Goal: Task Accomplishment & Management: Complete application form

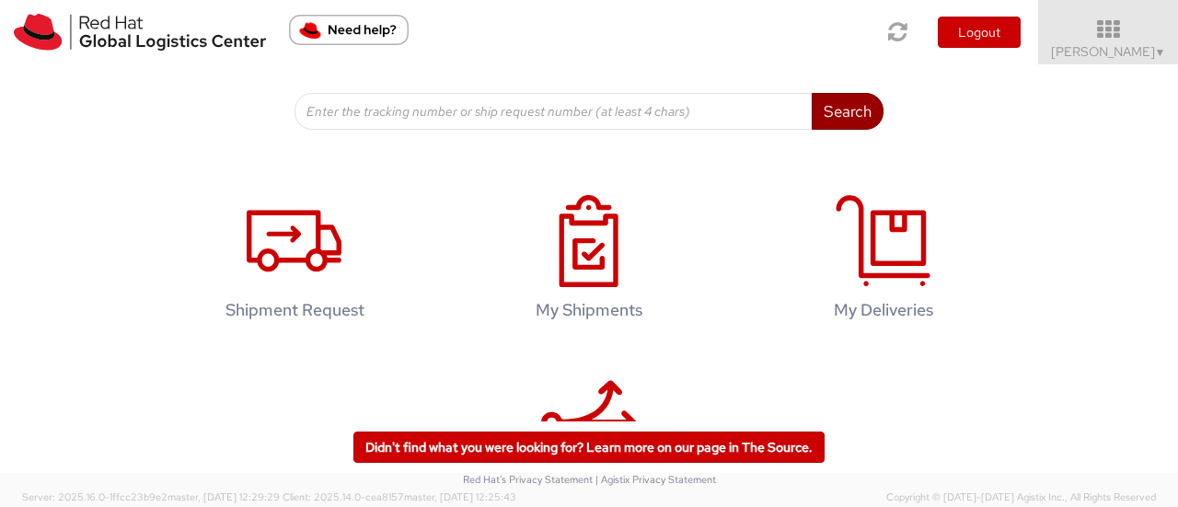
scroll to position [276, 0]
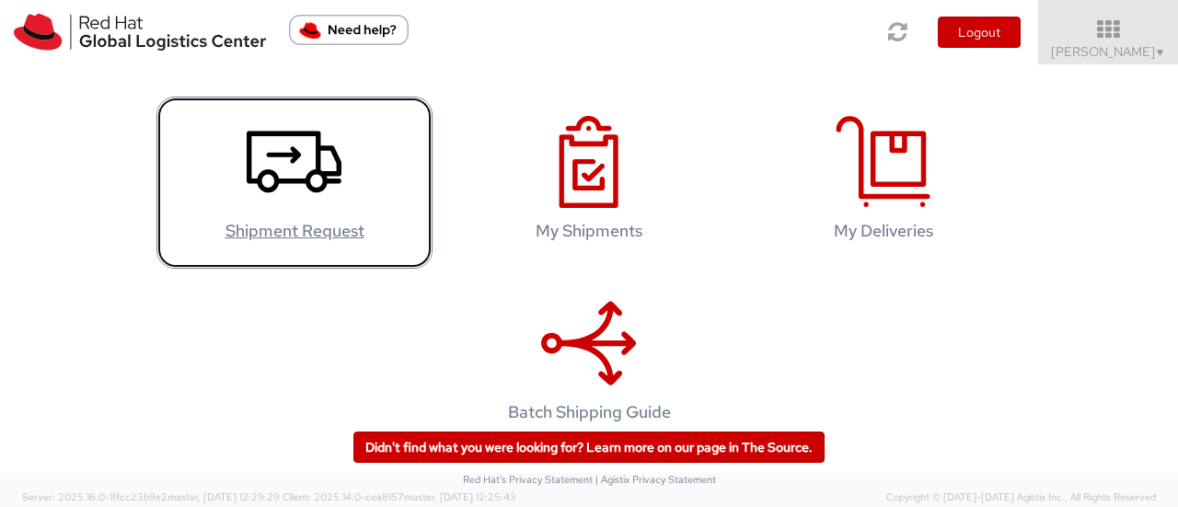
click at [321, 208] on icon at bounding box center [294, 162] width 95 height 92
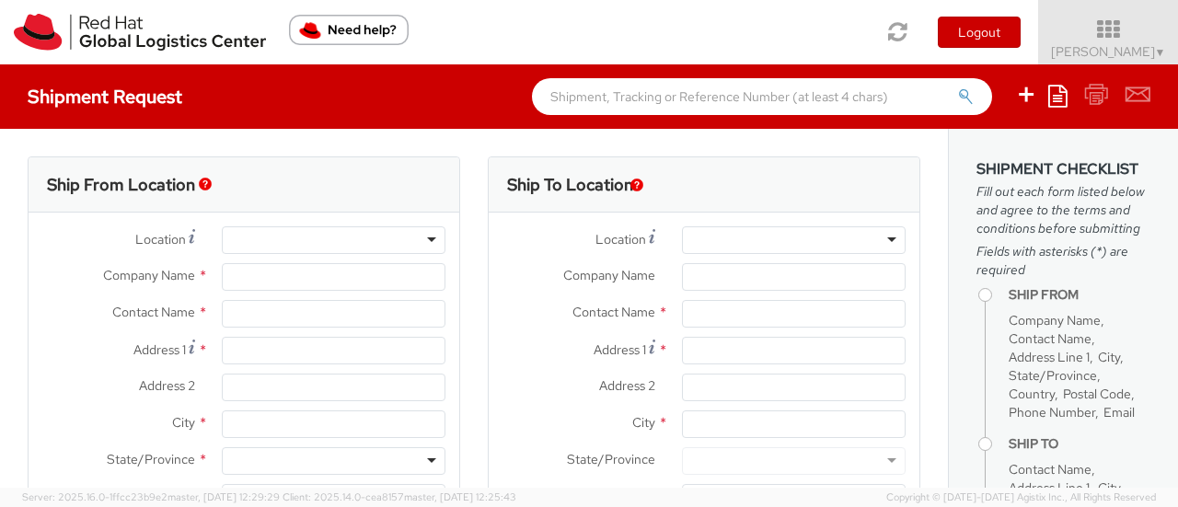
select select "763"
select select
type input "Red Hat India Private Limited"
type input "[PERSON_NAME]"
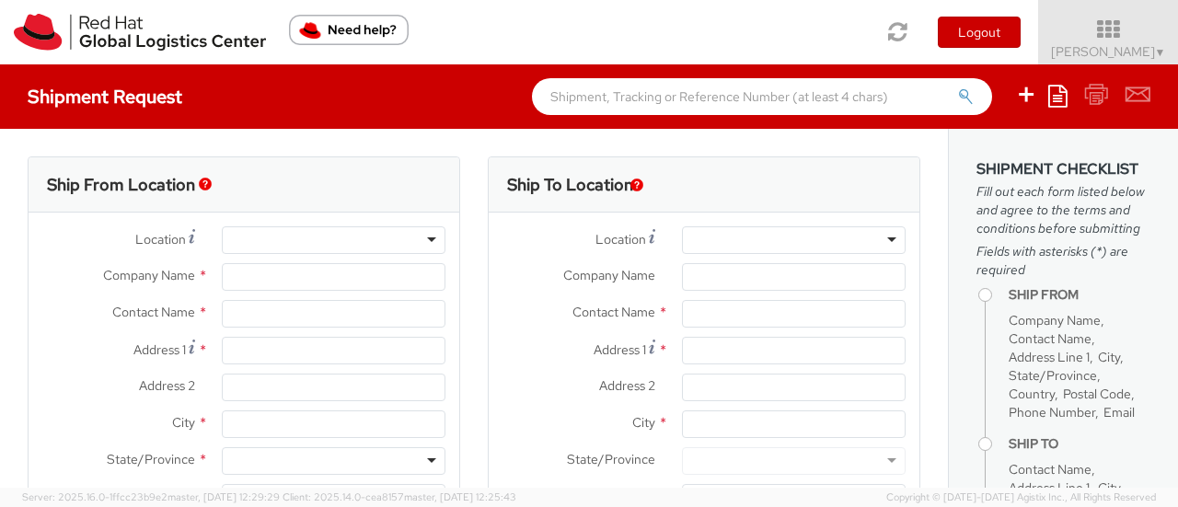
type input "A-201, Supreme Business Park"
type input "Hiranandani Gardens"
type input "MUMBAI"
type input "400076"
type input "912261147569"
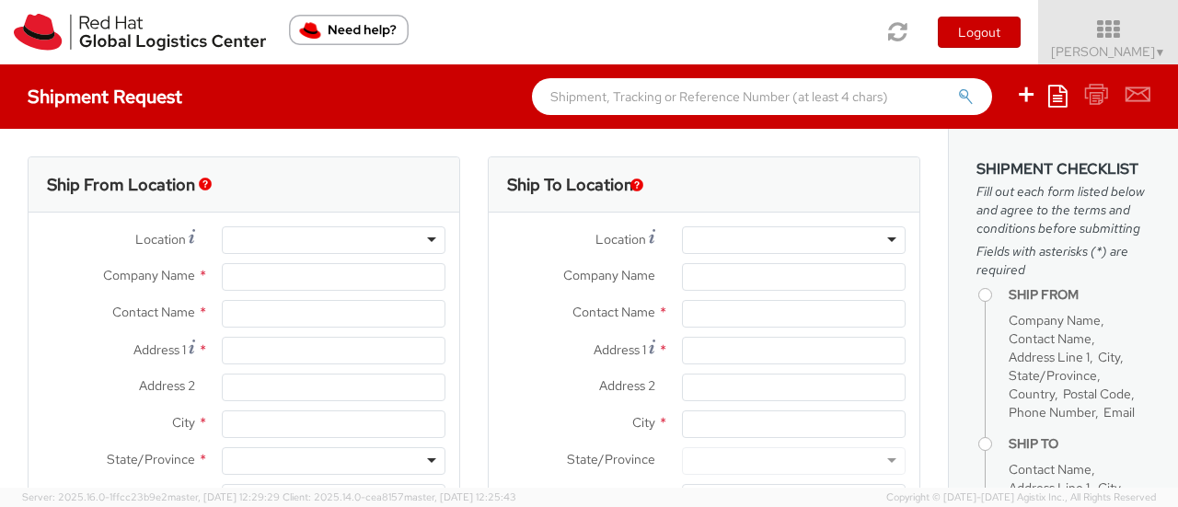
type input "avaidya@redhat.com"
select select "CM"
select select "KGS"
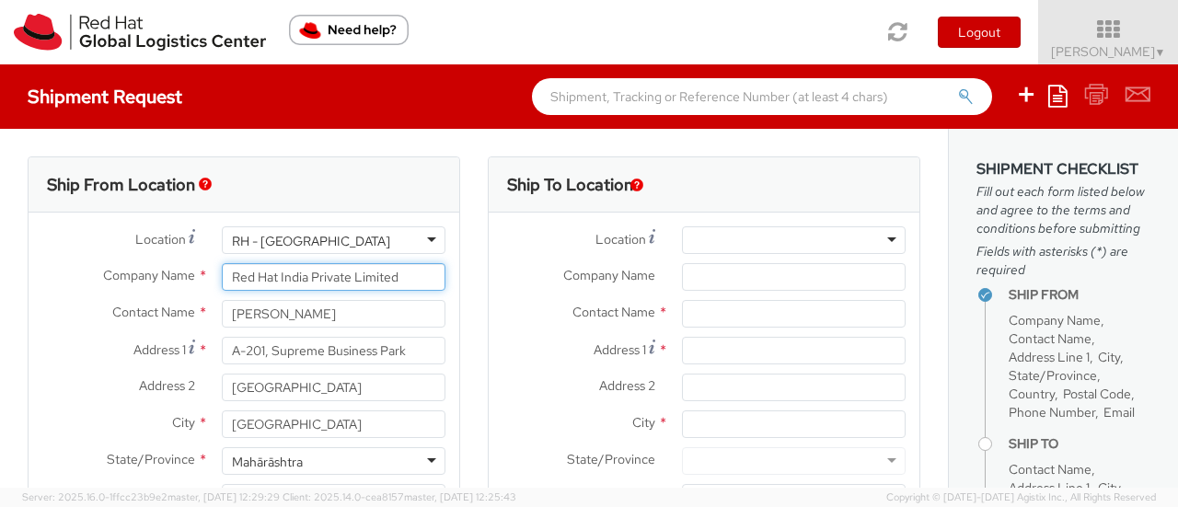
click at [322, 281] on input "Red Hat India Private Limited" at bounding box center [334, 277] width 224 height 28
click at [350, 249] on div "RH - Mumbai" at bounding box center [334, 240] width 224 height 28
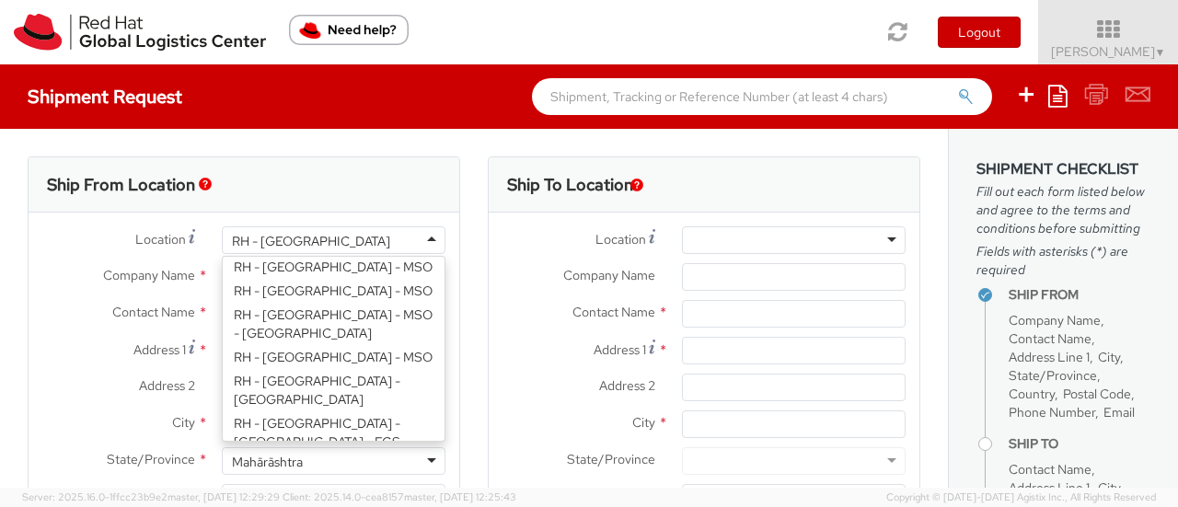
scroll to position [1271, 0]
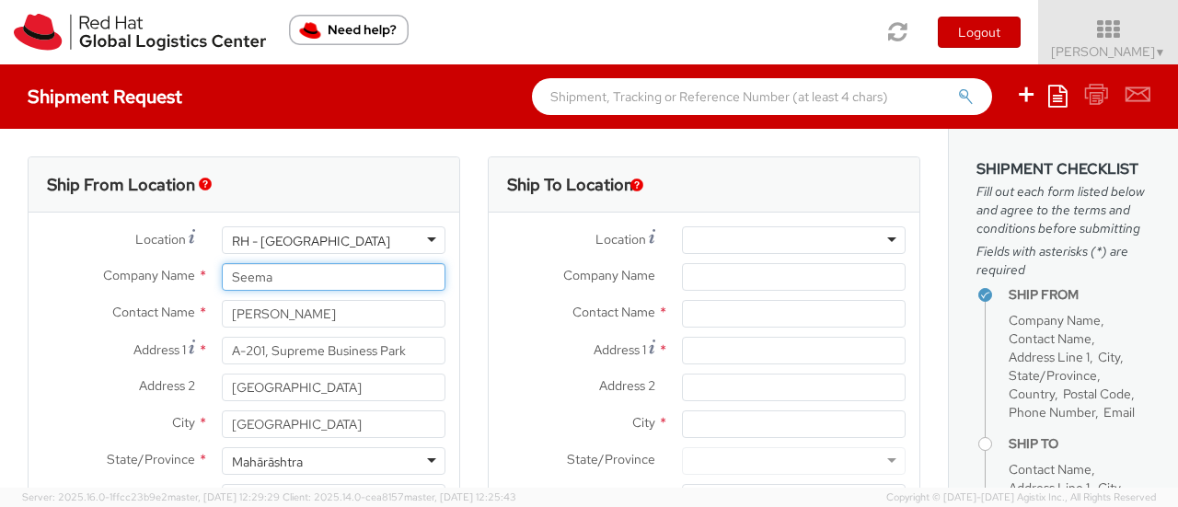
paste input "Mohangekar"
type input "Seema Mohangekar"
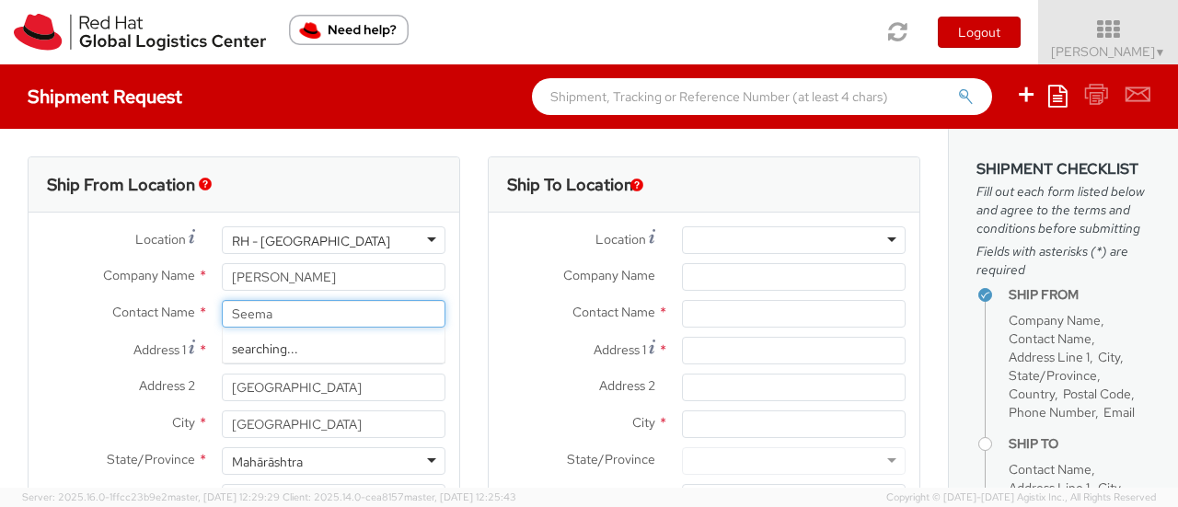
paste input "Mohangekar"
type input "Seema Mohangekar"
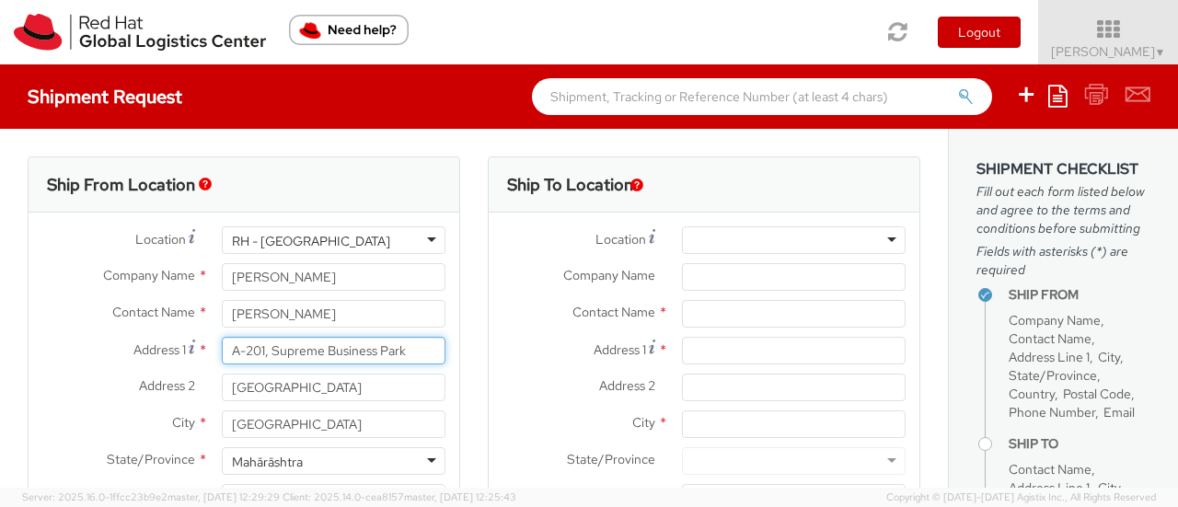
paste input "Plot no-12, Green Park, Lohegaon Wagholi Road"
type input "Plot no-12, Green Park, Lohegaon Wagholi Road"
type input "Plot no-12, Green Park, Lohegaon"
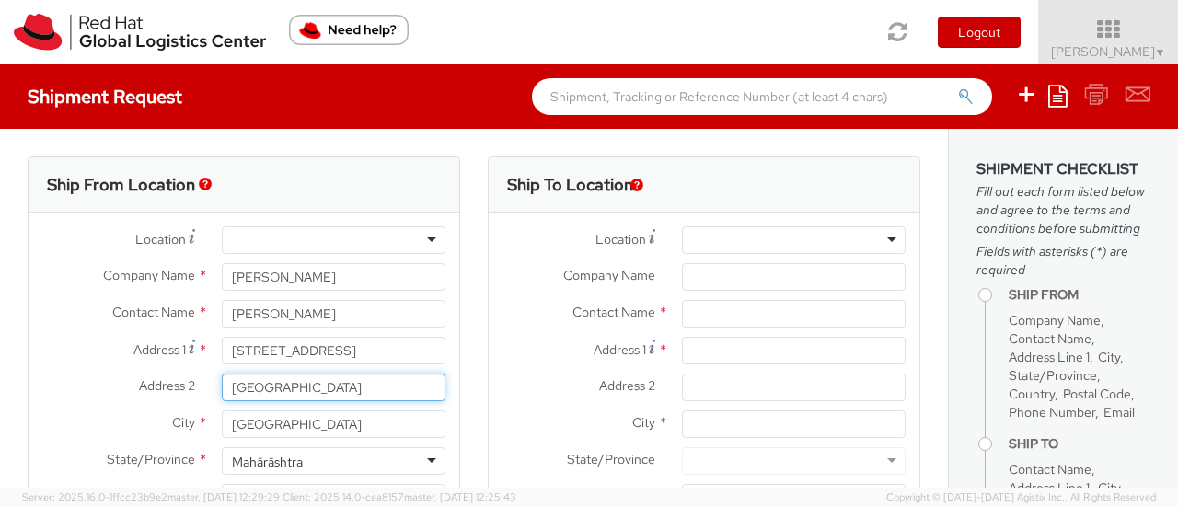
paste input "Wagholi Road"
type input "Wagholi Road"
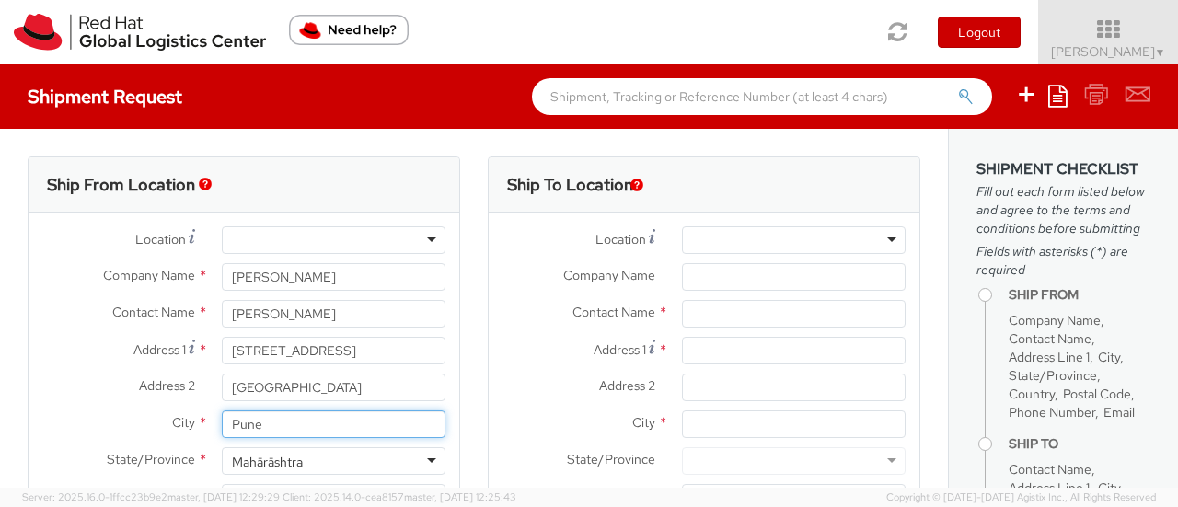
type input "Pune"
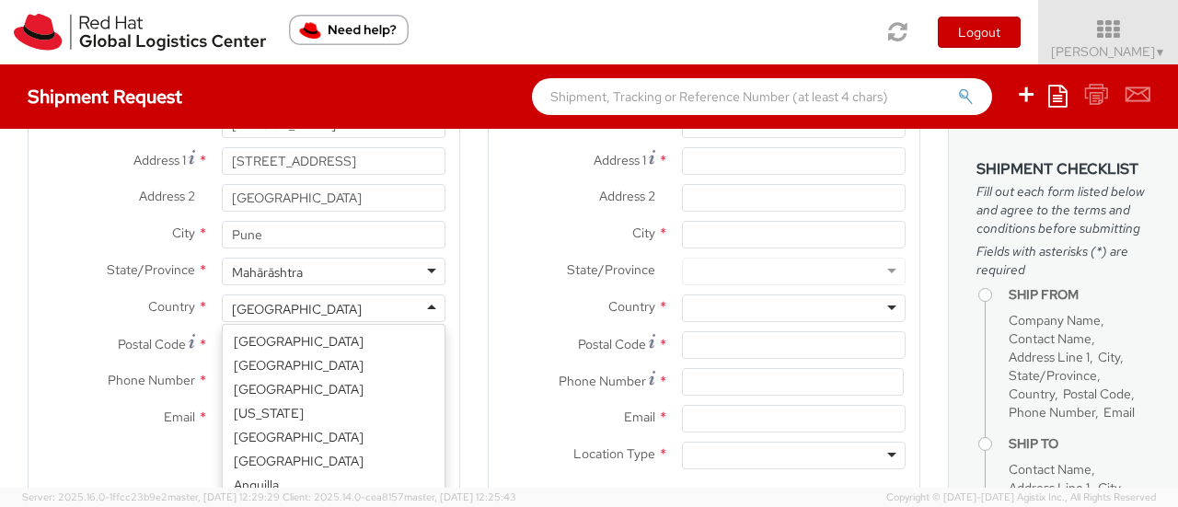
scroll to position [1936, 0]
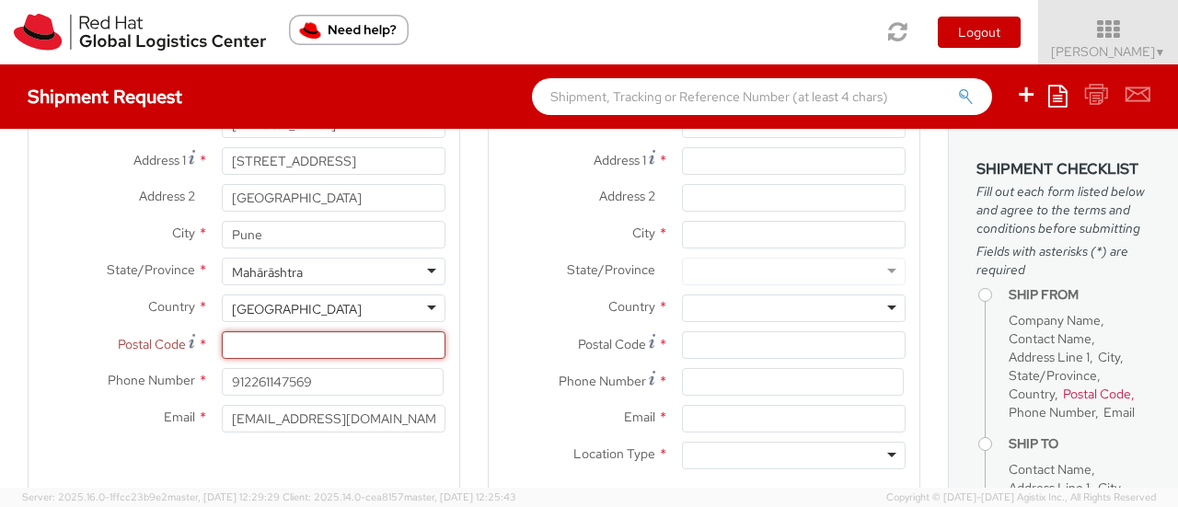
type input "1"
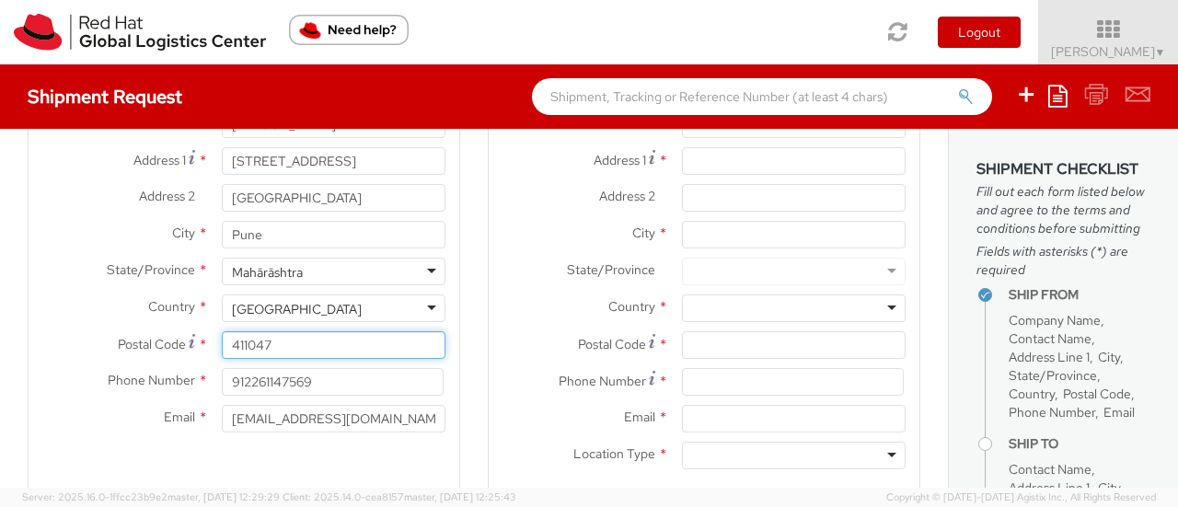
type input "411047"
type input "9923904503"
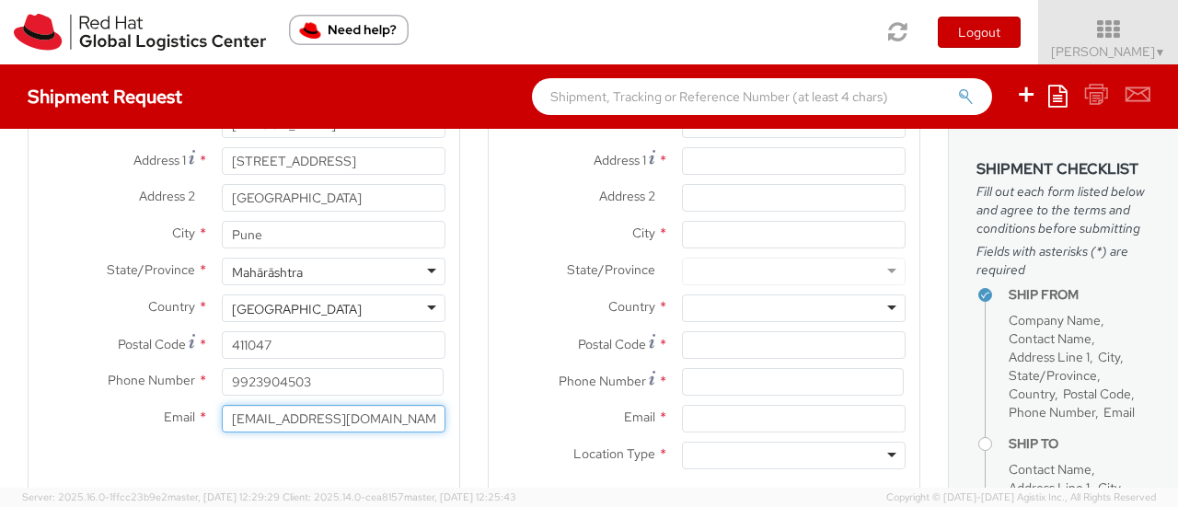
paste input "smohange"
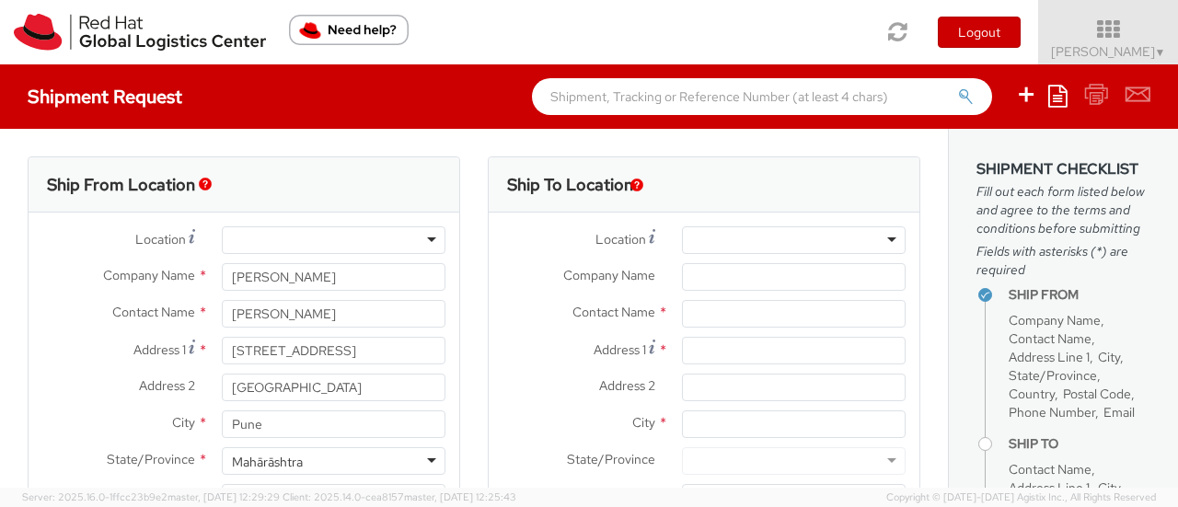
type input "smohange@redhat.com"
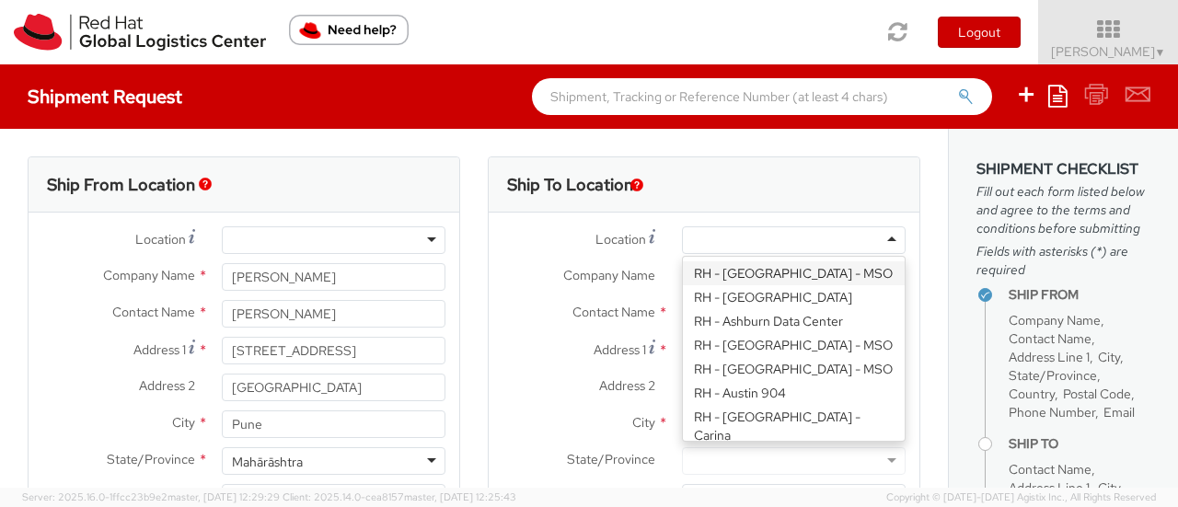
click at [700, 248] on div at bounding box center [794, 240] width 224 height 28
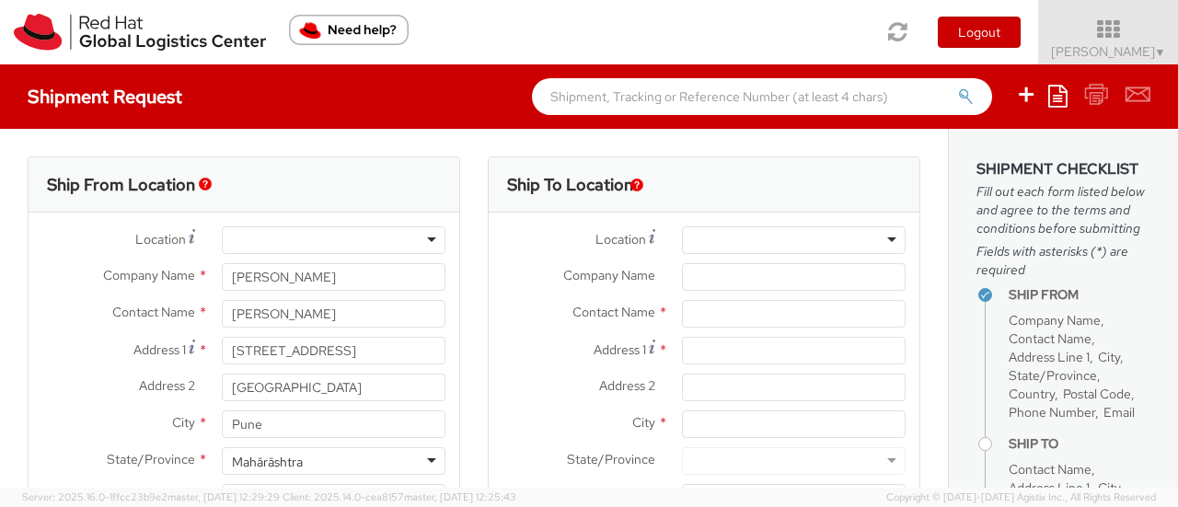
click at [631, 279] on span "Company Name" at bounding box center [609, 275] width 92 height 17
click at [682, 279] on input "Company Name *" at bounding box center [794, 277] width 224 height 28
click at [779, 290] on input "Company Name *" at bounding box center [794, 277] width 224 height 28
type input "Shah Ded"
paste input "Shah Dedhia & Associates Chartered Accountants"
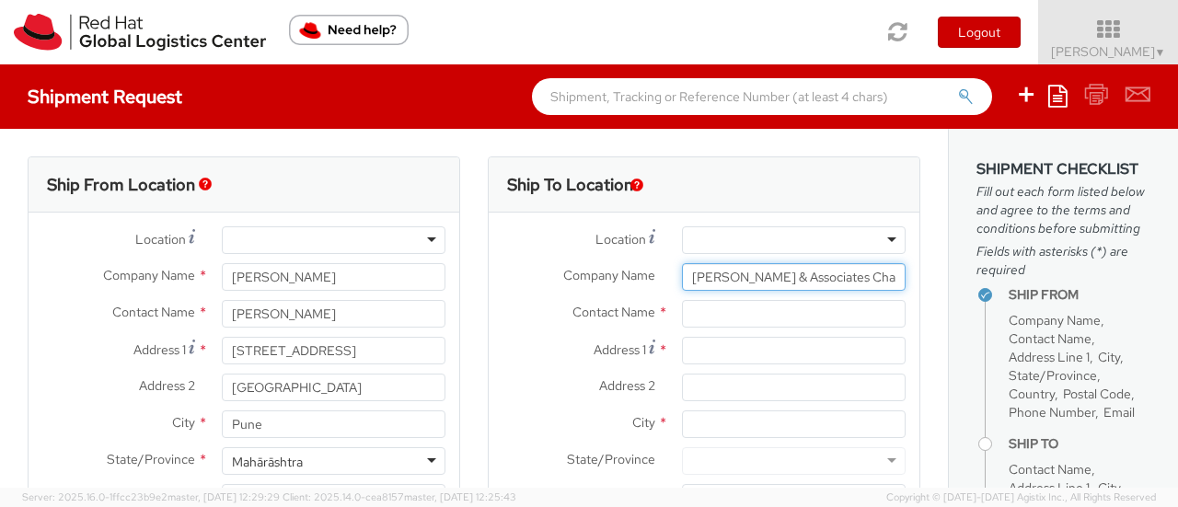
scroll to position [0, 85]
type input "Shah Dedhia & Associates Chartered Accountants"
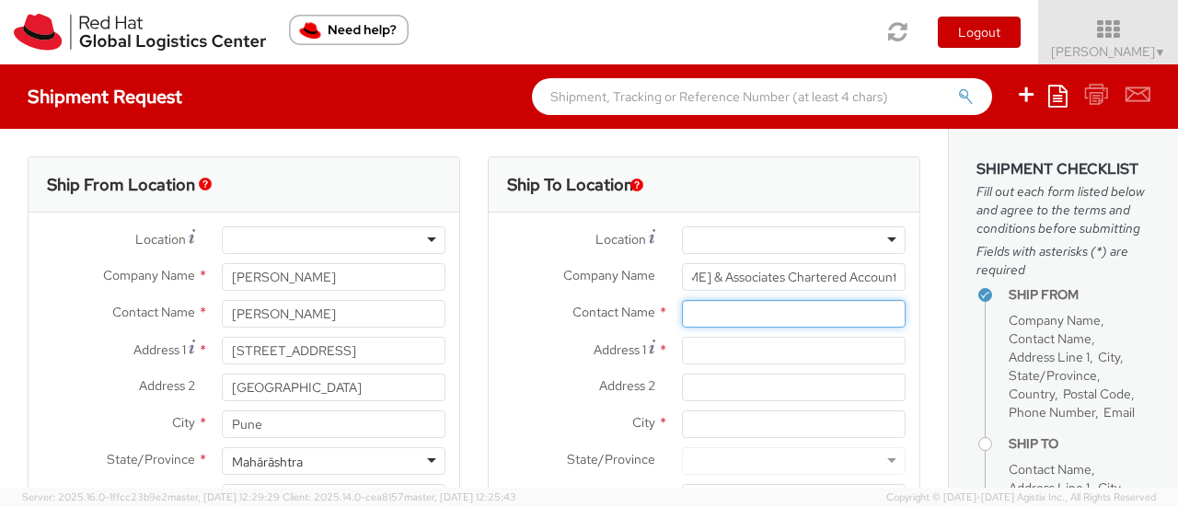
scroll to position [0, 0]
paste input "Dnyaneshri Nadkar"
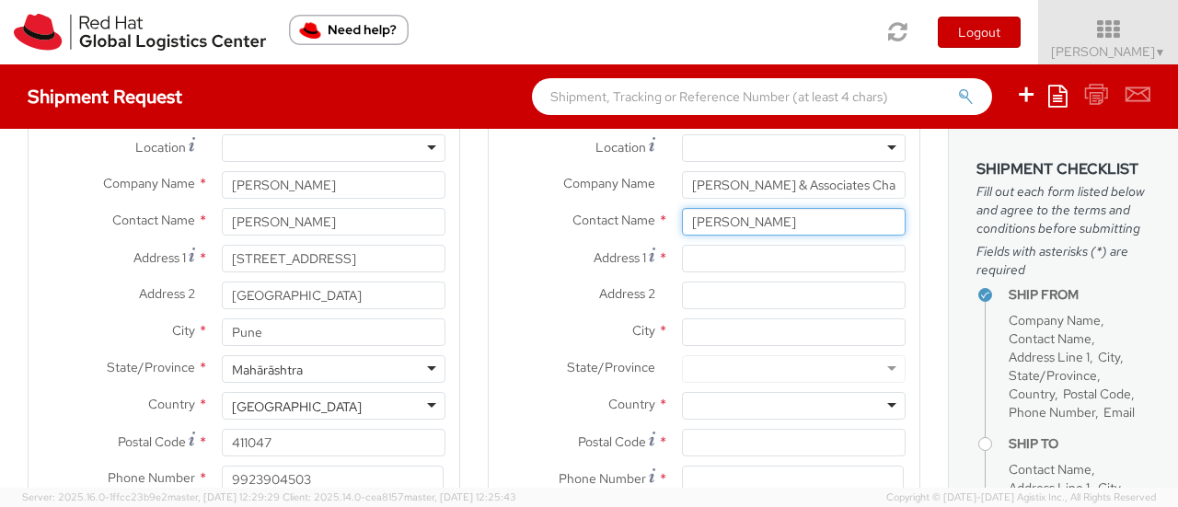
scroll to position [184, 0]
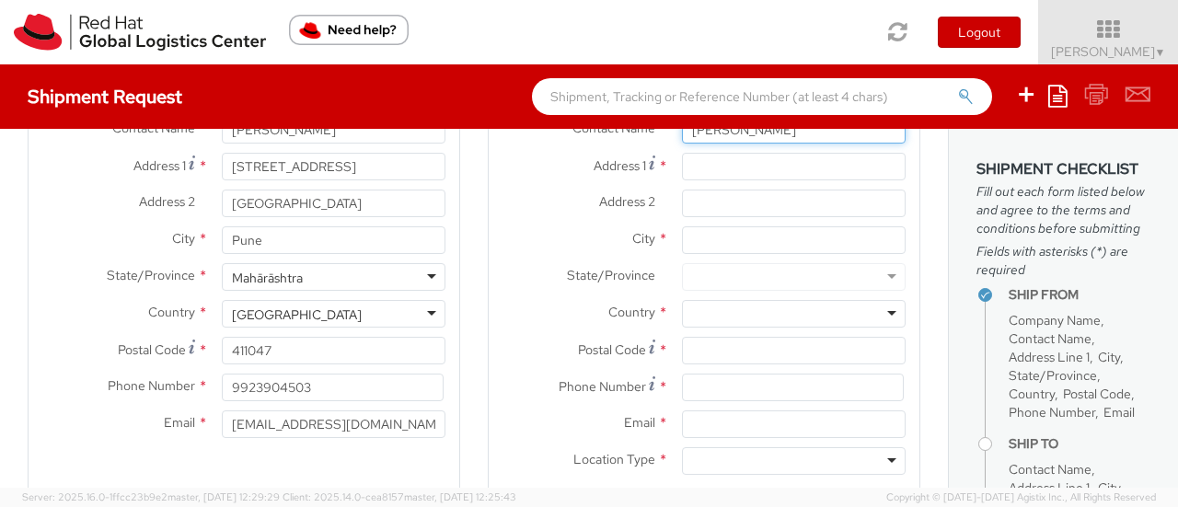
type input "Dnyaneshri Nadkar"
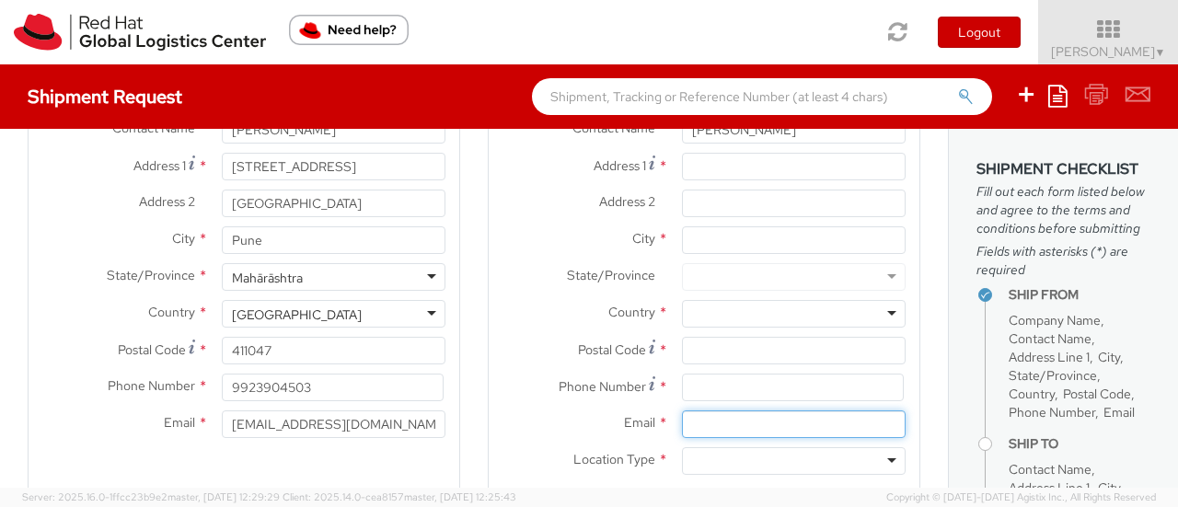
click at [727, 432] on input "Email *" at bounding box center [794, 425] width 224 height 28
paste input "dnyaneshri@shahdedhia.com"
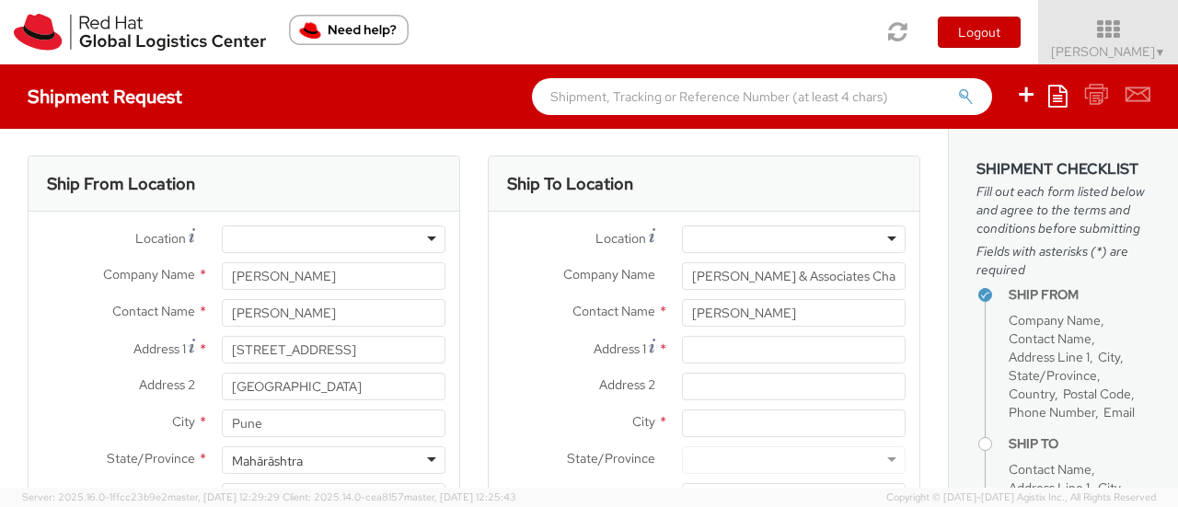
scroll to position [0, 0]
type input "dnyaneshri@shahdedhia.com"
click at [703, 174] on div "Ship To Location" at bounding box center [704, 184] width 431 height 55
click at [748, 359] on input "Address 1 *" at bounding box center [794, 351] width 224 height 28
paste input "12/13, Laxman Niwas,"
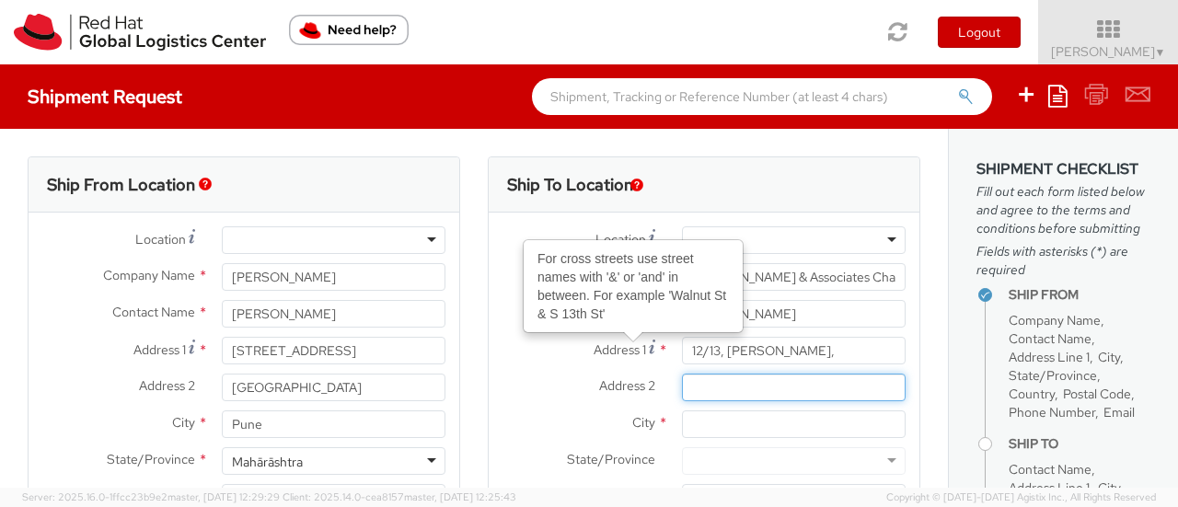
click at [697, 386] on input "Address 2 *" at bounding box center [794, 388] width 224 height 28
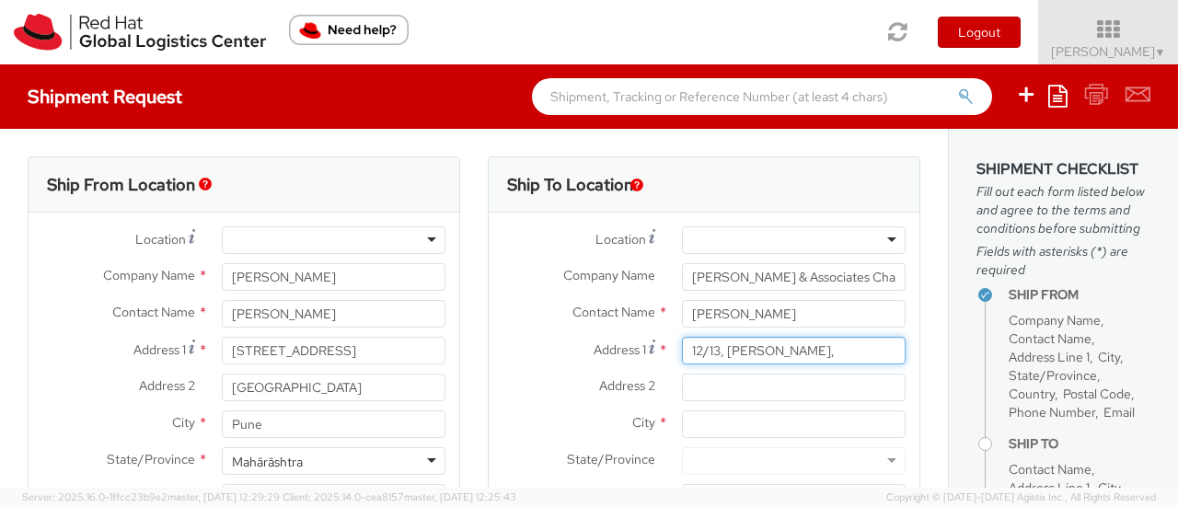
click at [820, 351] on input "12/13, Laxman Niwas," at bounding box center [794, 351] width 224 height 28
paste input "Dr. Ambedkar Road,"
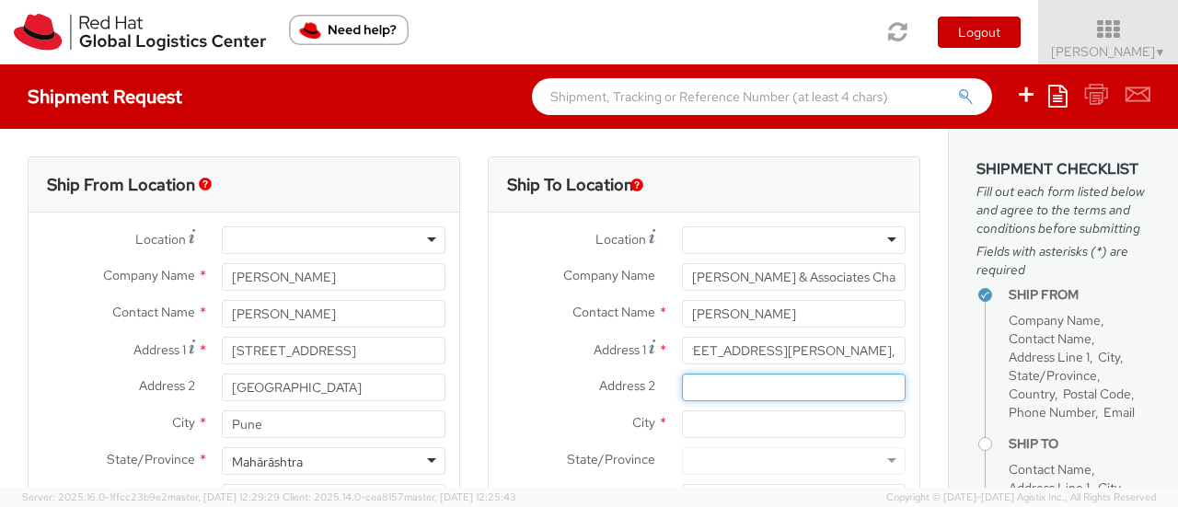
click at [797, 391] on input "Address 2 *" at bounding box center [794, 388] width 224 height 28
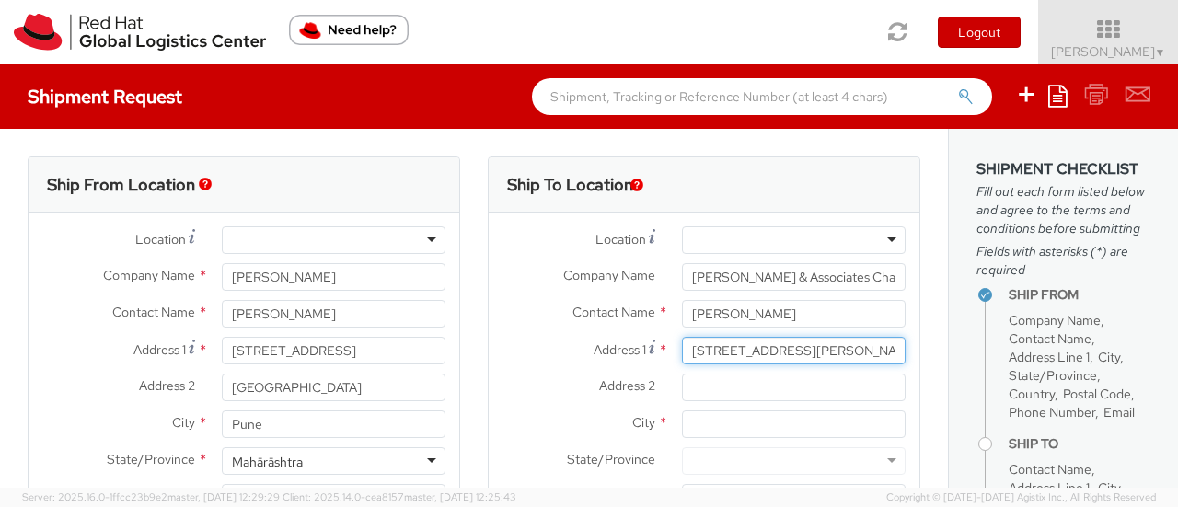
click at [803, 349] on input "12/13, Laxman Niwas,Dr. Ambedkar Road," at bounding box center [794, 351] width 224 height 28
type input "12/13, Laxman Niwas, Dr. Ambedkar Road,"
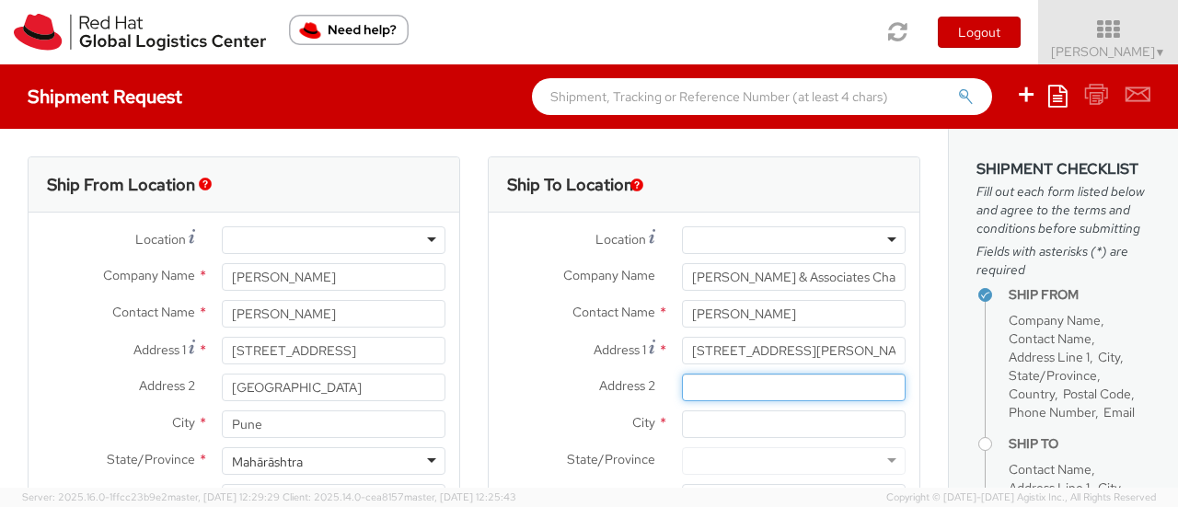
click at [799, 389] on input "Address 2 *" at bounding box center [794, 388] width 224 height 28
paste input "Opposite Central Railway Playground,"
click at [711, 387] on input "Opposite Central Railway Playground," at bounding box center [794, 388] width 224 height 28
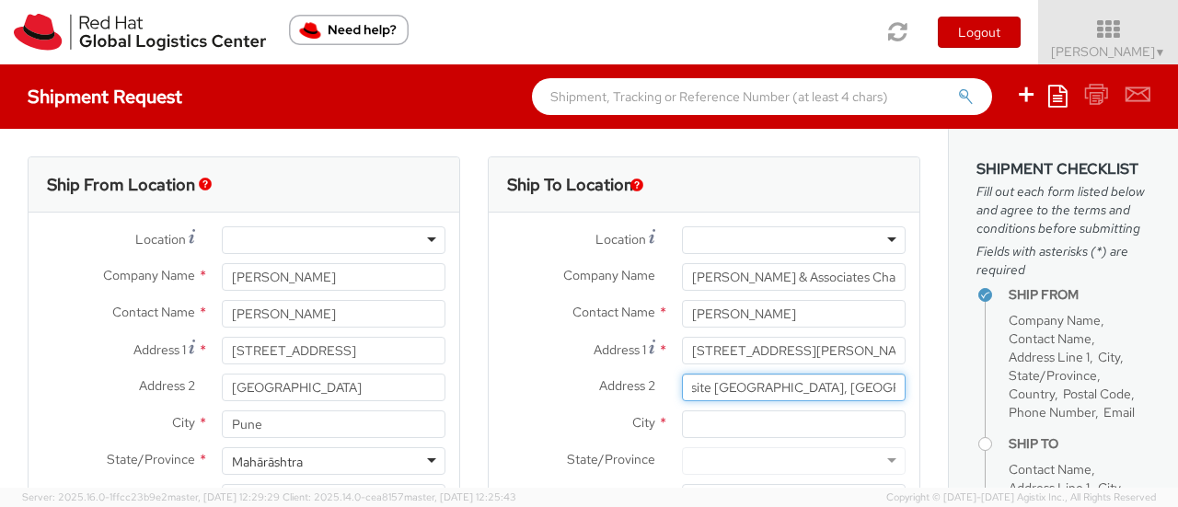
scroll to position [0, 44]
type input "Opposite Central Railway Playground, Parel"
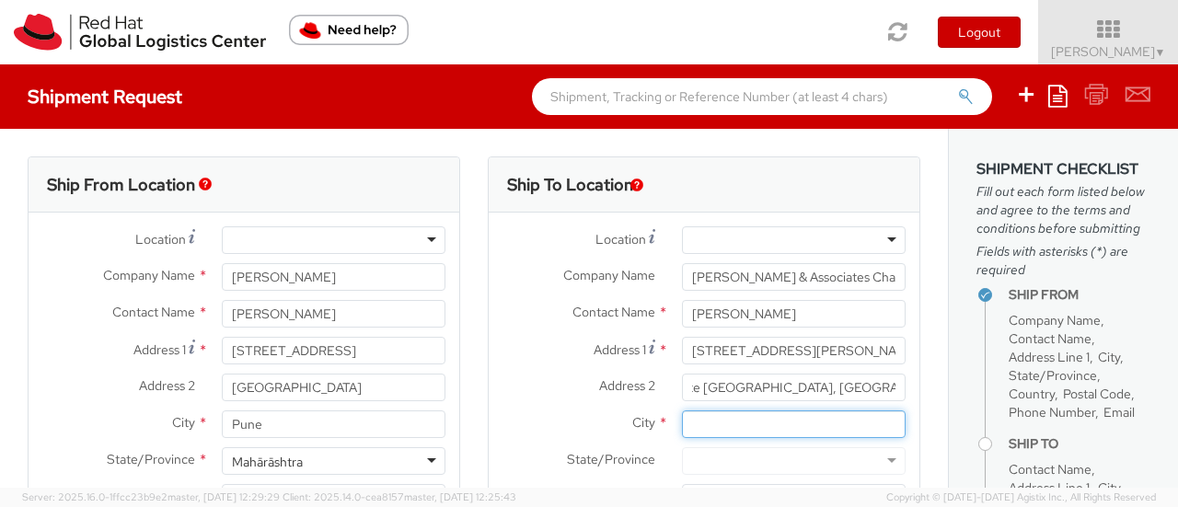
scroll to position [0, 0]
type input "Mumbai"
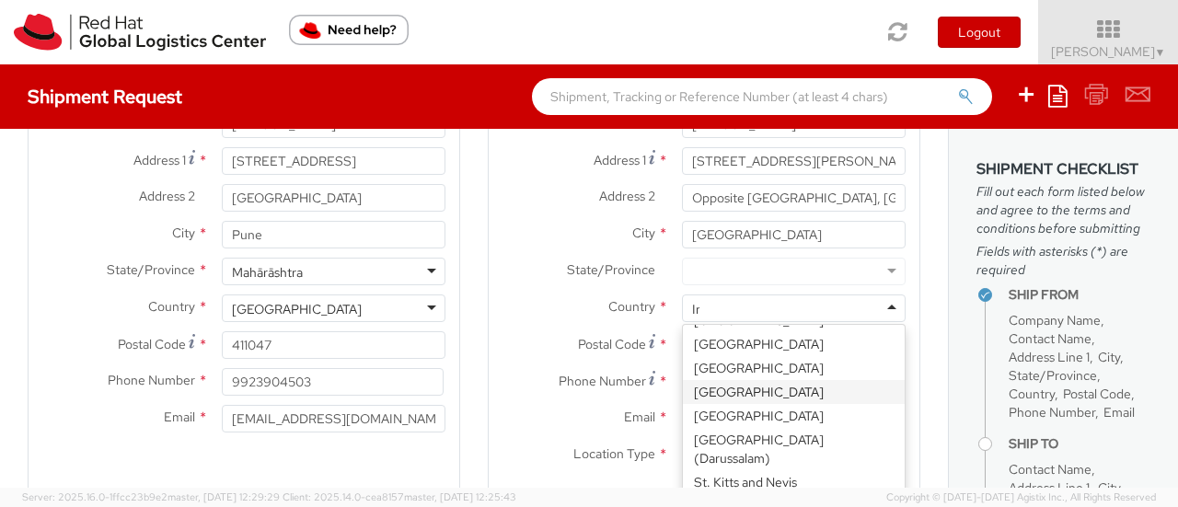
scroll to position [471, 0]
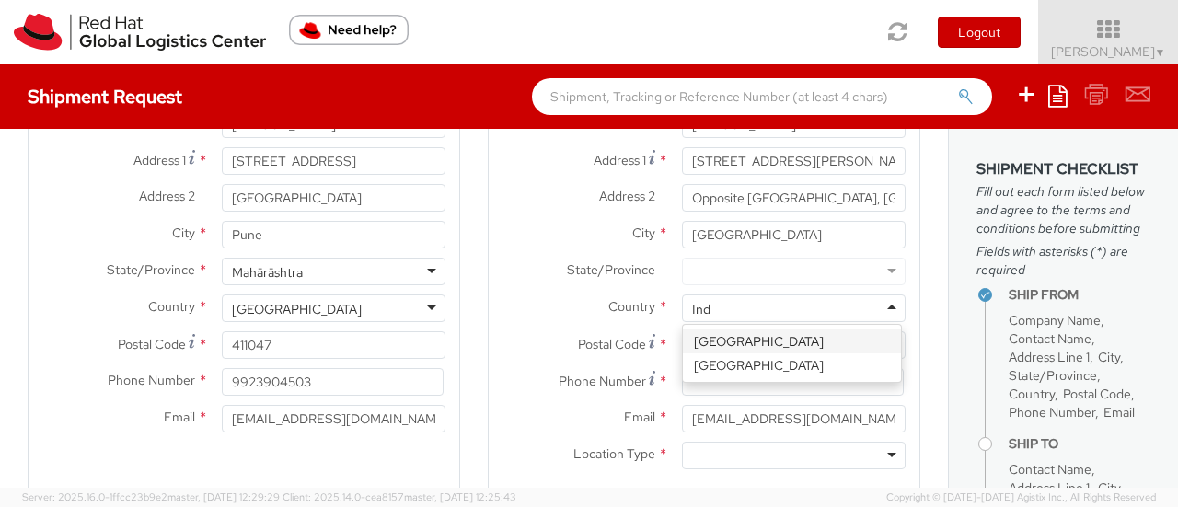
type input "Indi"
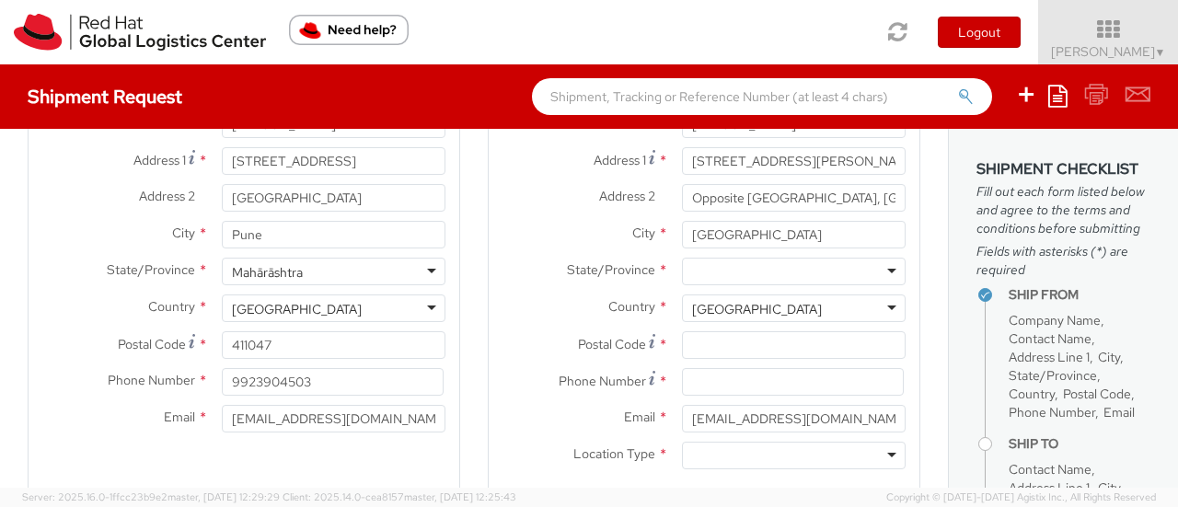
scroll to position [0, 0]
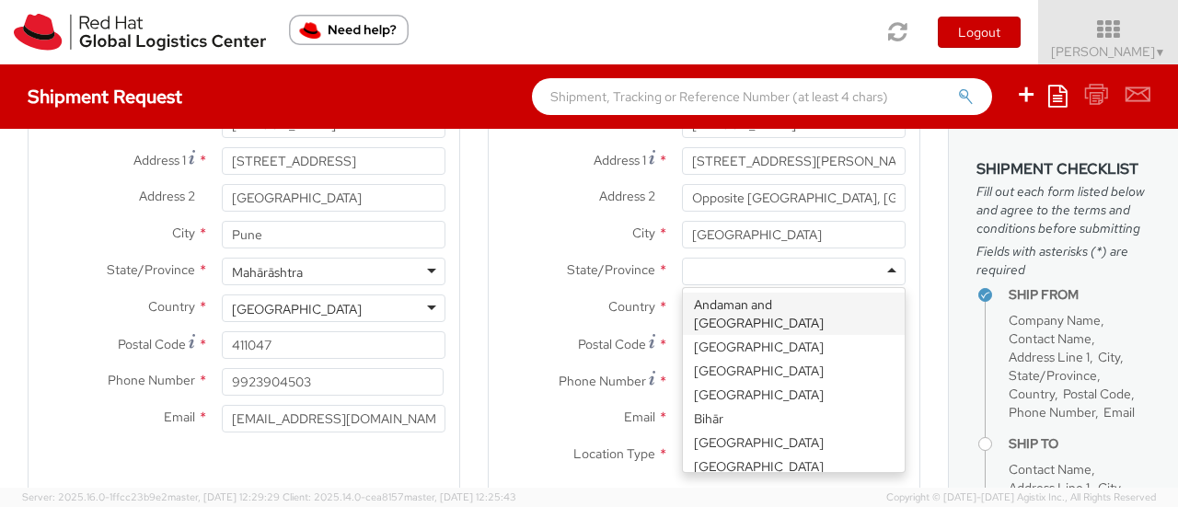
click at [790, 264] on div at bounding box center [794, 272] width 224 height 28
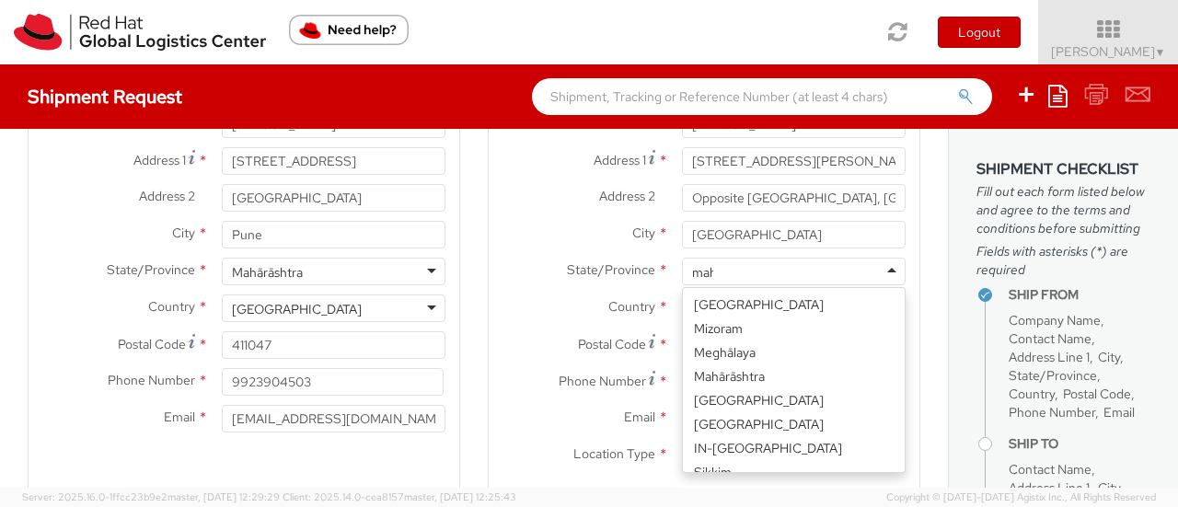
type input "maha"
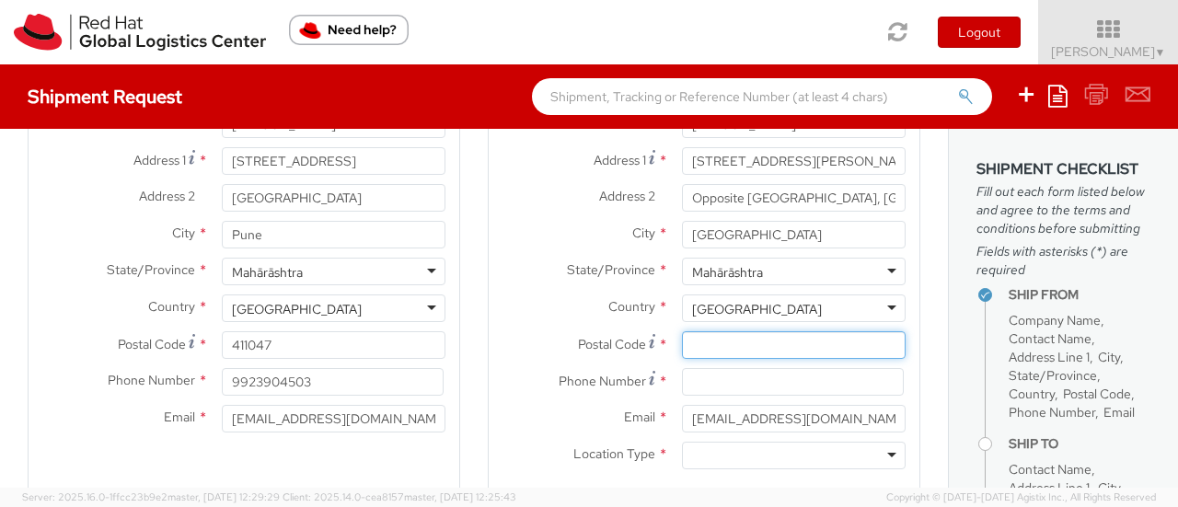
click at [768, 342] on input "Postal Code *" at bounding box center [794, 345] width 224 height 28
paste input "400012."
type input "400012"
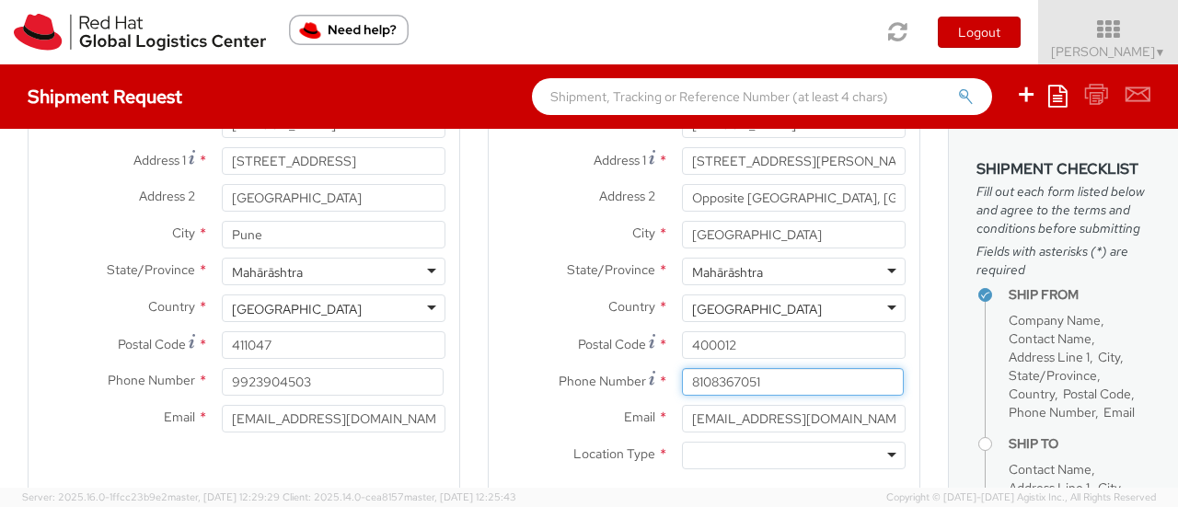
type input "8108367051"
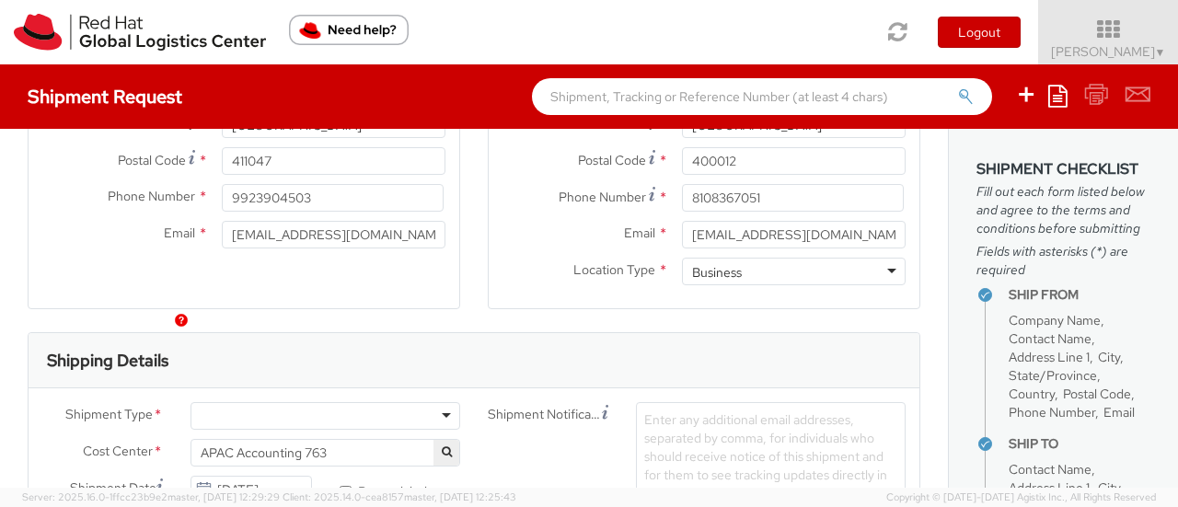
scroll to position [466, 0]
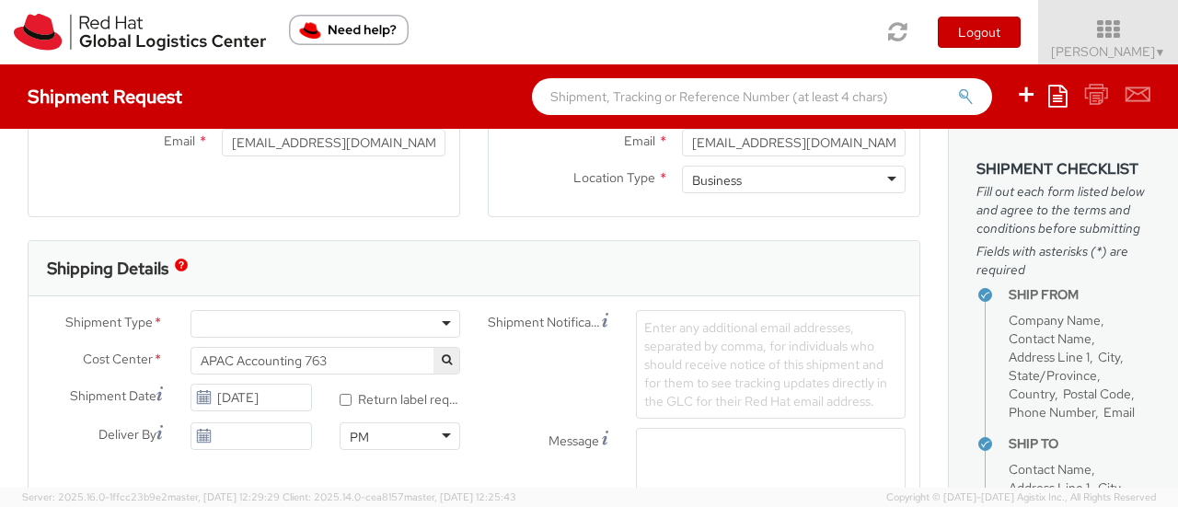
click at [309, 331] on div at bounding box center [326, 324] width 270 height 28
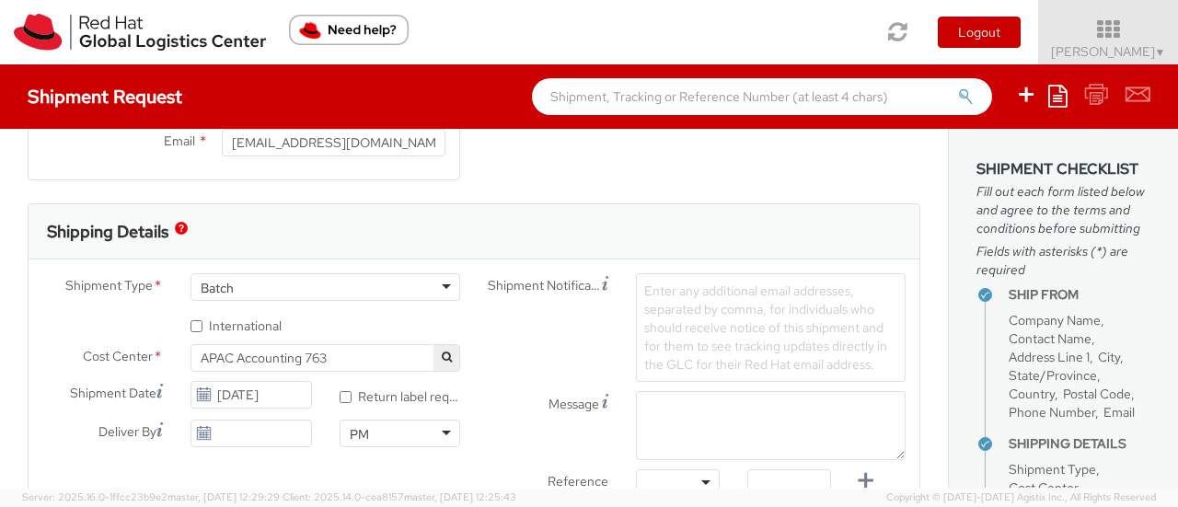
click at [445, 294] on div "Batch" at bounding box center [326, 287] width 270 height 28
click at [392, 326] on div "Shipment Type * Batch Batch Batch Business * International" at bounding box center [251, 304] width 418 height 62
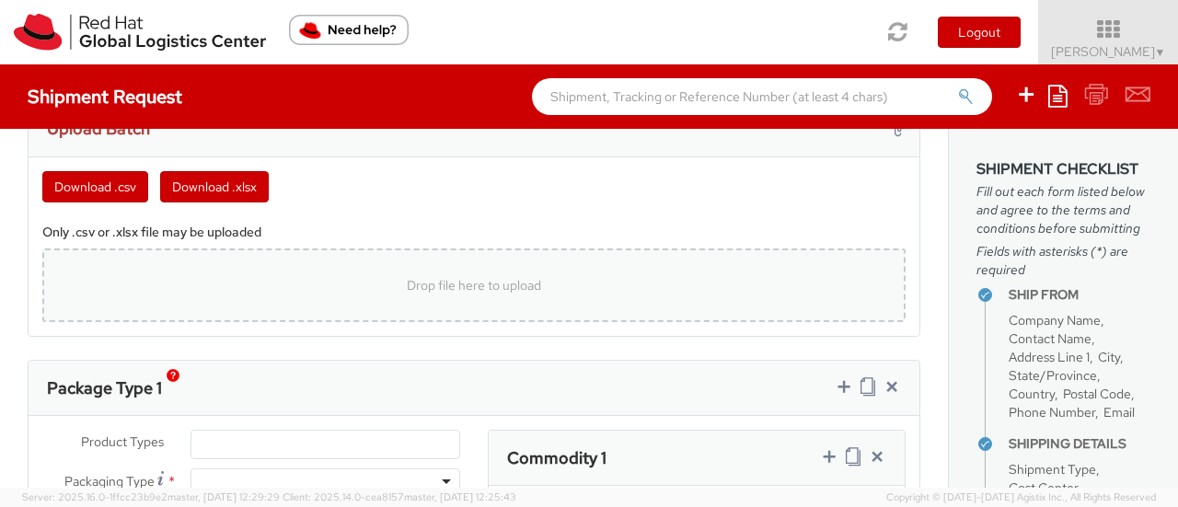
scroll to position [926, 0]
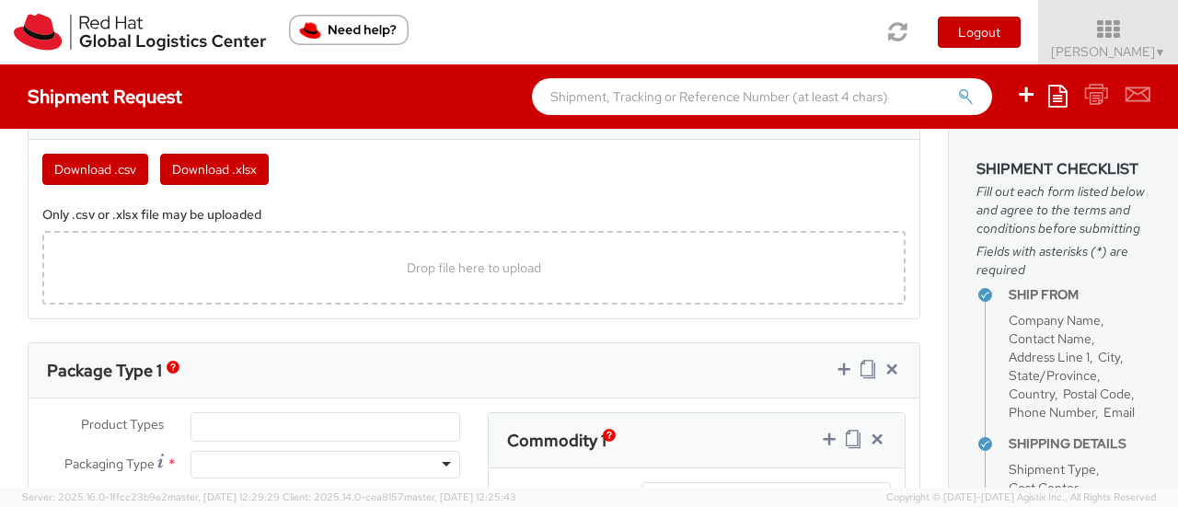
click at [368, 413] on ul at bounding box center [325, 427] width 268 height 28
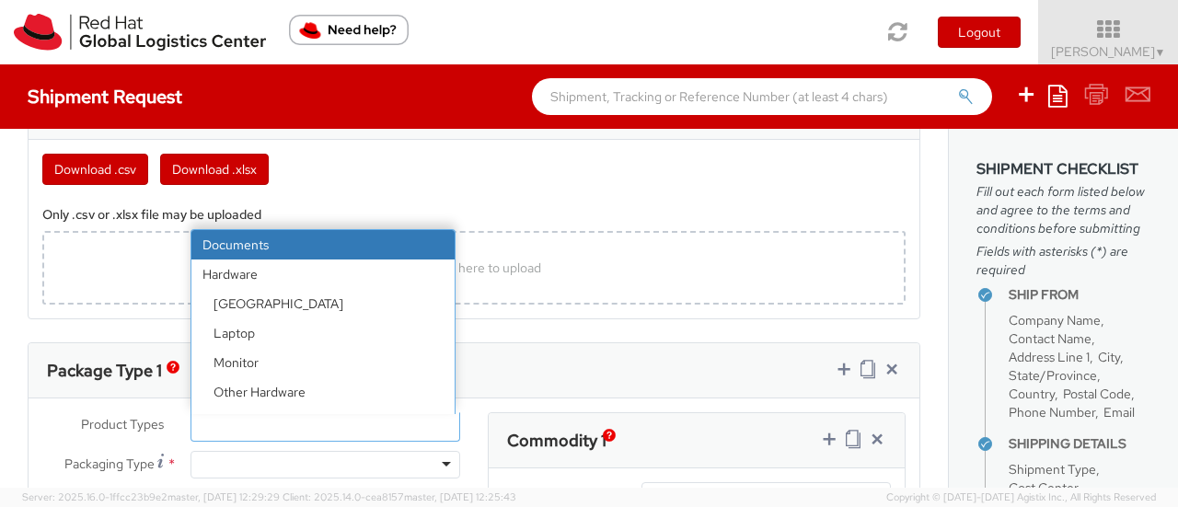
select select "DOCUMENT"
type input "Documents"
select select "DOCUMENT"
type input "1.00"
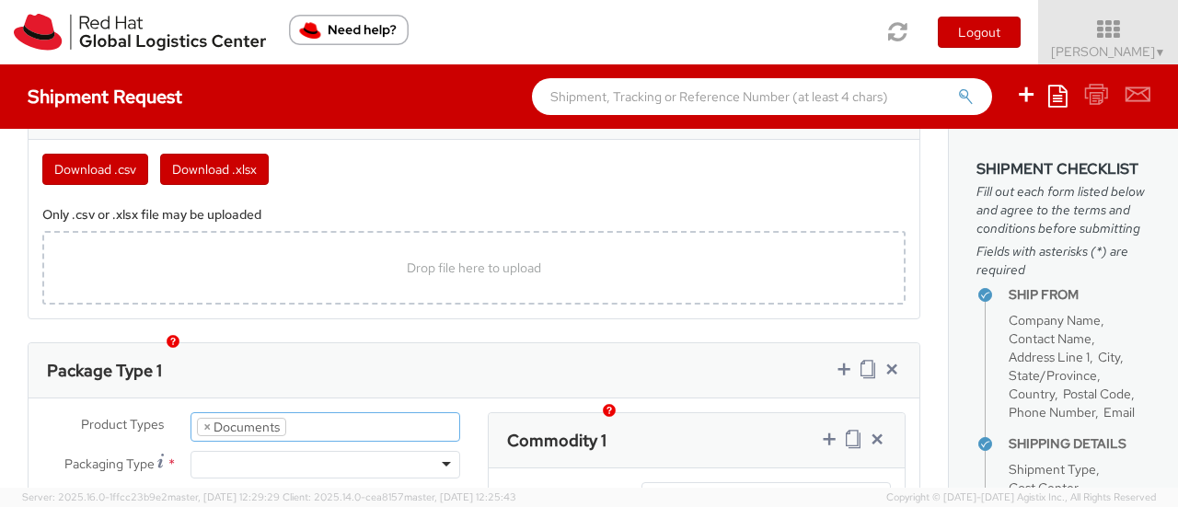
scroll to position [1110, 0]
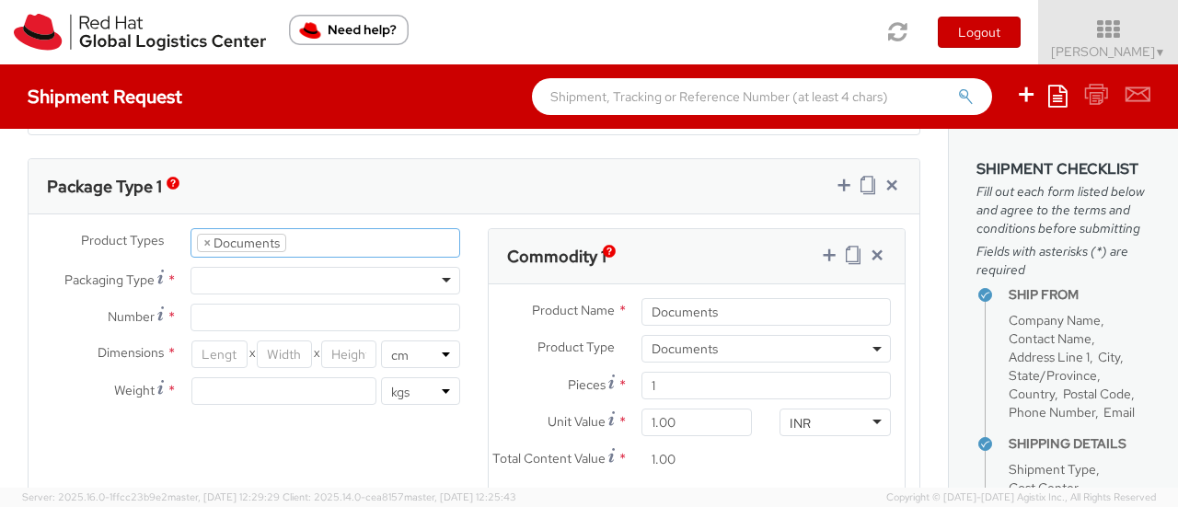
click at [400, 290] on div at bounding box center [326, 281] width 270 height 28
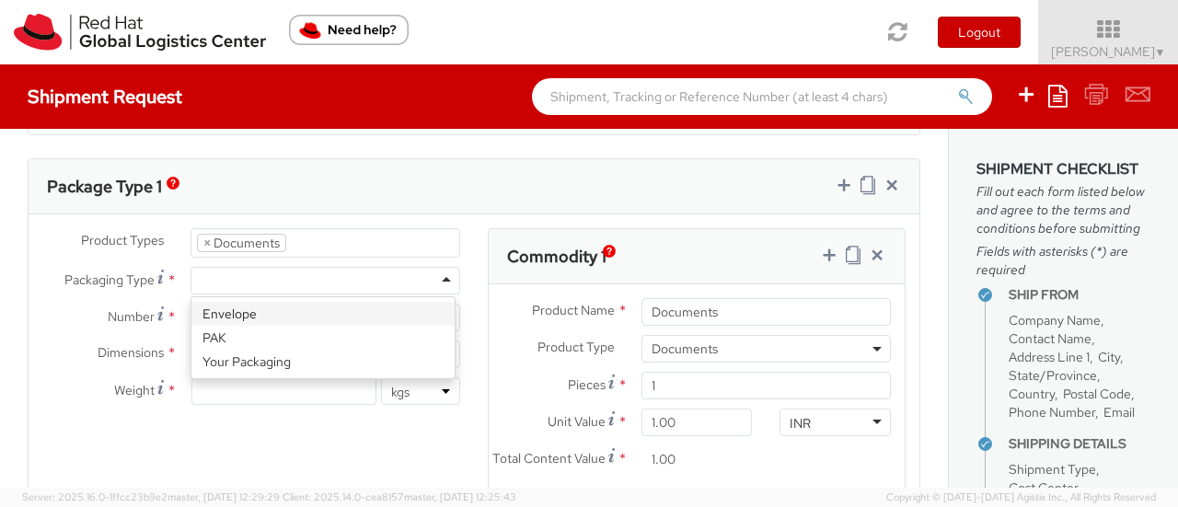
type input "1"
type input "24.13"
type input "31.75"
type input "0.64"
type input "0.5"
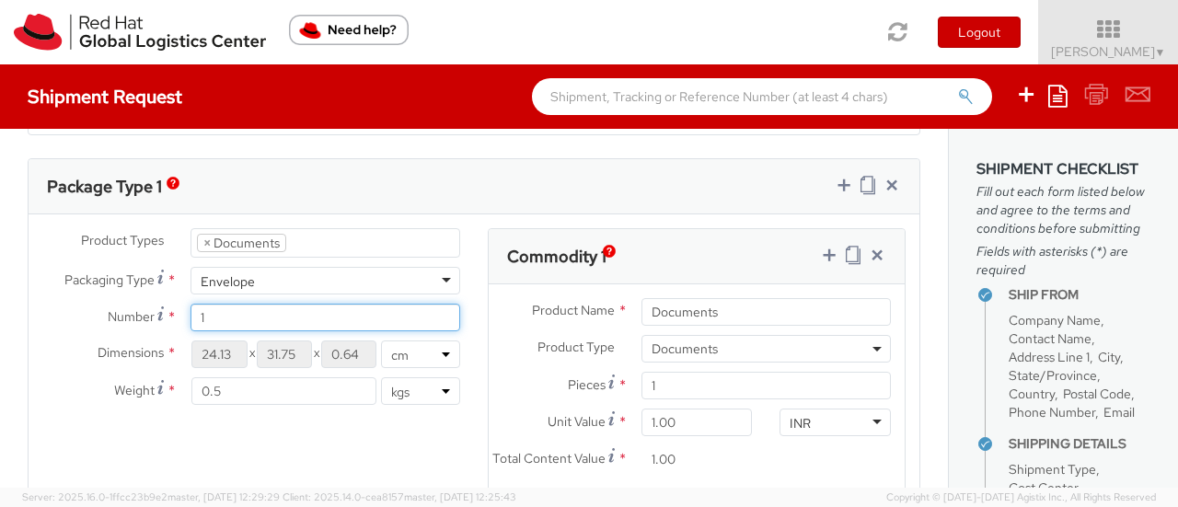
click at [385, 307] on input "1" at bounding box center [326, 318] width 270 height 28
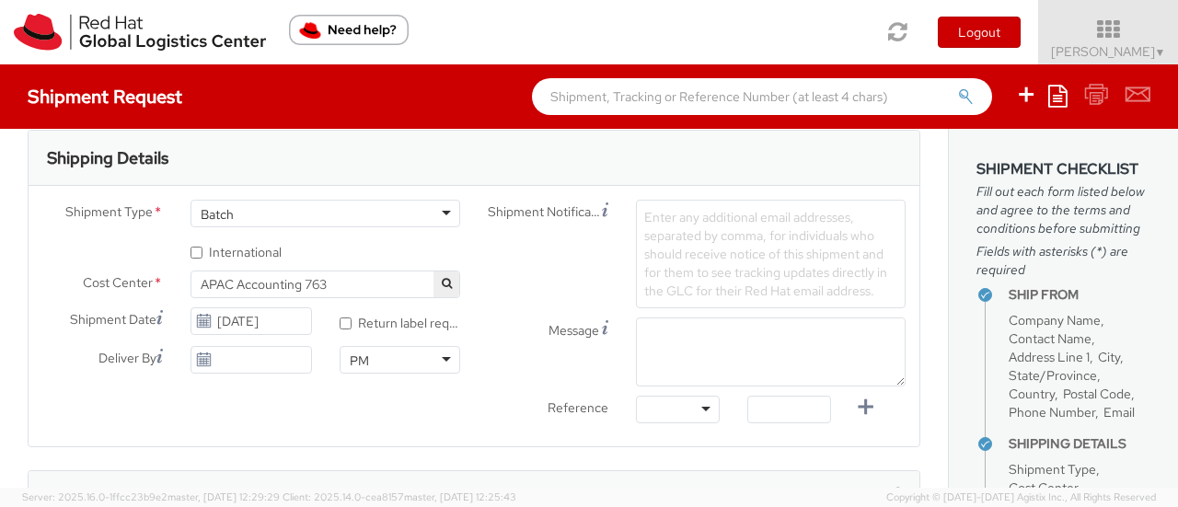
scroll to position [816, 0]
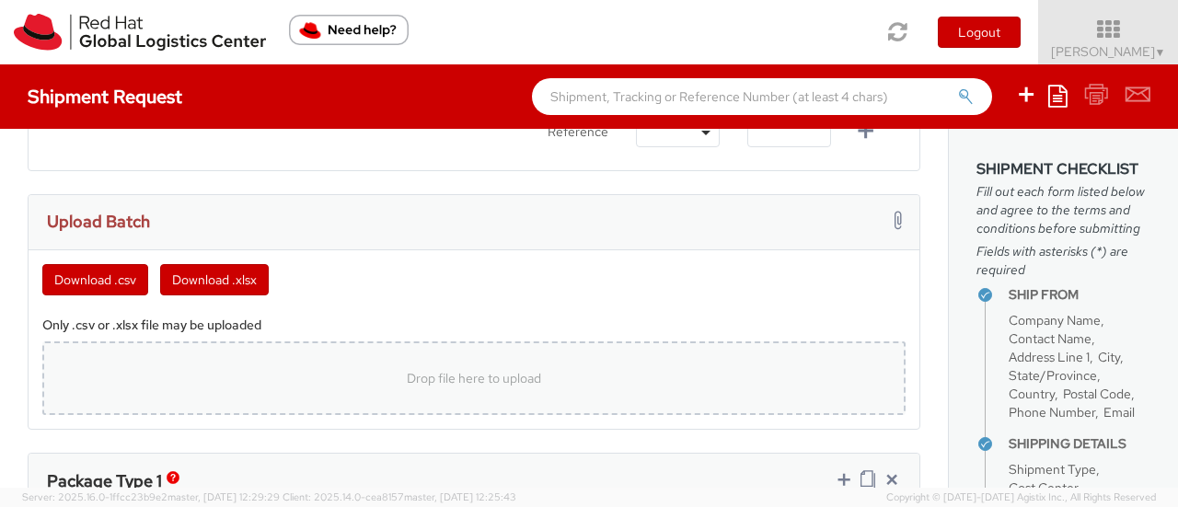
click at [451, 377] on span "Drop file here to upload" at bounding box center [474, 378] width 134 height 17
type input "C:\fakepath\template (11).xlsx"
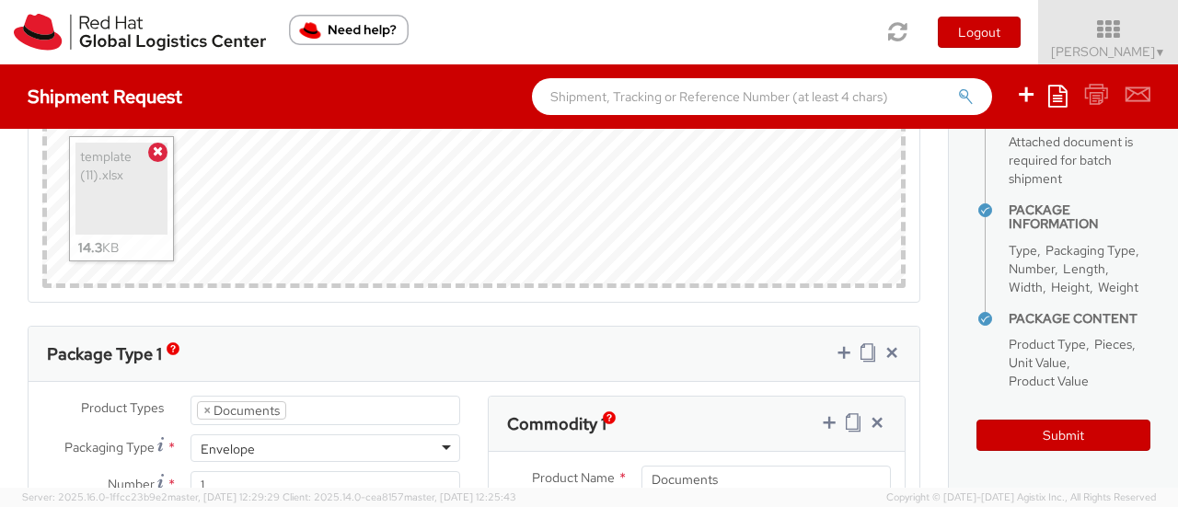
scroll to position [511, 0]
click at [1097, 435] on button "Submit" at bounding box center [1064, 435] width 174 height 31
click at [163, 150] on span at bounding box center [157, 152] width 19 height 19
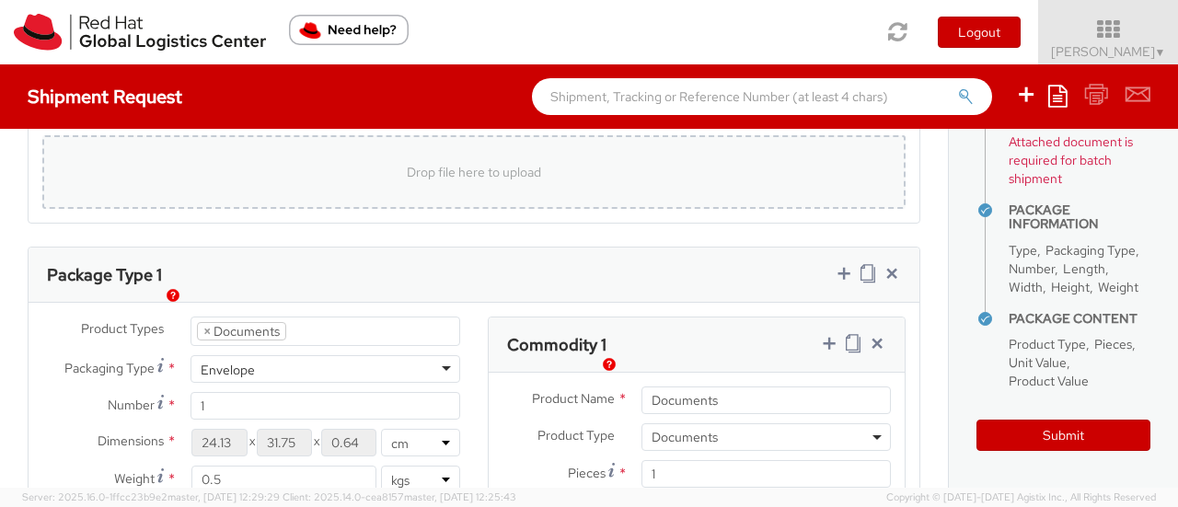
scroll to position [997, 0]
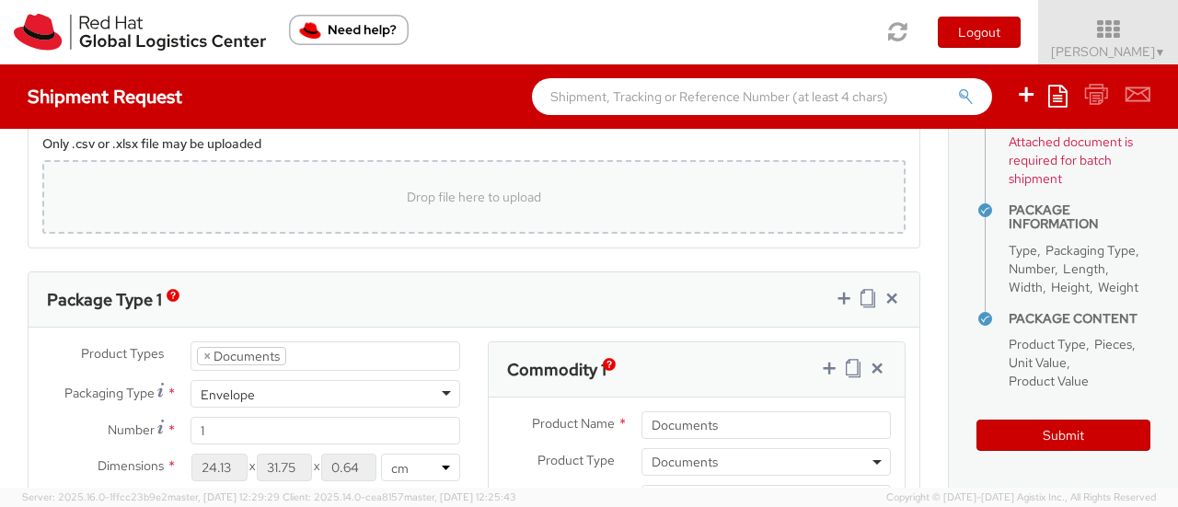
click at [407, 197] on span "Drop file here to upload" at bounding box center [474, 197] width 134 height 17
type input "C:\fakepath\template (11).xlsx"
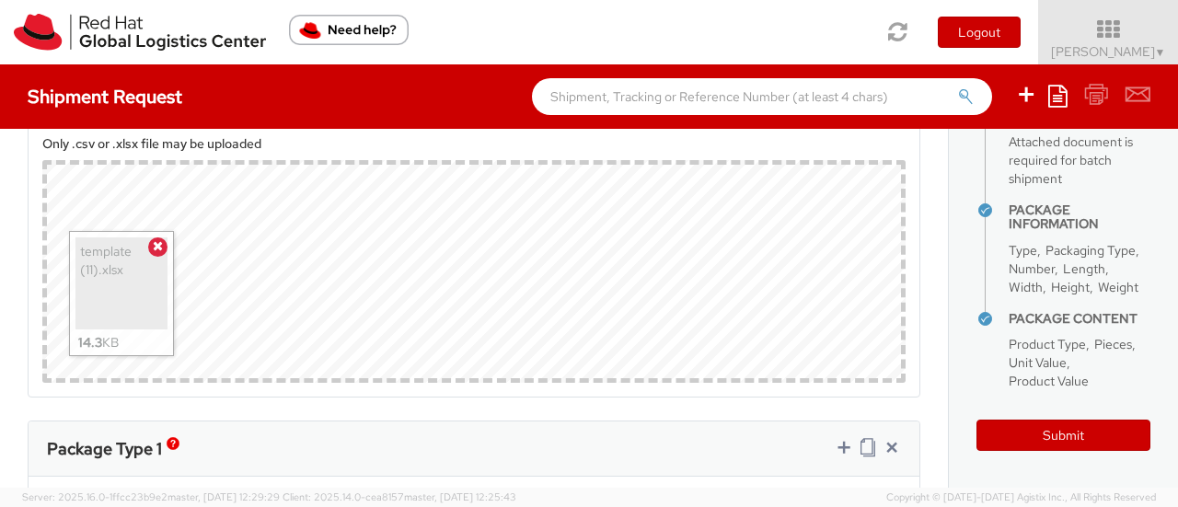
scroll to position [511, 0]
click at [1051, 441] on button "Submit" at bounding box center [1064, 435] width 174 height 31
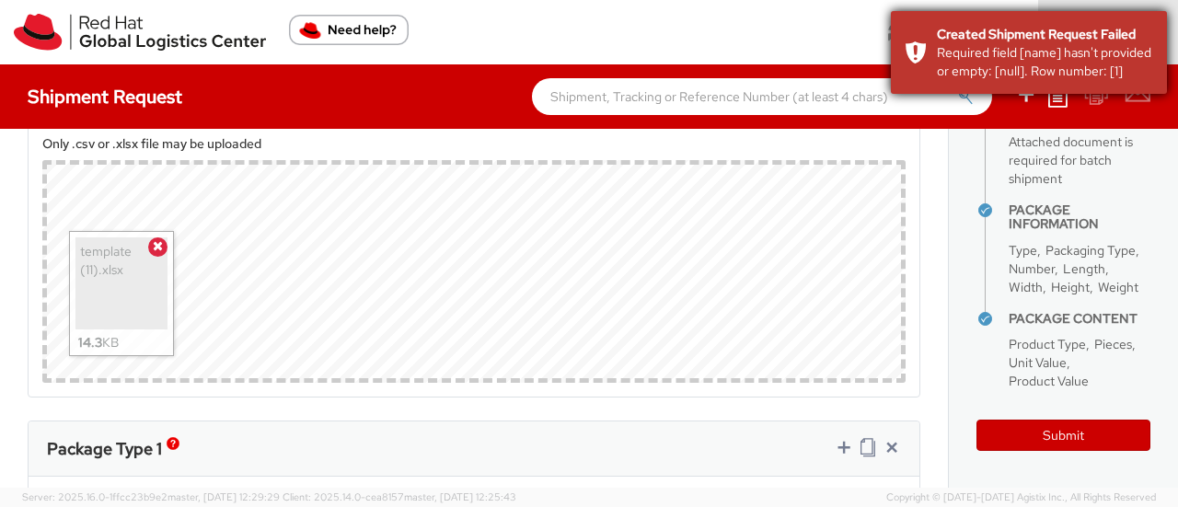
click at [1018, 73] on div "Required field [name] hasn't provided or empty: [null]. Row number: [1]" at bounding box center [1045, 61] width 216 height 37
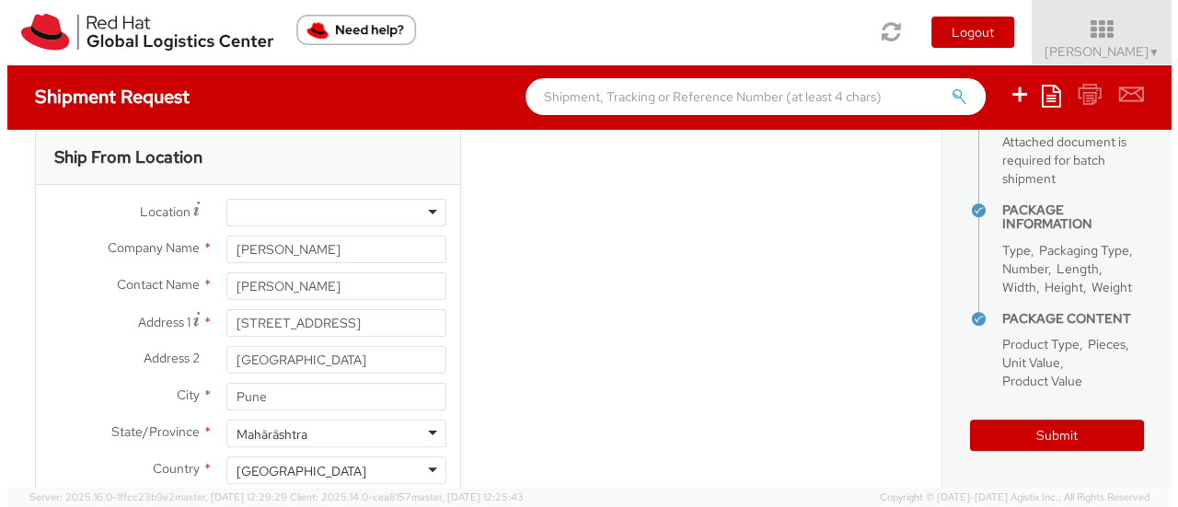
scroll to position [0, 0]
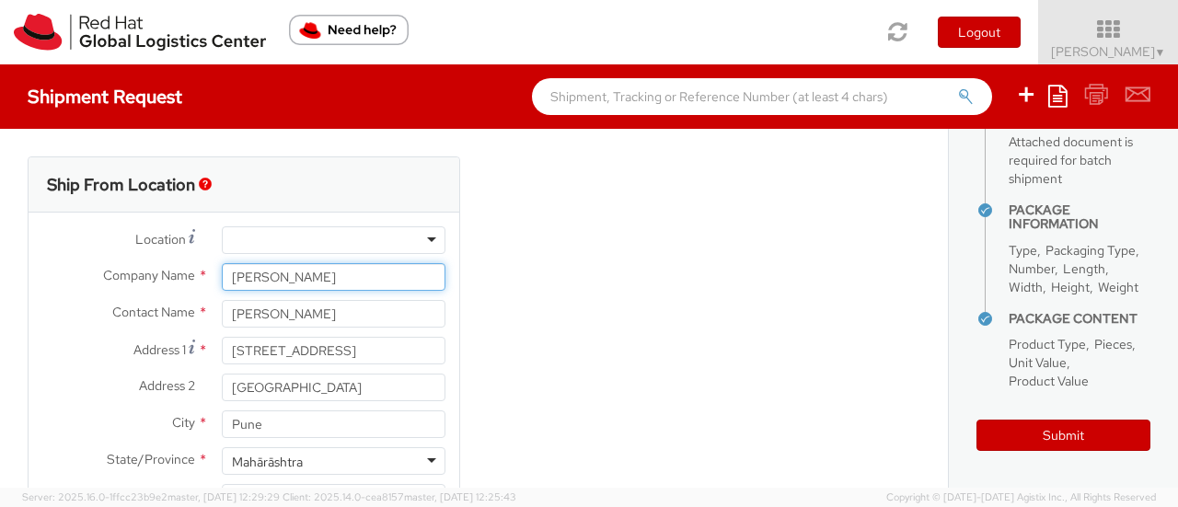
click at [276, 276] on input "Seema Mohangekar" at bounding box center [334, 277] width 224 height 28
drag, startPoint x: 392, startPoint y: 275, endPoint x: 168, endPoint y: 273, distance: 224.6
click at [168, 273] on div "Company Name * Seema Mohangekar" at bounding box center [244, 277] width 431 height 28
type input "Redhat India Pvt Ltd"
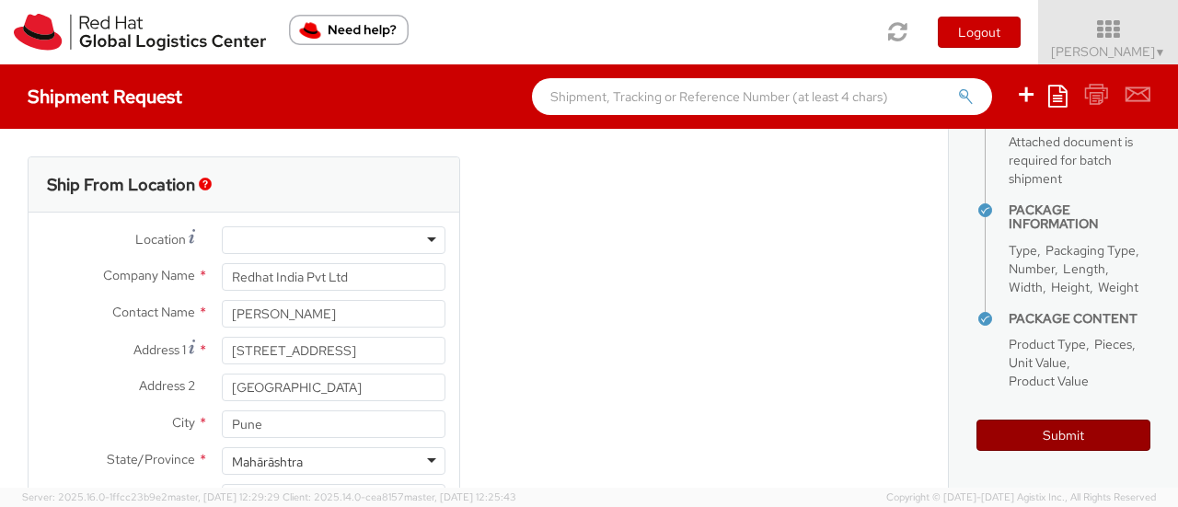
click at [983, 450] on button "Submit" at bounding box center [1064, 435] width 174 height 31
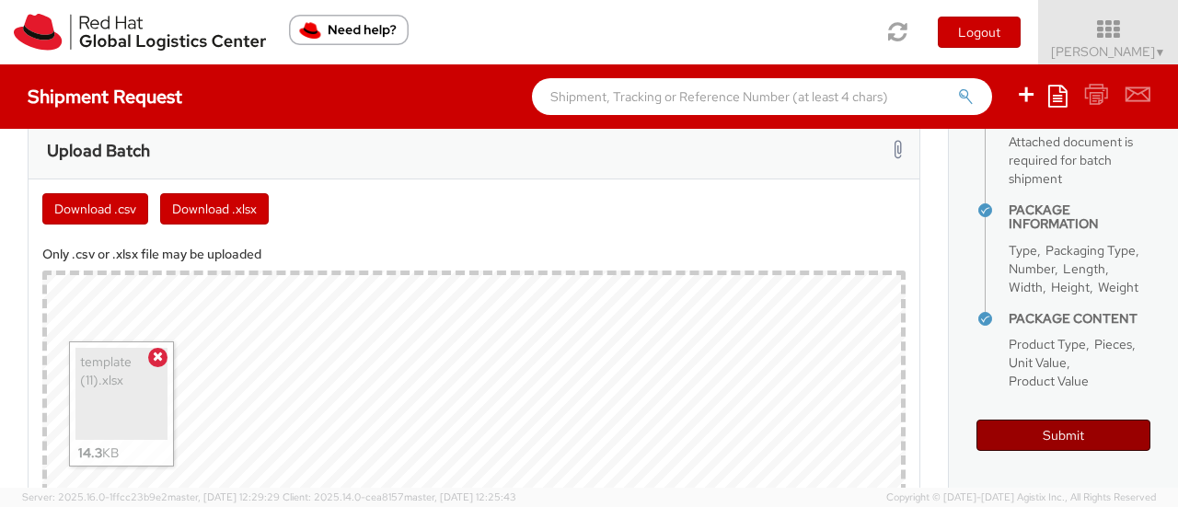
scroll to position [1013, 0]
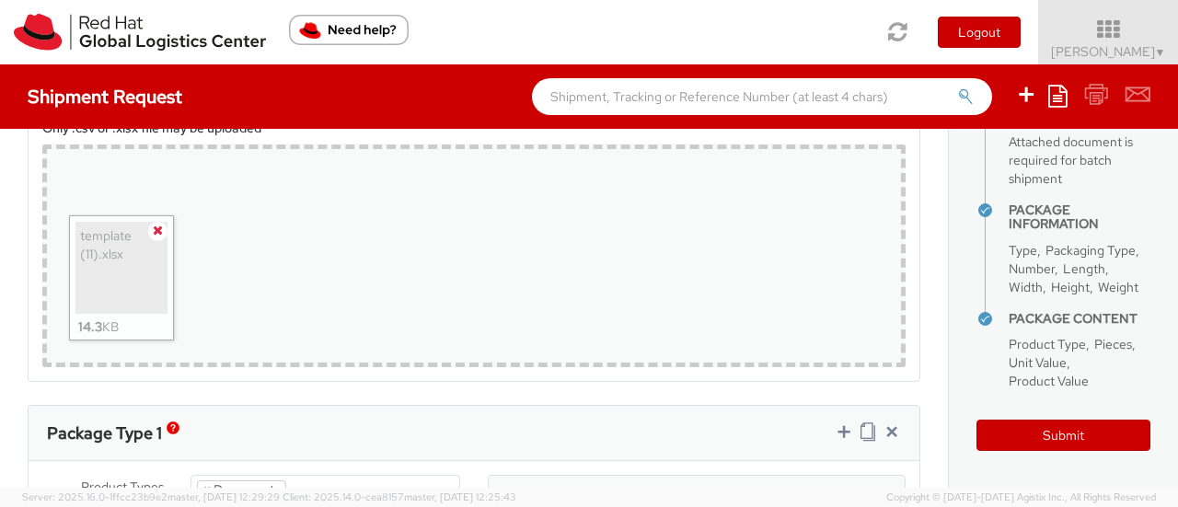
click at [161, 229] on icon at bounding box center [158, 230] width 10 height 13
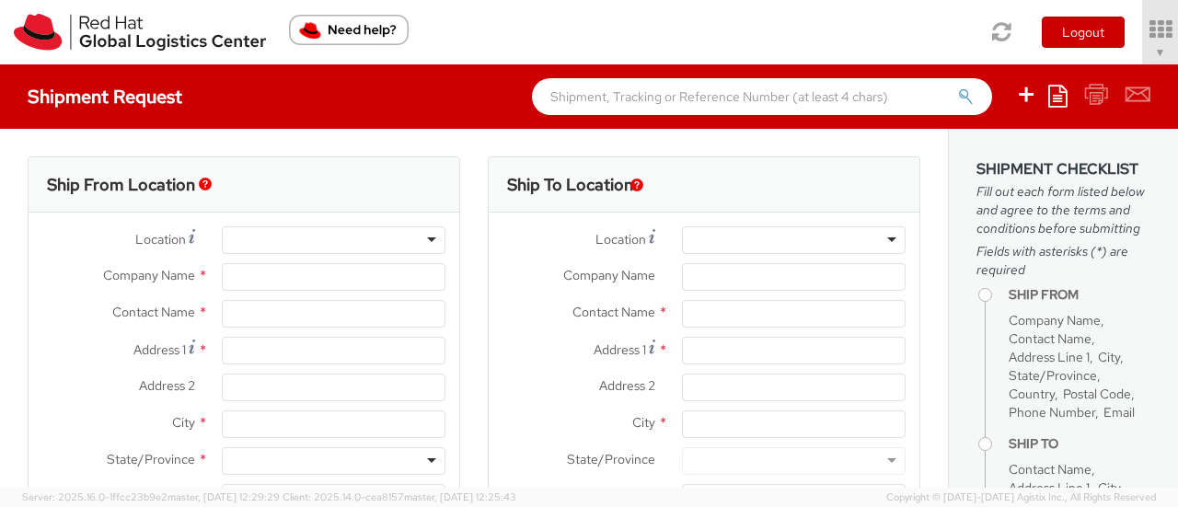
select select "763"
type input "Red Hat India Private Limited"
type input "Ankita Vaidya"
type input "A-201, Supreme Business Park"
type input "Hiranandani Gardens"
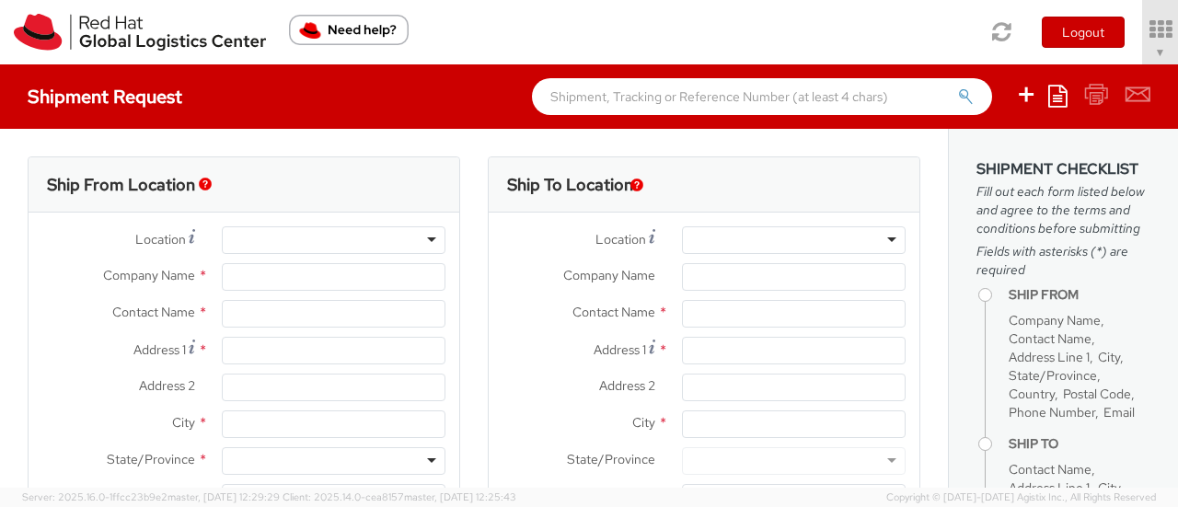
type input "MUMBAI"
type input "400076"
type input "912261147569"
type input "avaidya@redhat.com"
select select "CM"
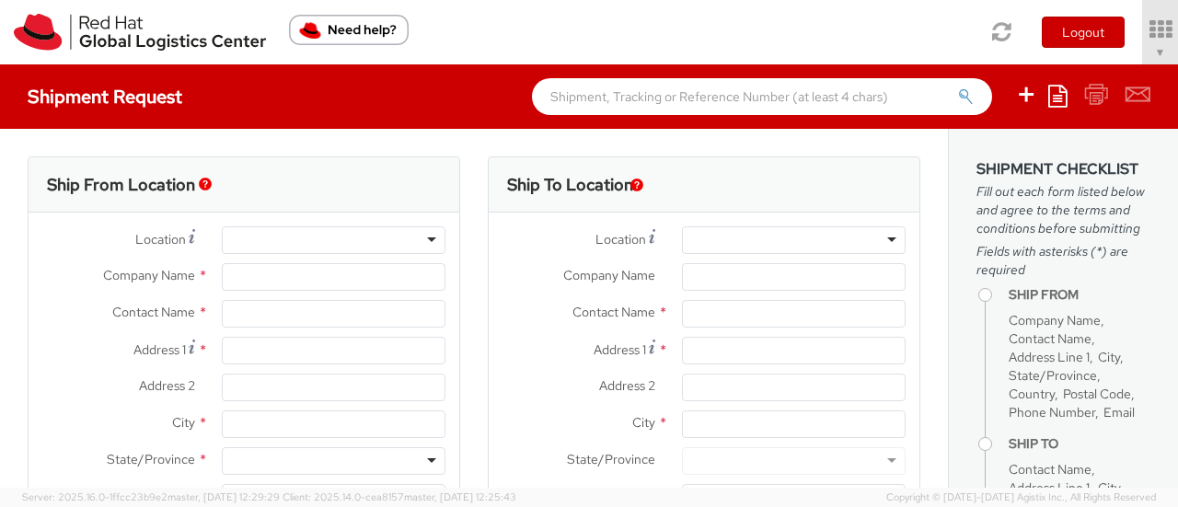
select select "KGS"
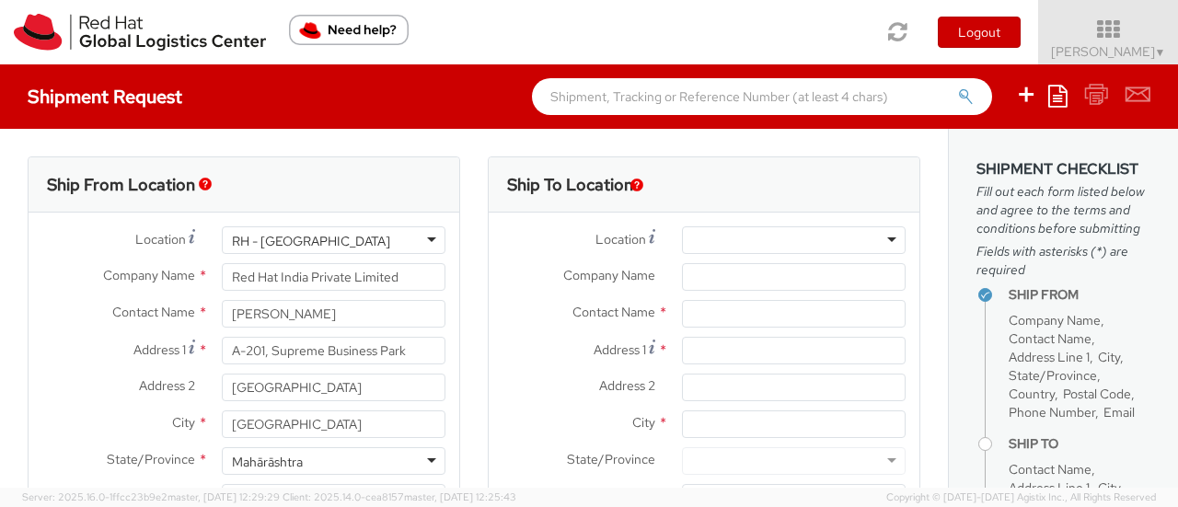
select select
drag, startPoint x: 197, startPoint y: 227, endPoint x: 155, endPoint y: 220, distance: 43.0
click at [155, 220] on div "Location * RH - Mumbai RH - Mumbai RH - Amsterdam - MSO RH - Amsterdam Data Cen…" at bounding box center [244, 429] width 431 height 433
click at [352, 266] on input "Red Hat India Private Limited" at bounding box center [334, 277] width 224 height 28
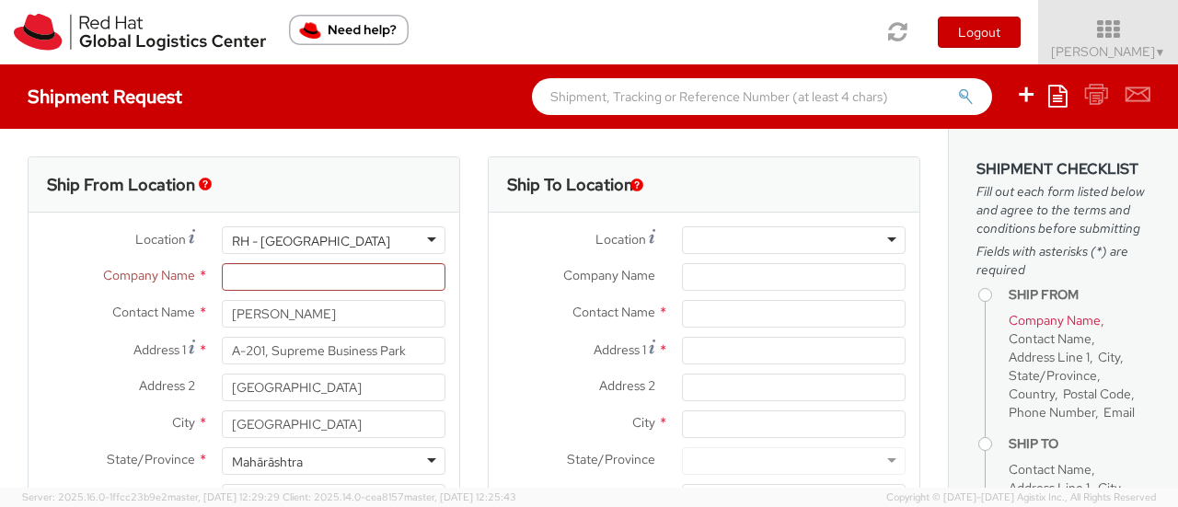
click at [384, 248] on div "RH - Mumbai" at bounding box center [334, 240] width 224 height 28
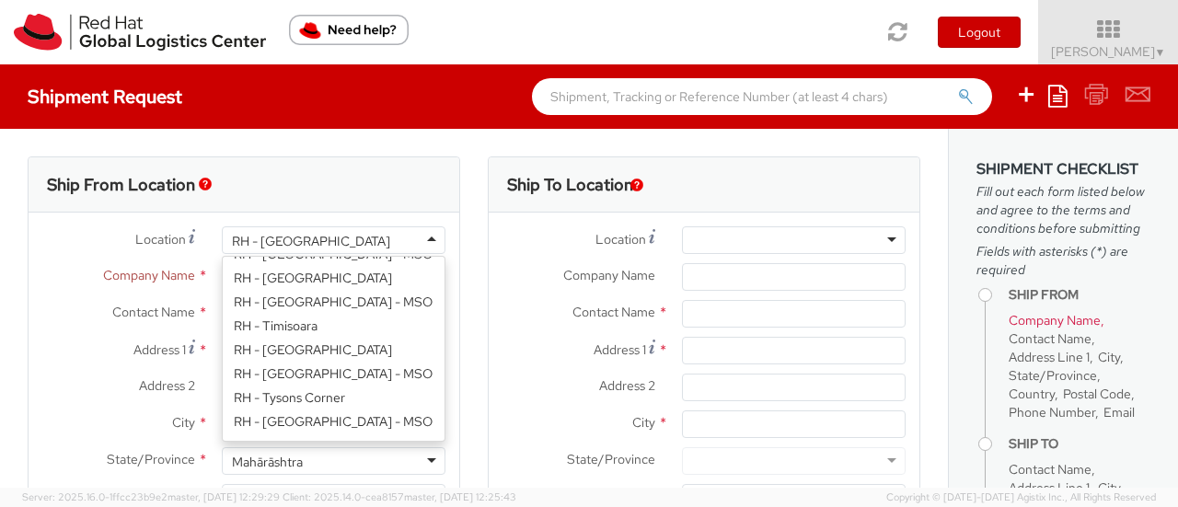
scroll to position [3299, 0]
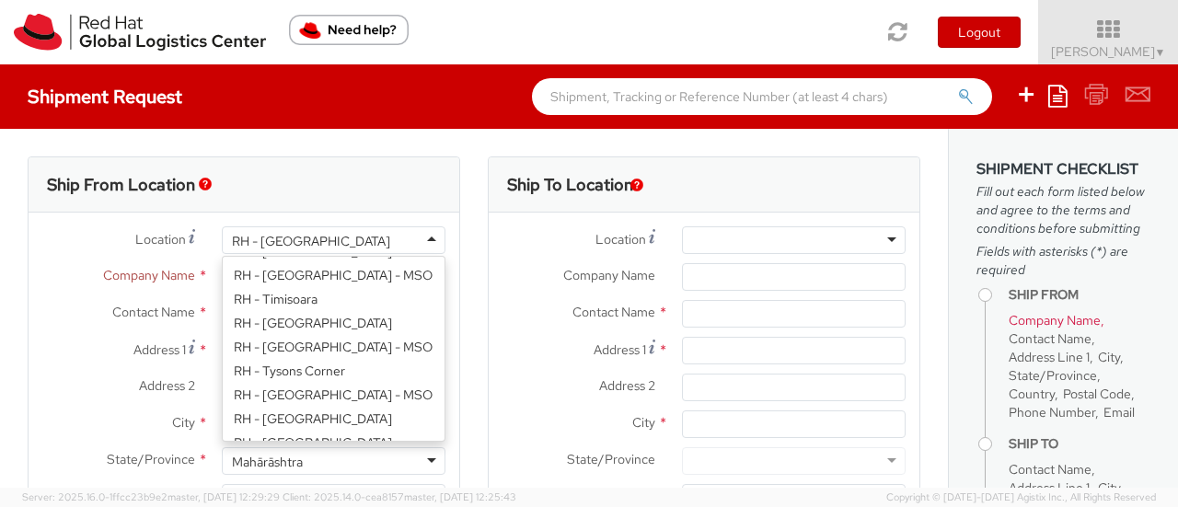
type input "Pilot Warehouse"
type input "9221 Globe Center Drive STE 120"
type input "Morrisville"
type input "27560"
type input "19193013076"
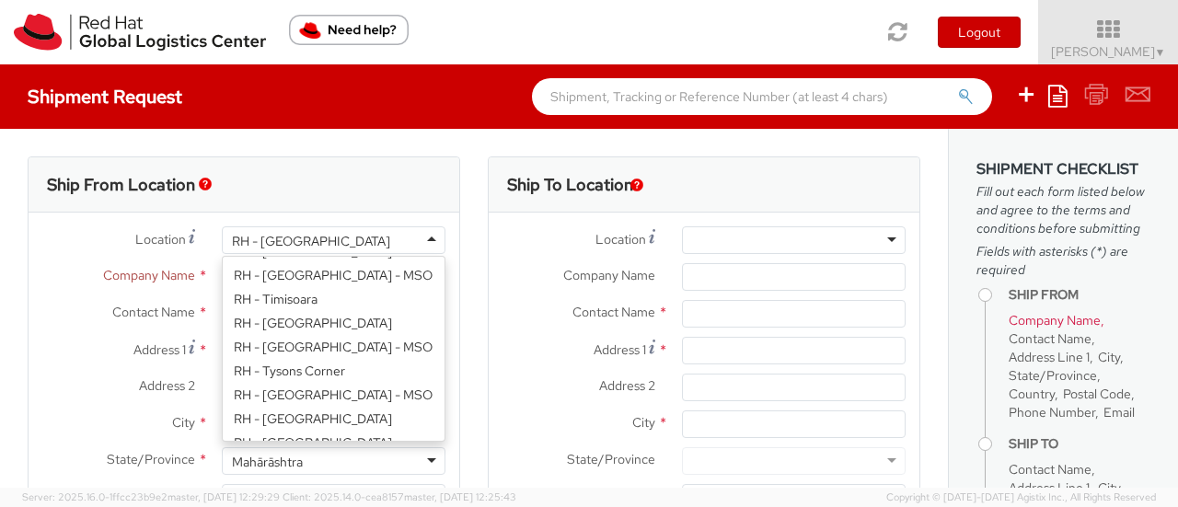
select select "IN"
select select "LBS"
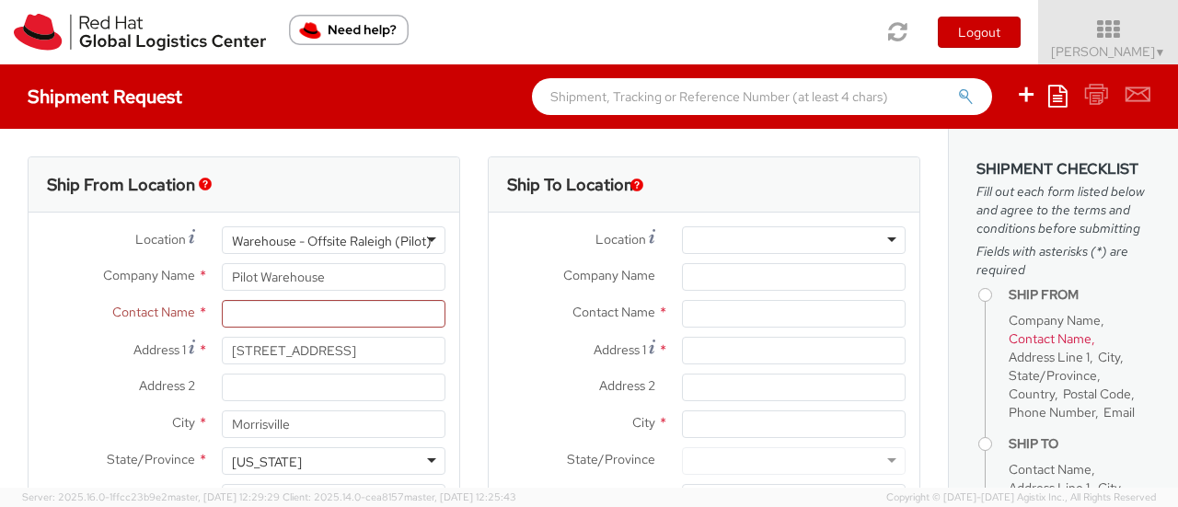
click at [430, 237] on div "Warehouse - Offsite Raleigh (Pilot)" at bounding box center [334, 240] width 224 height 28
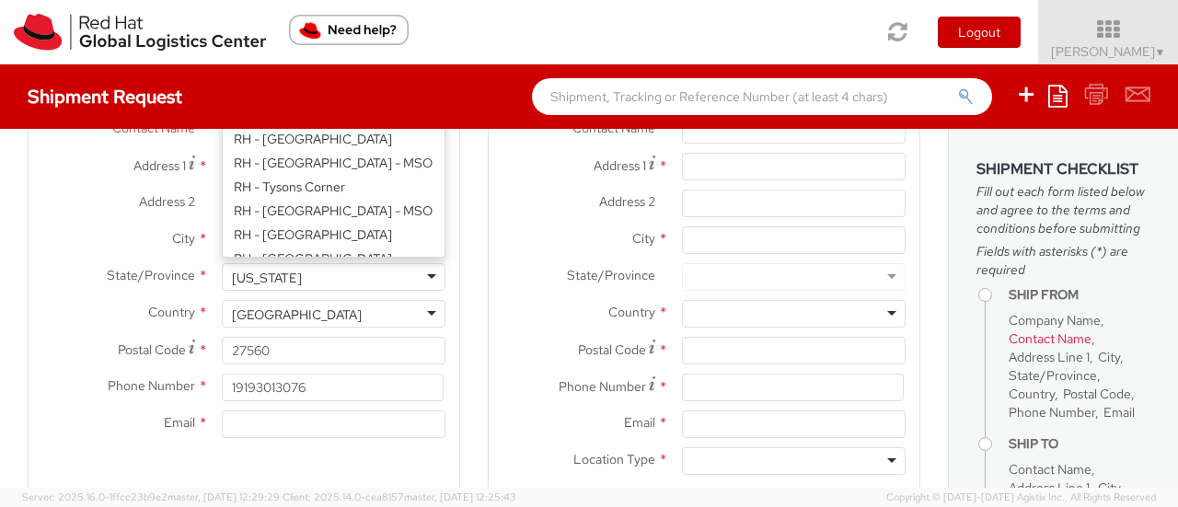
scroll to position [0, 0]
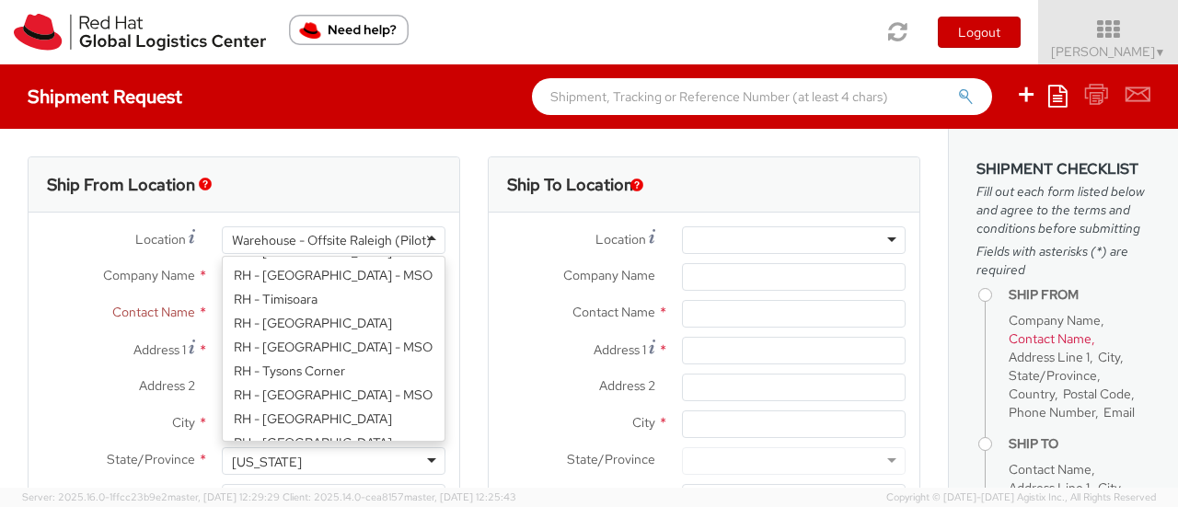
click at [387, 235] on div "Warehouse - Offsite Raleigh (Pilot)" at bounding box center [332, 240] width 200 height 18
type input "Red Hat Software (Beijing) Co. Ltd."
type input "Unit 3203, 32F, Maike Centre, No.12 Jinye Road"
type input "High-Tech Development Zone"
type input "XIAN"
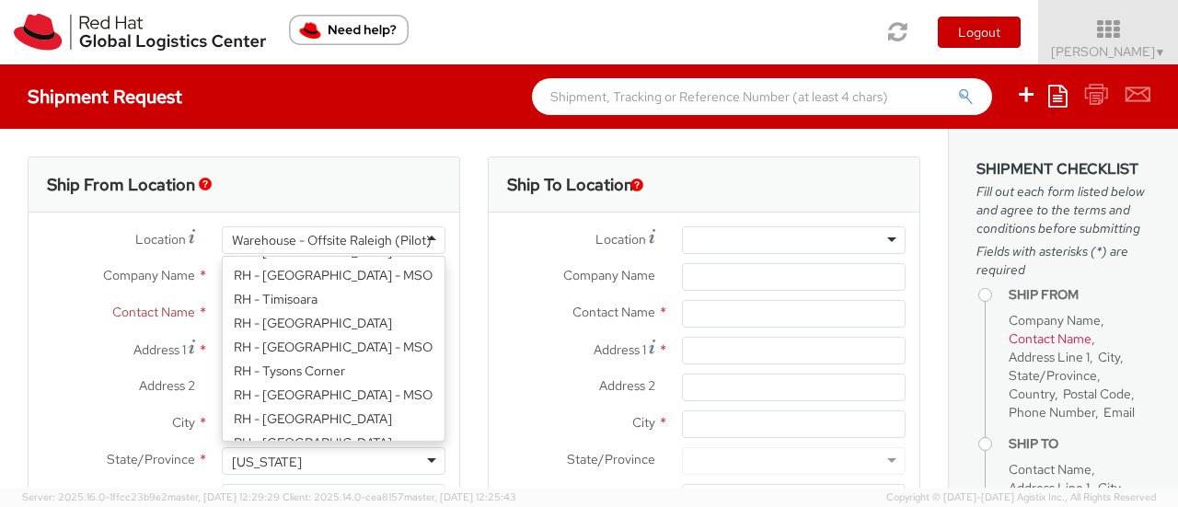
type input "710065"
select select "CM"
select select "KGS"
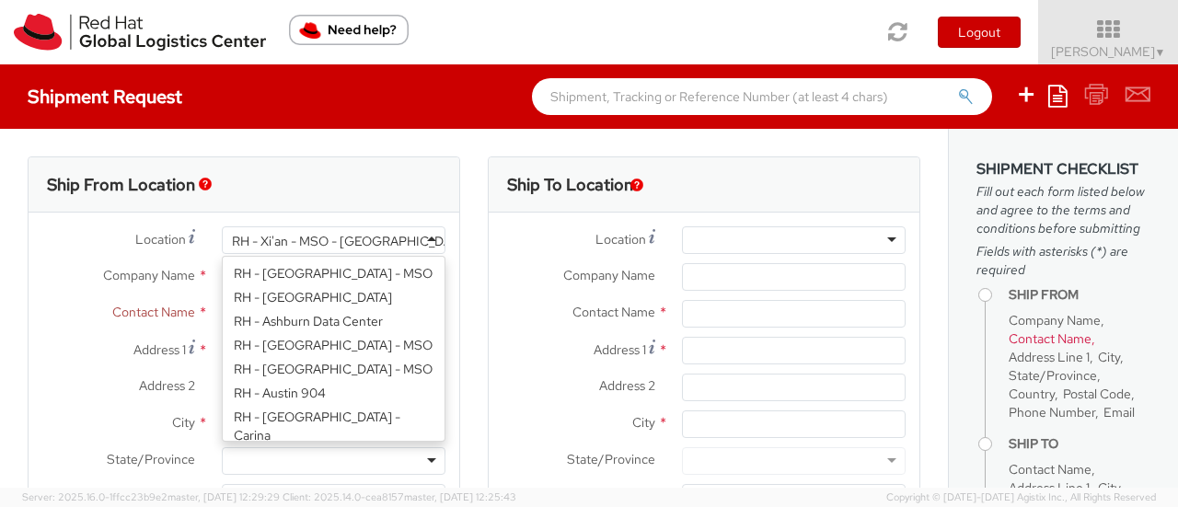
click at [424, 238] on div "RH - Xi'an - MSO - Maike Centre" at bounding box center [334, 240] width 224 height 28
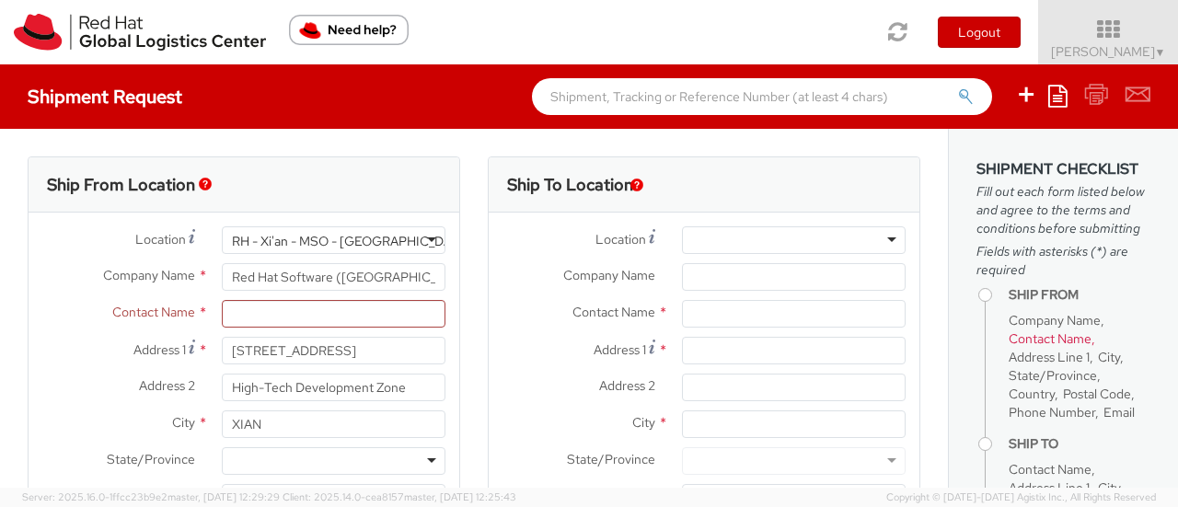
click at [226, 237] on div "RH - Xi'an - MSO - Maike Centre" at bounding box center [334, 240] width 224 height 28
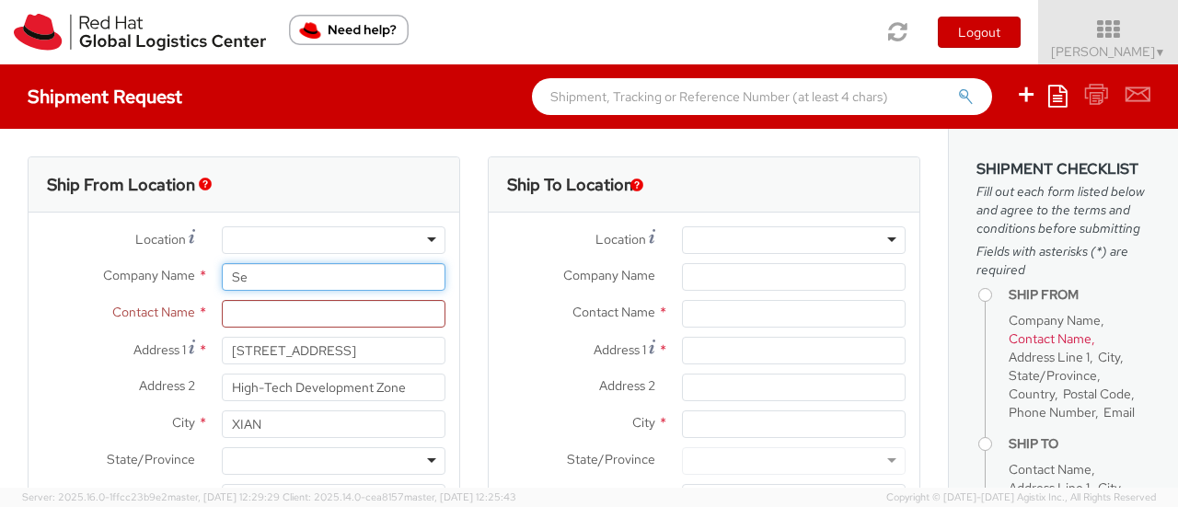
type input "S"
type input "RedHat India pvt ltd"
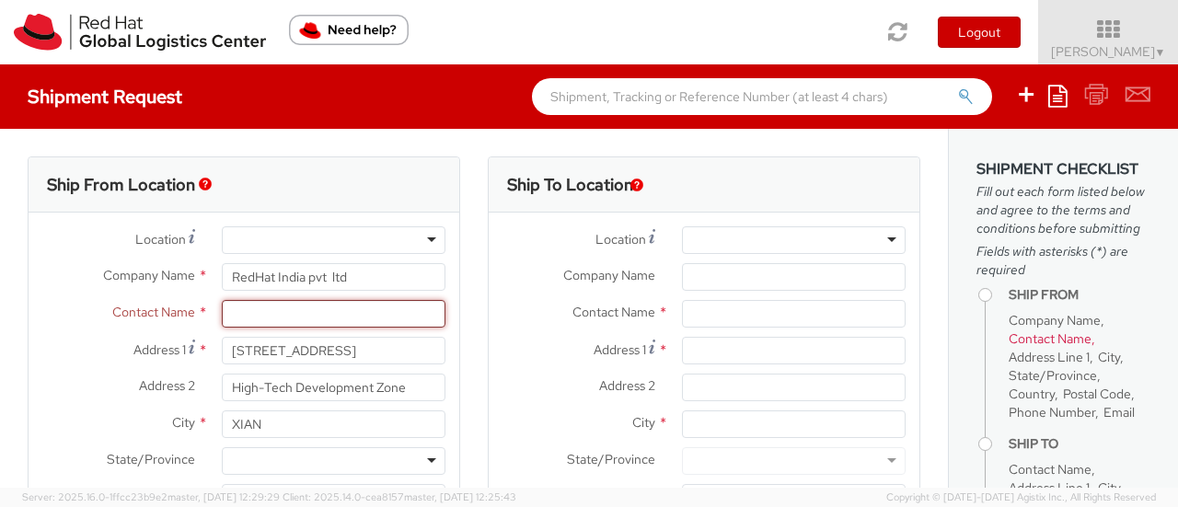
paste input "Seema Mohangekar"
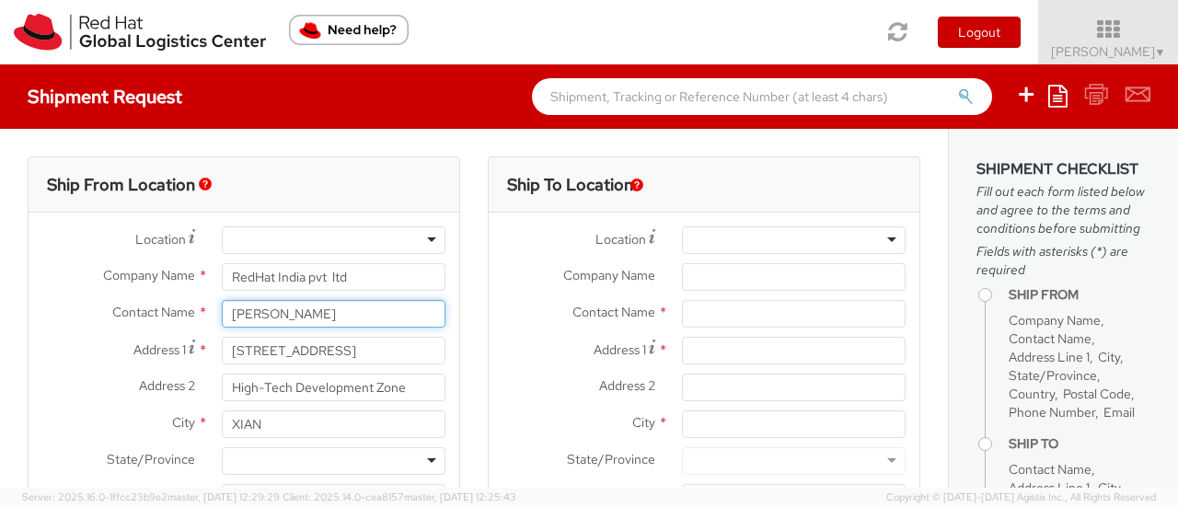
type input "Seema Mohangekar"
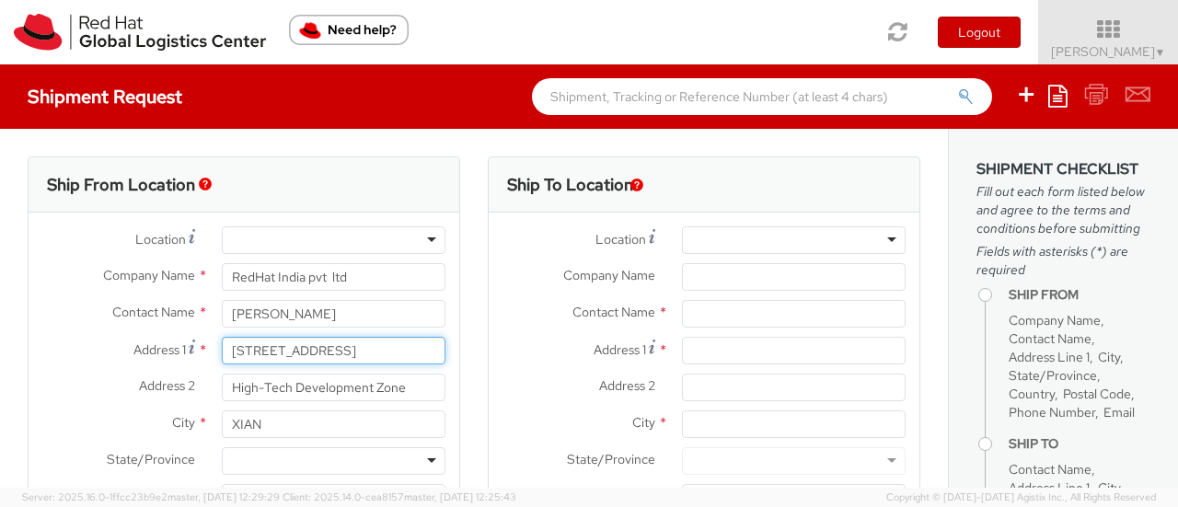
click at [323, 350] on input "Unit 3203, 32F, Maike Centre, No.12 Jinye Road" at bounding box center [334, 351] width 224 height 28
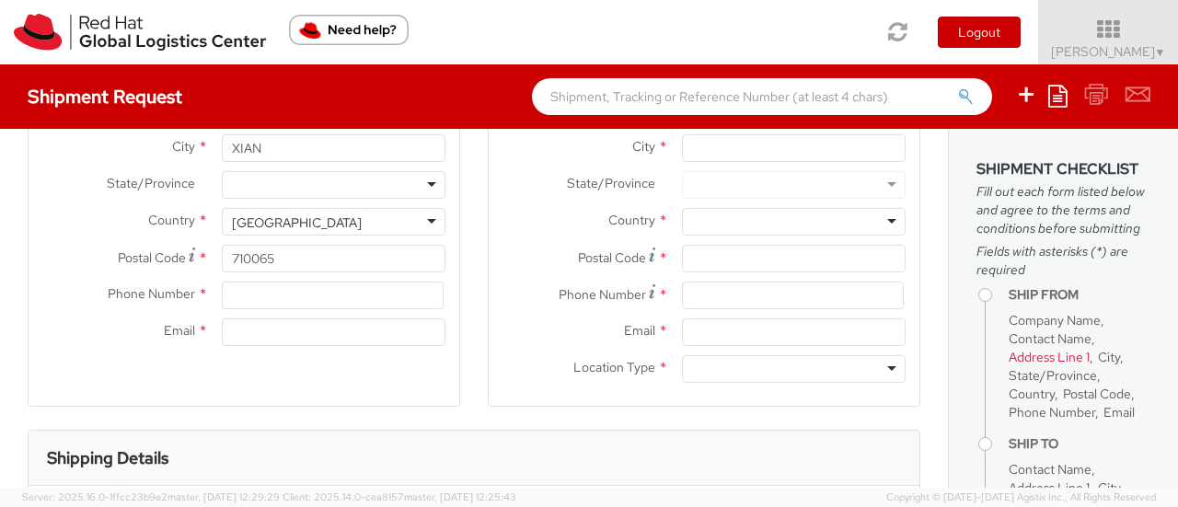
scroll to position [184, 0]
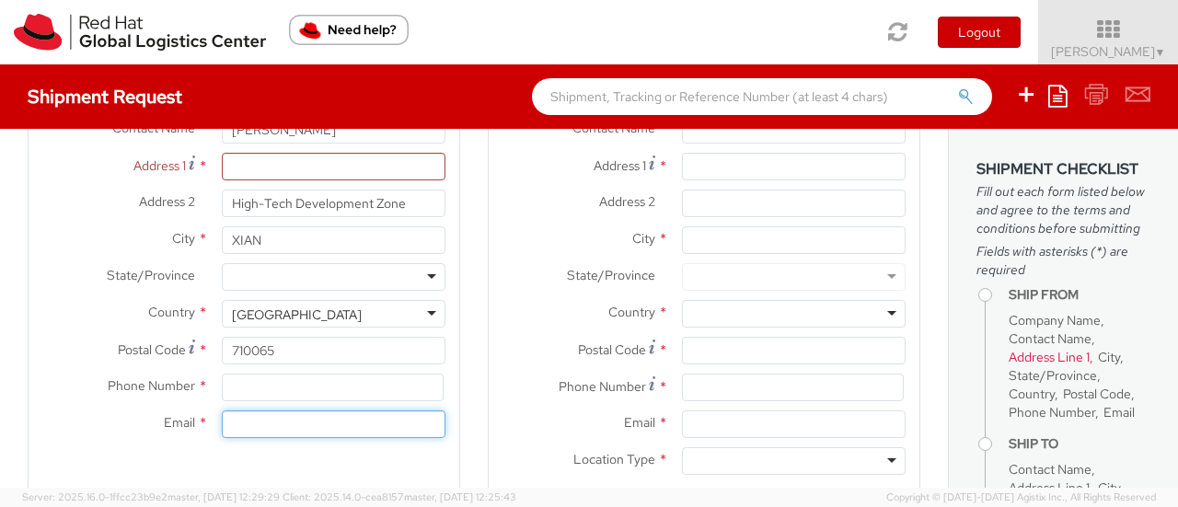
click at [256, 421] on input "Email *" at bounding box center [334, 425] width 224 height 28
paste input "smohange@redhat.com"
type input "smohange@redhat.com"
click at [258, 410] on div "Phone Number *" at bounding box center [244, 392] width 431 height 37
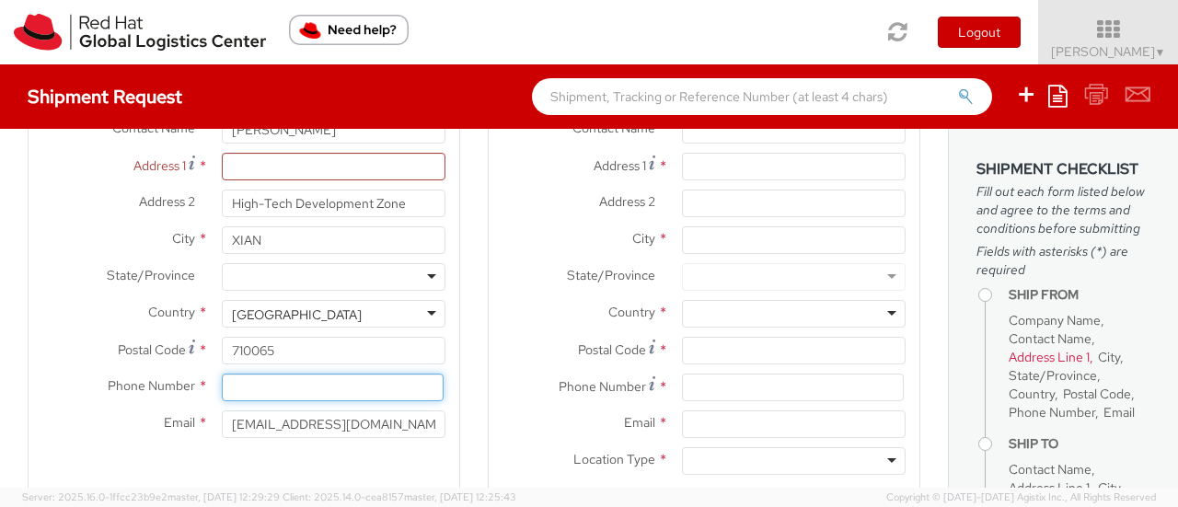
click at [263, 390] on input at bounding box center [333, 388] width 222 height 28
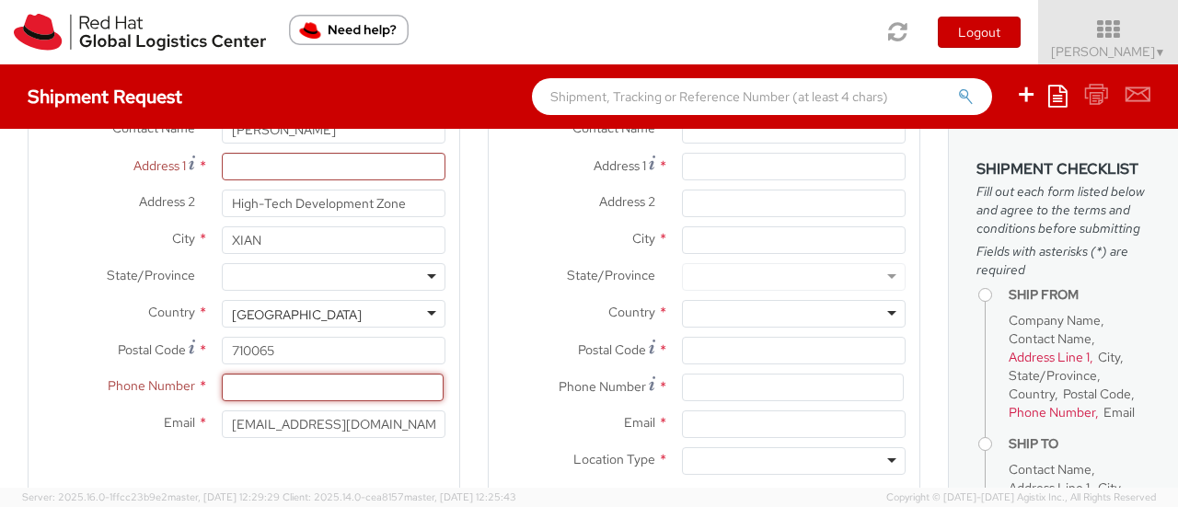
scroll to position [92, 0]
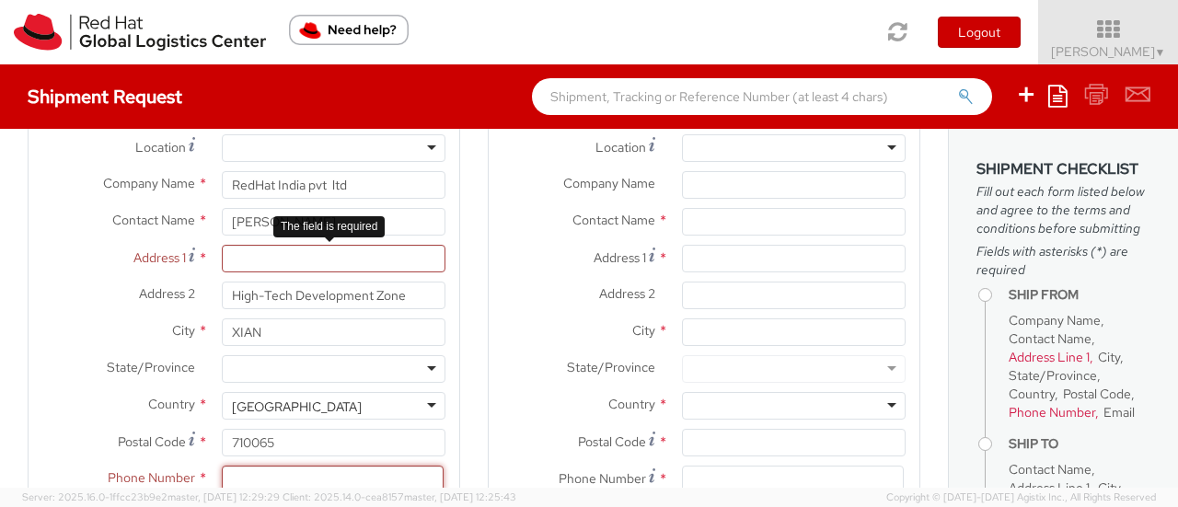
paste input "Plot no-12, Green Park, Lohegaon Wagholi Road,"
type input "Plot no-12, Green Park, Lohegaon Wagholi Road,"
click at [361, 245] on input "Address 1 *" at bounding box center [334, 259] width 224 height 28
paste input "Plot no-12, Green Park, Lohegaon Wagholi Road,"
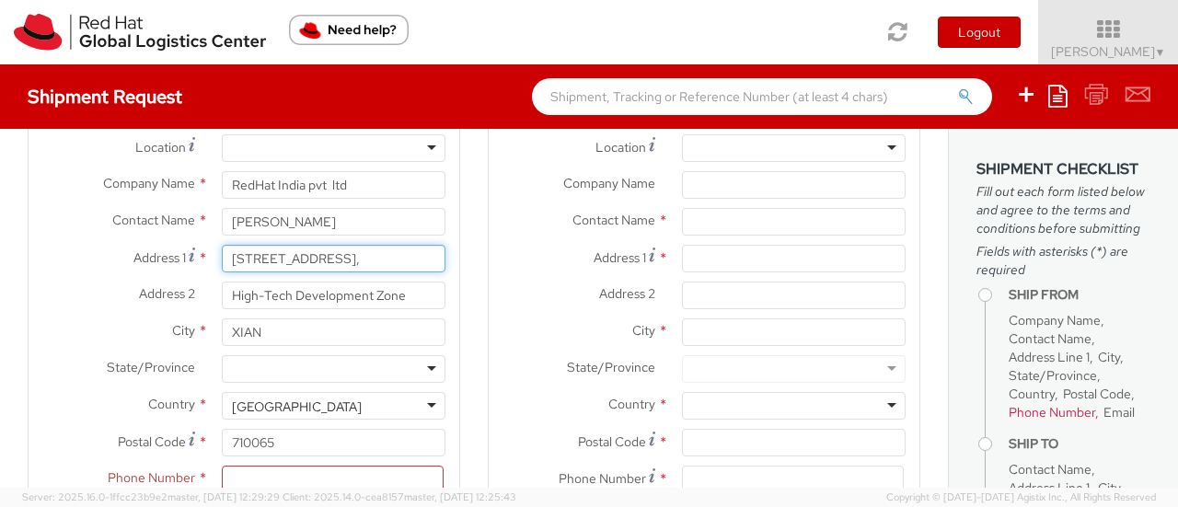
scroll to position [0, 81]
drag, startPoint x: 343, startPoint y: 255, endPoint x: 462, endPoint y: 269, distance: 119.6
click at [462, 269] on div "Ship From Location Location * RH - Amsterdam - MSO RH - Amsterdam Data Center R…" at bounding box center [244, 339] width 460 height 550
type input "Plot no-12, Green Park, Lohegaon"
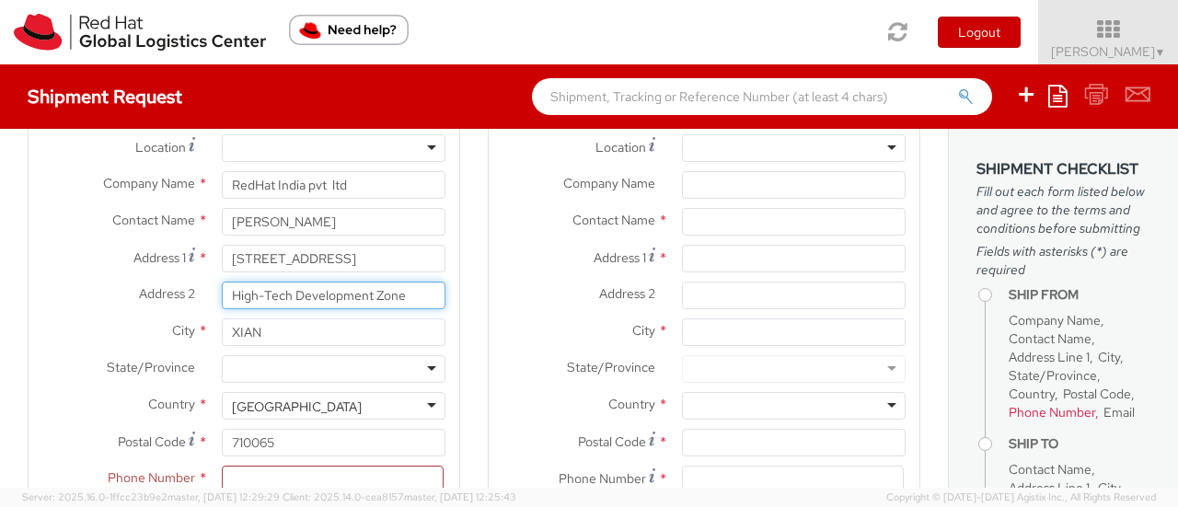
drag, startPoint x: 404, startPoint y: 290, endPoint x: 101, endPoint y: 259, distance: 304.5
click at [101, 259] on div "Location * RH - Amsterdam - MSO RH - Amsterdam Data Center RH - Ashburn Data Ce…" at bounding box center [244, 336] width 431 height 405
paste input "Wagholi Road,"
type input "Wagholi Road,"
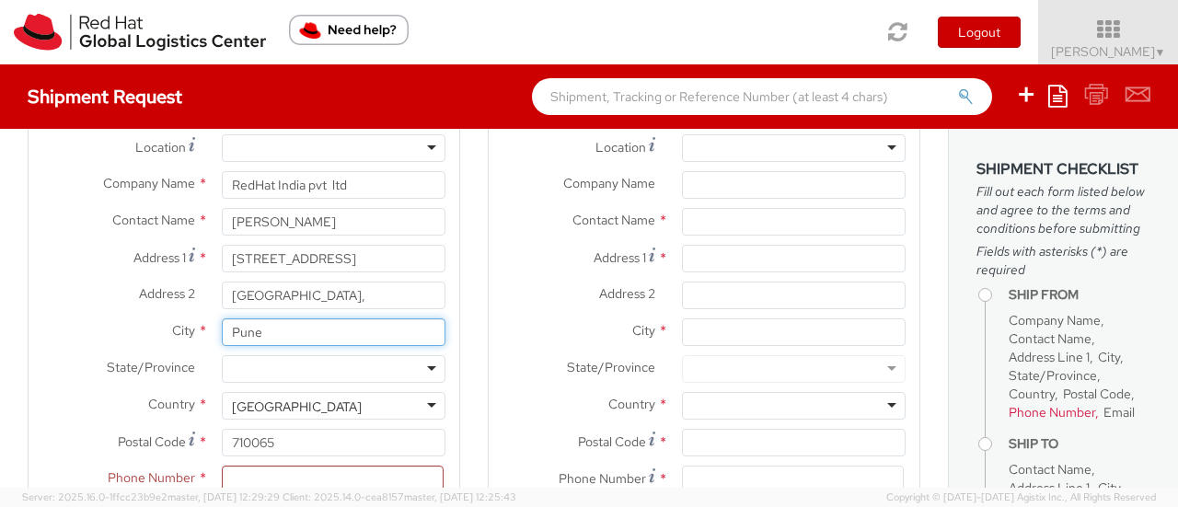
type input "Pune"
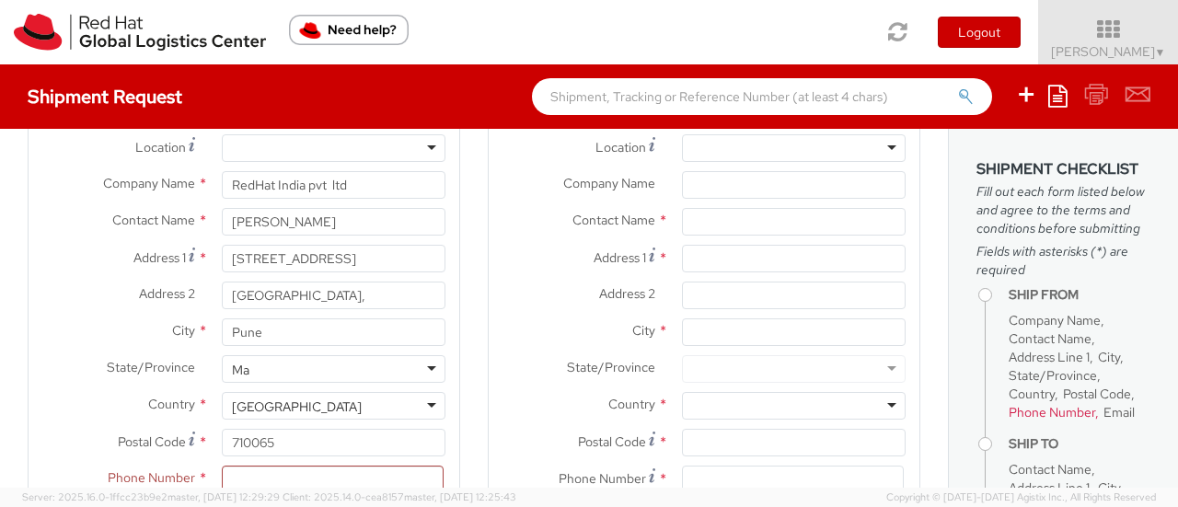
type input "M"
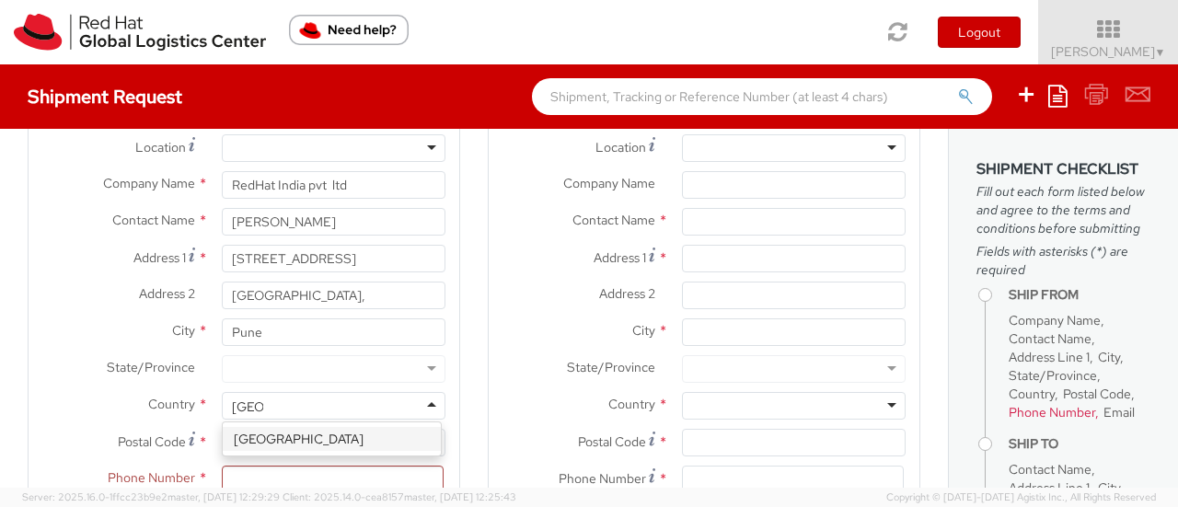
type input "India"
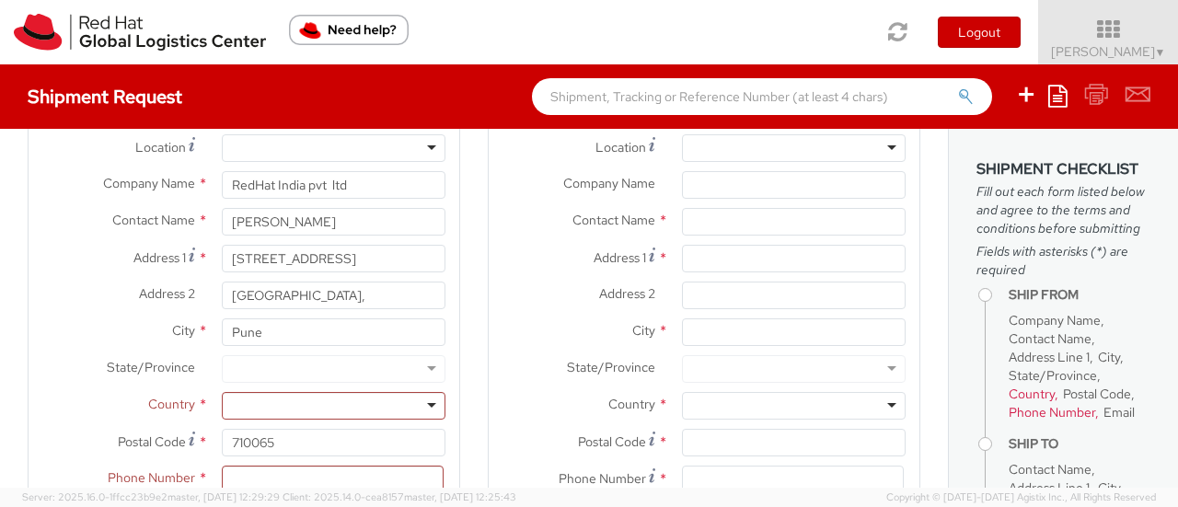
click at [344, 371] on div at bounding box center [334, 369] width 224 height 28
click at [342, 413] on div at bounding box center [334, 406] width 224 height 28
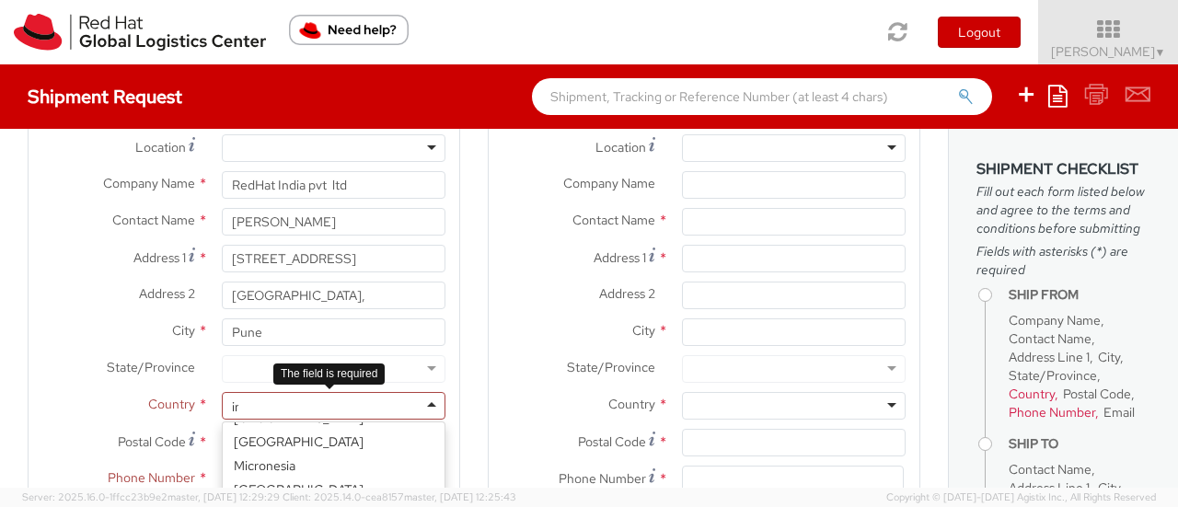
scroll to position [4, 0]
type input "india"
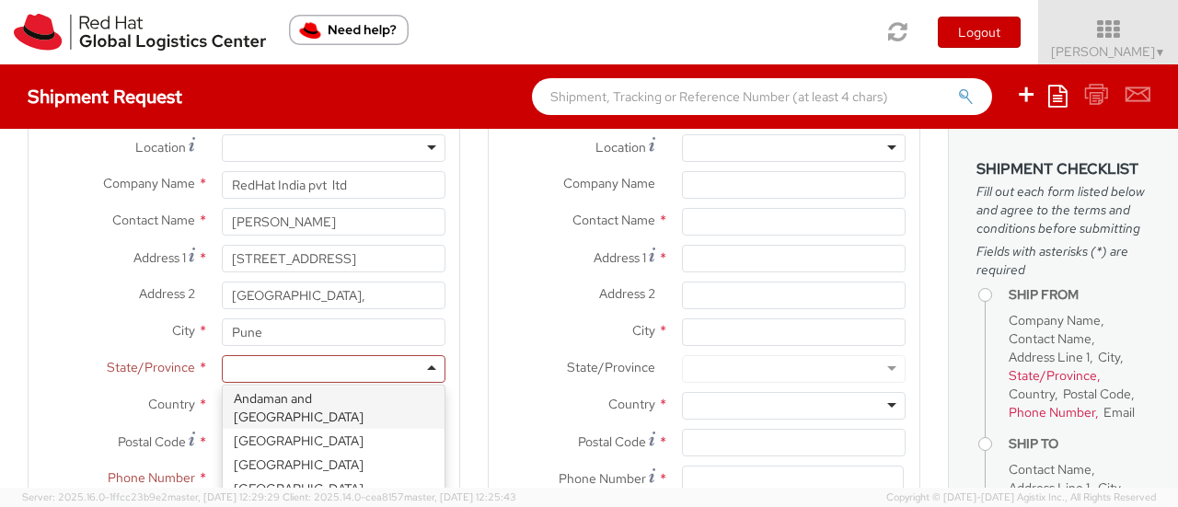
click at [352, 379] on div at bounding box center [334, 369] width 224 height 28
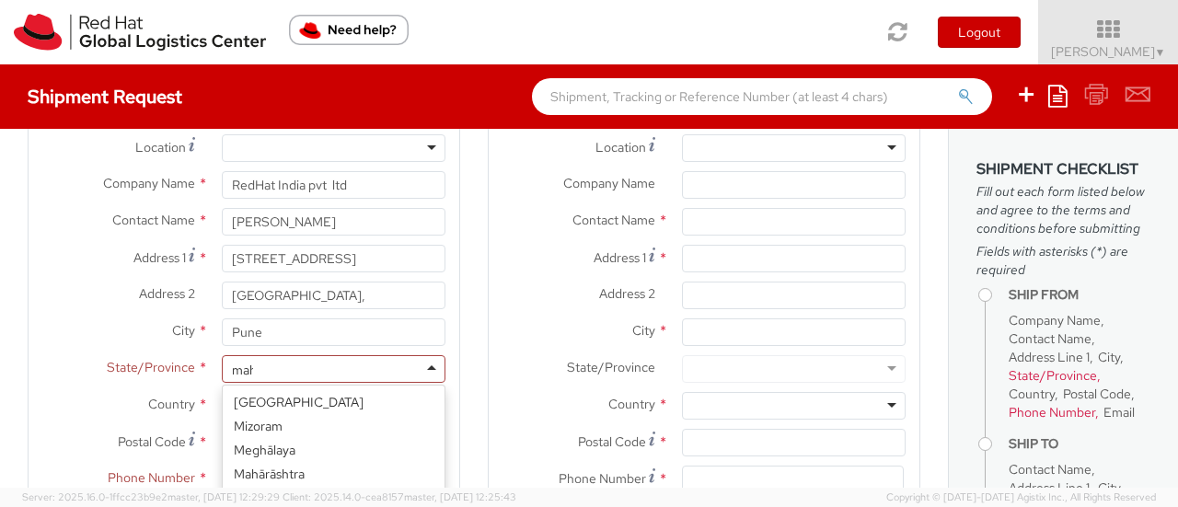
type input "maha"
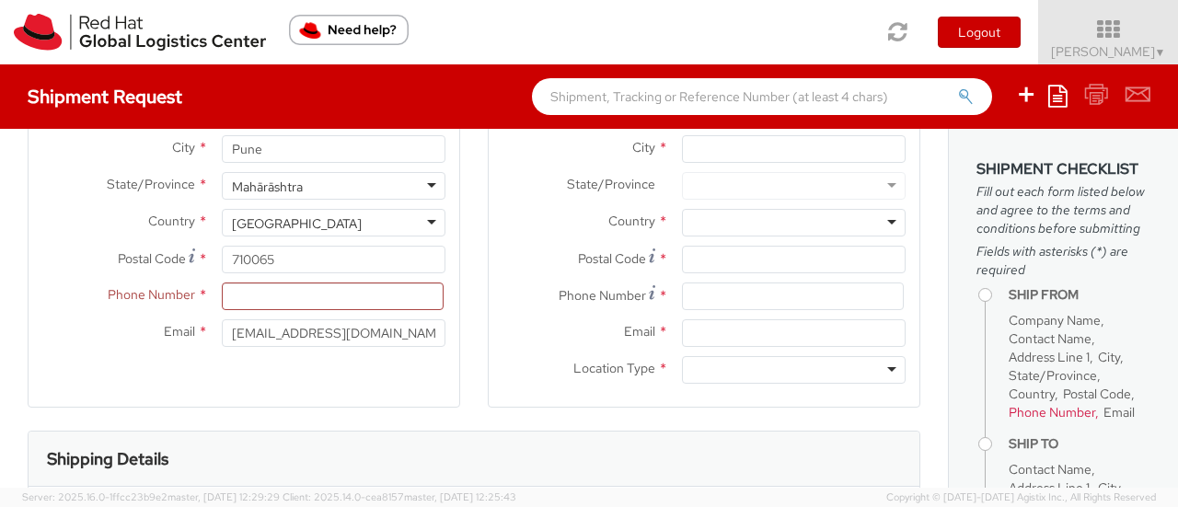
scroll to position [276, 0]
click at [291, 270] on input "710065" at bounding box center [334, 259] width 224 height 28
type input "411047"
type input "+"
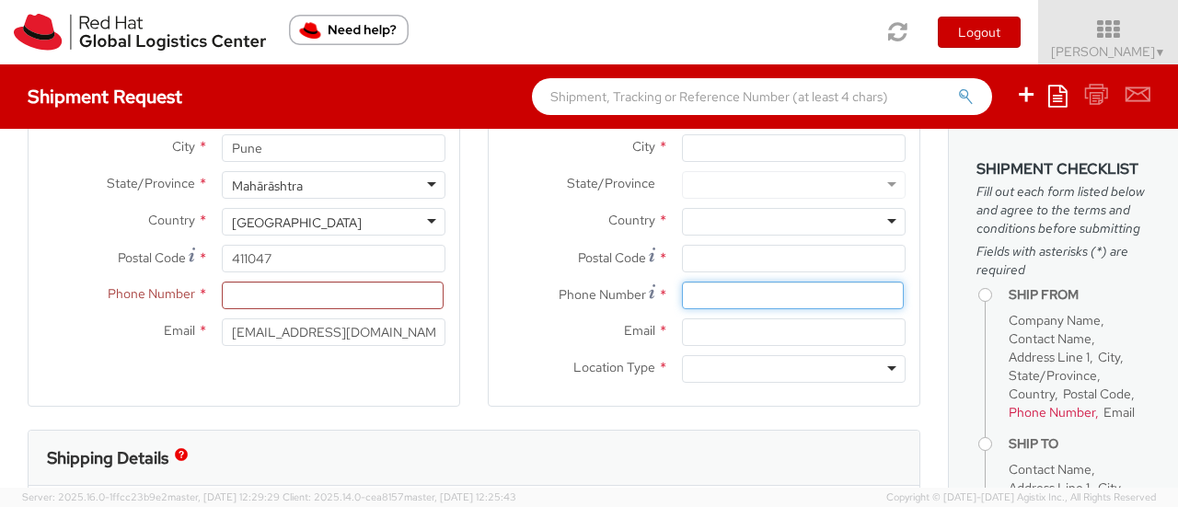
click at [713, 296] on input at bounding box center [793, 296] width 222 height 28
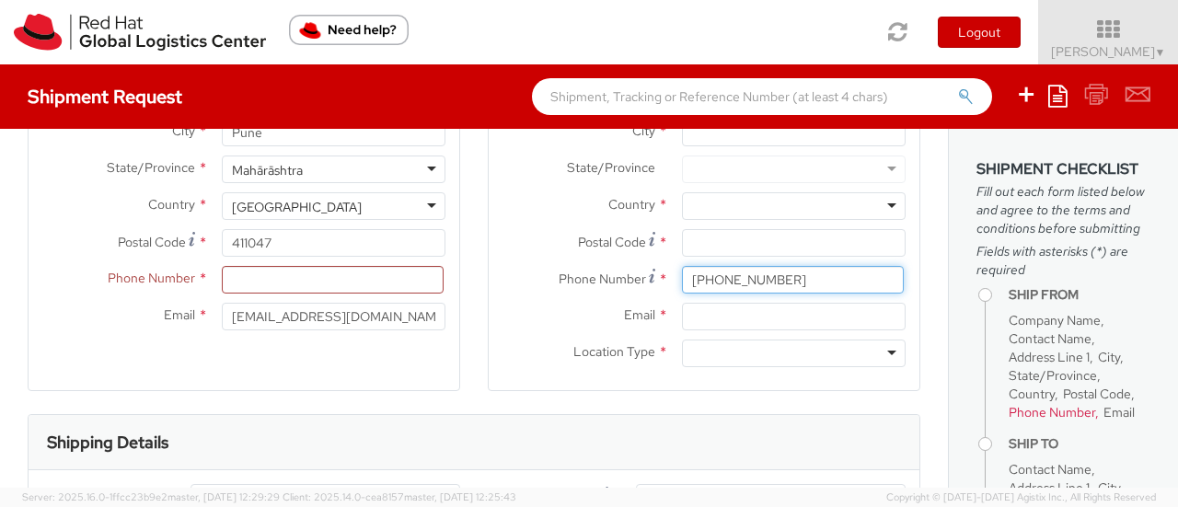
scroll to position [368, 0]
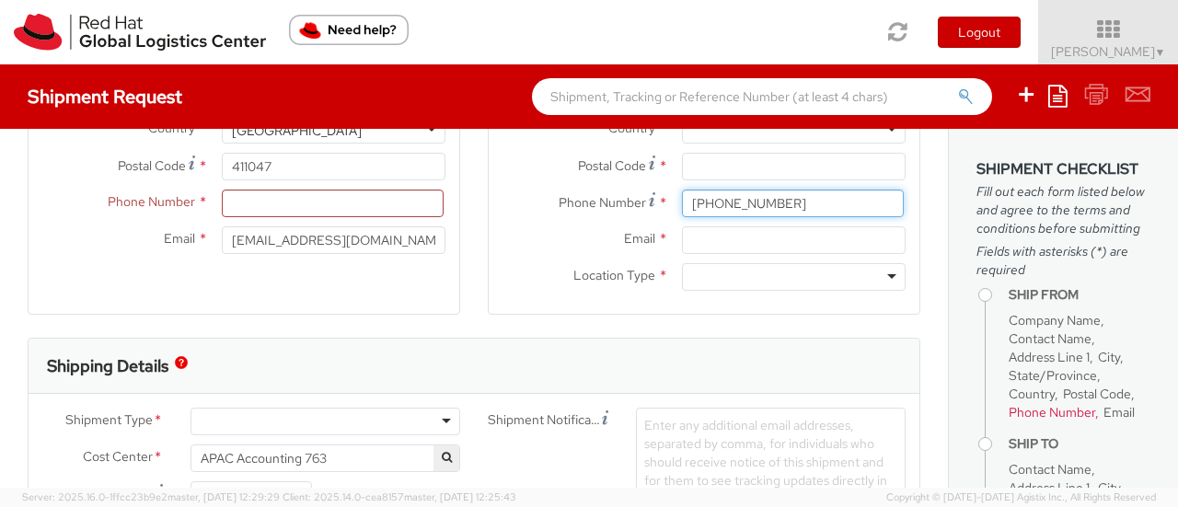
type input "+91 8108367051"
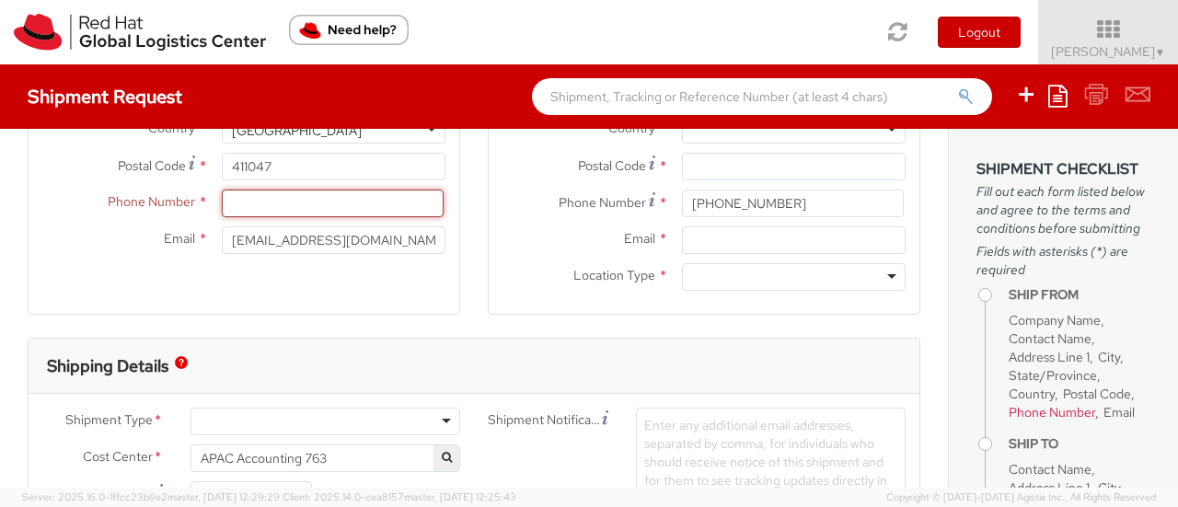
click at [338, 213] on input at bounding box center [333, 204] width 222 height 28
type input "_"
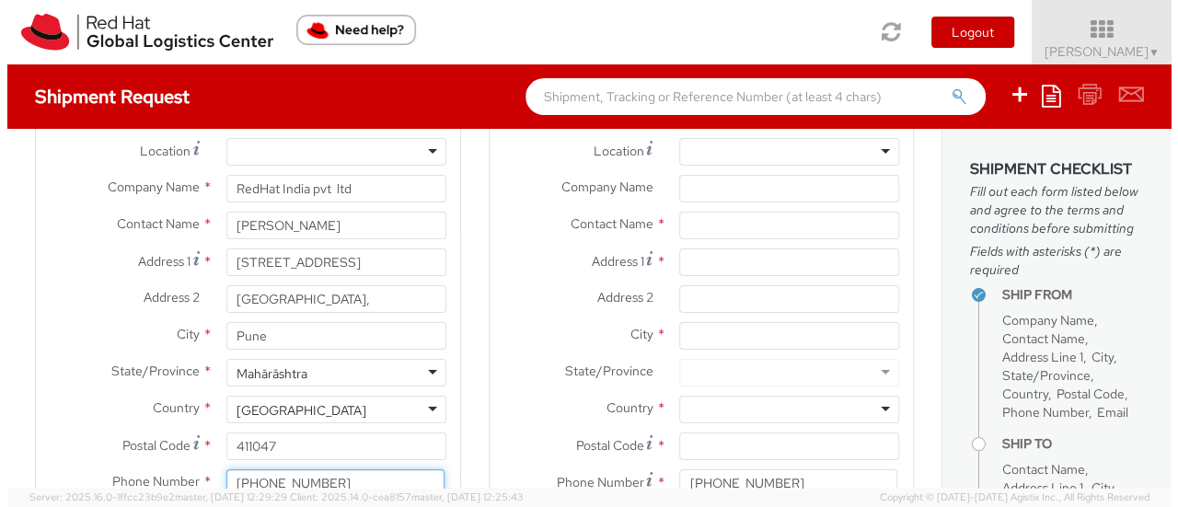
scroll to position [0, 0]
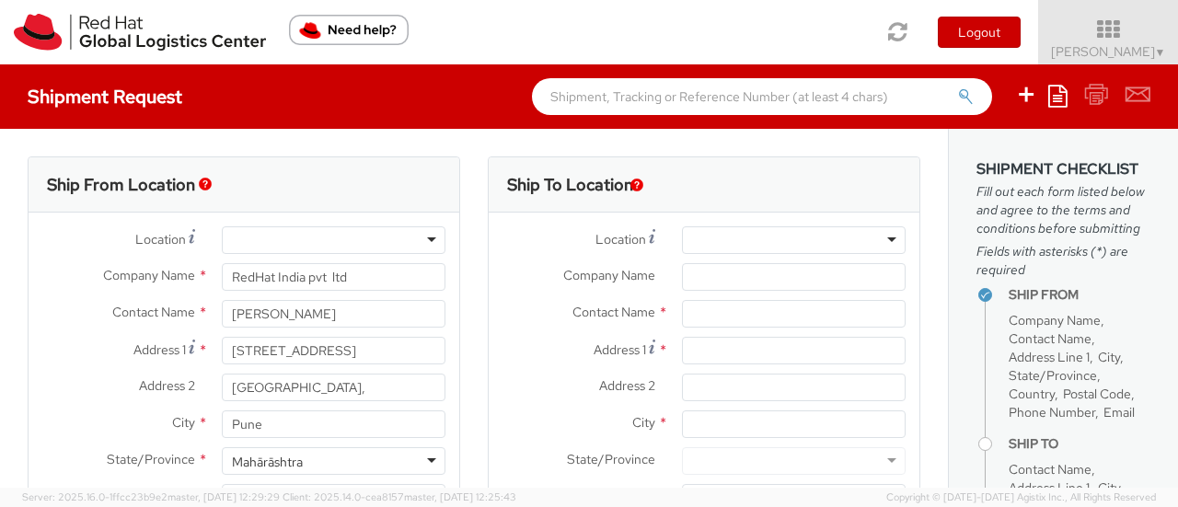
type input "+91 9923904503"
click at [817, 275] on input "Company Name *" at bounding box center [794, 277] width 224 height 28
paste input "Shah Dedhia & Associates Chartered Accountants"
type input "Shah Dedhia & Associates Chartered Accountants"
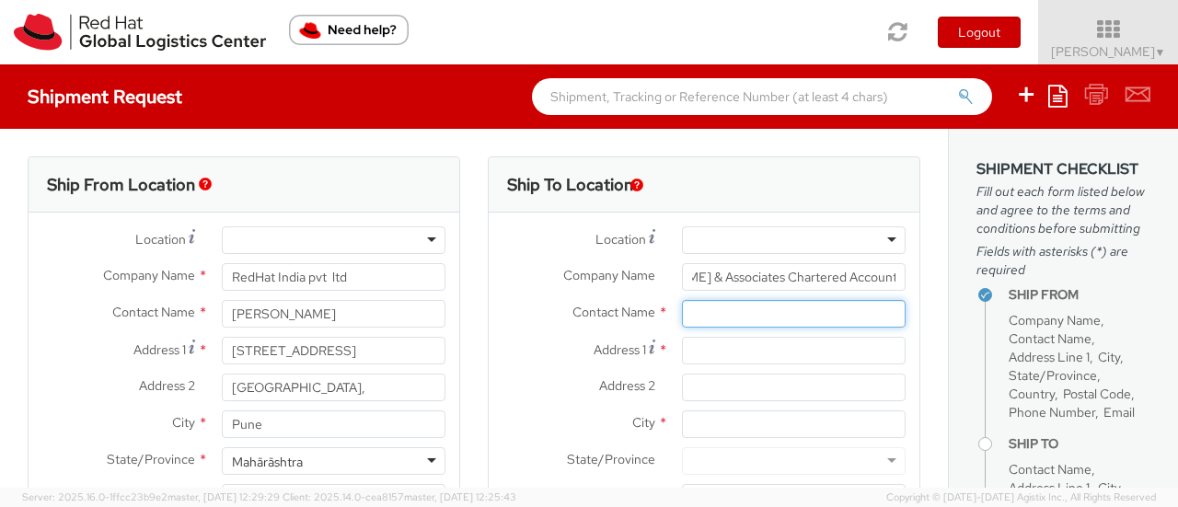
scroll to position [0, 0]
click at [700, 305] on input "text" at bounding box center [794, 314] width 224 height 28
paste input "12/13, Laxman Niwas,"
paste input "Dr. Ambedkar Road,"
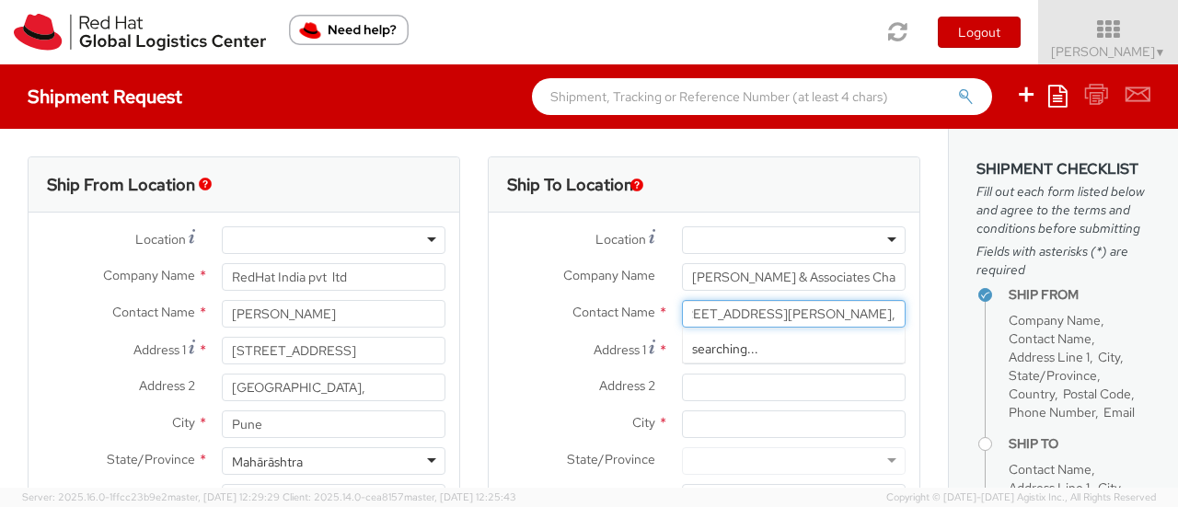
click at [794, 351] on div "searching..." at bounding box center [794, 349] width 222 height 28
type input "12/13, Laxman Niwas, Dr. Ambedkar Road,"
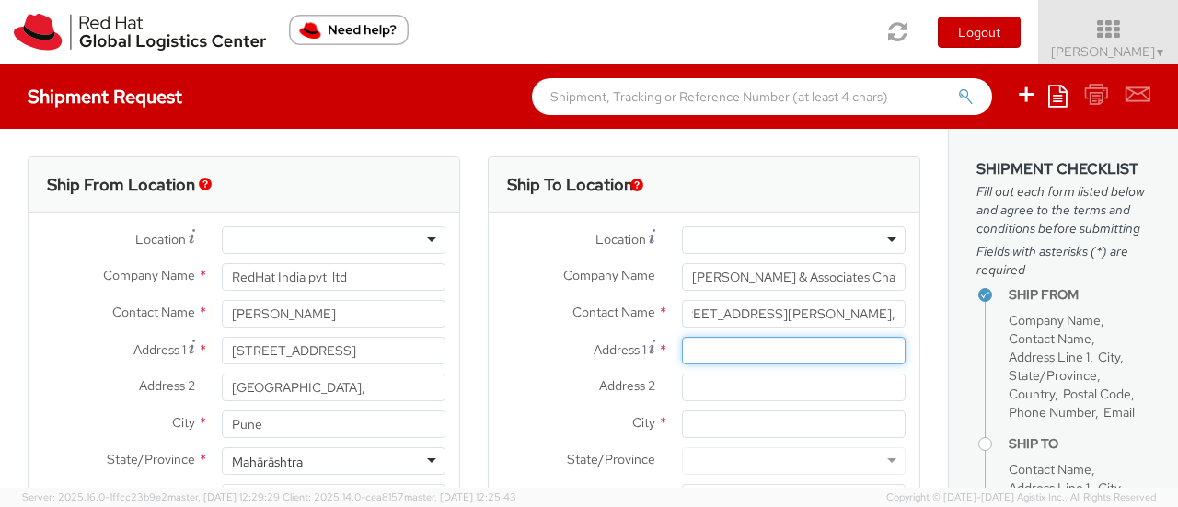
scroll to position [0, 0]
click at [794, 351] on input "Address 1 *" at bounding box center [794, 351] width 224 height 28
paste input "Opposite Central Railway Playground,"
type input "Opposite Central Railway Playground, Parel"
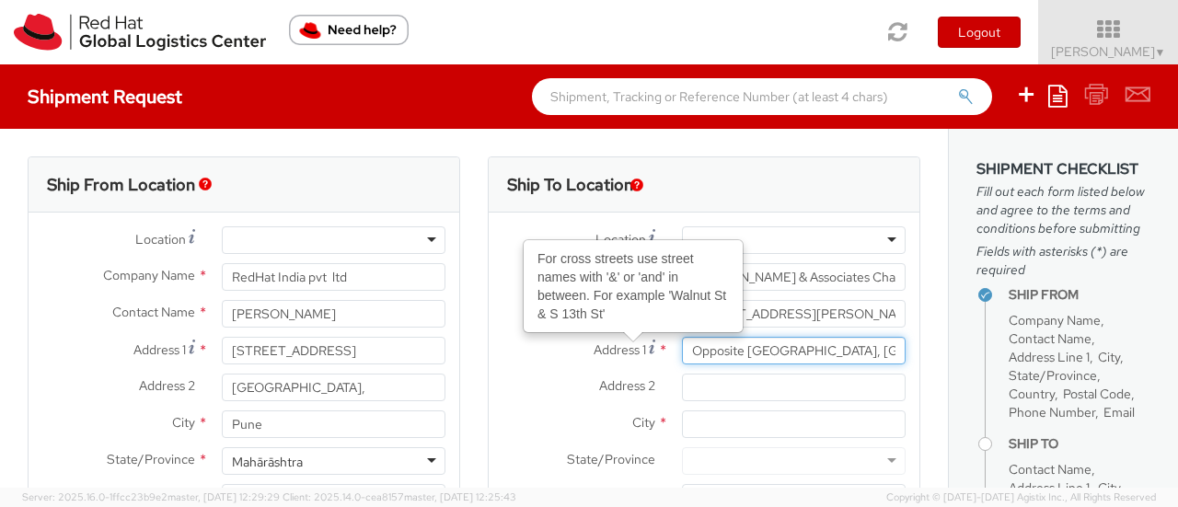
scroll to position [0, 48]
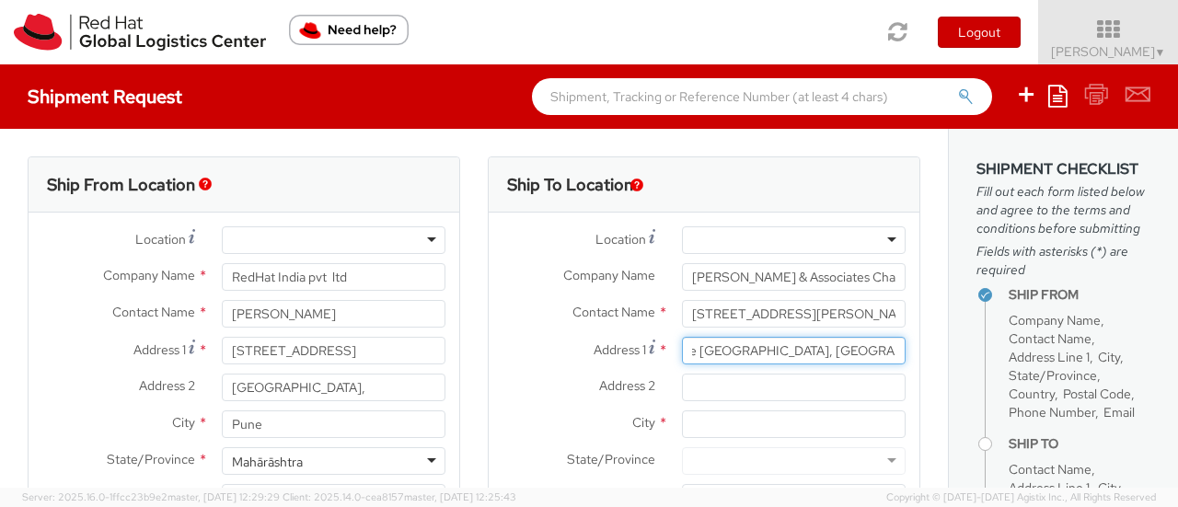
drag, startPoint x: 683, startPoint y: 347, endPoint x: 996, endPoint y: 347, distance: 313.0
click at [996, 347] on div "Ship From Location Location * RH - Amsterdam - MSO RH - Amsterdam Data Center R…" at bounding box center [589, 308] width 1178 height 359
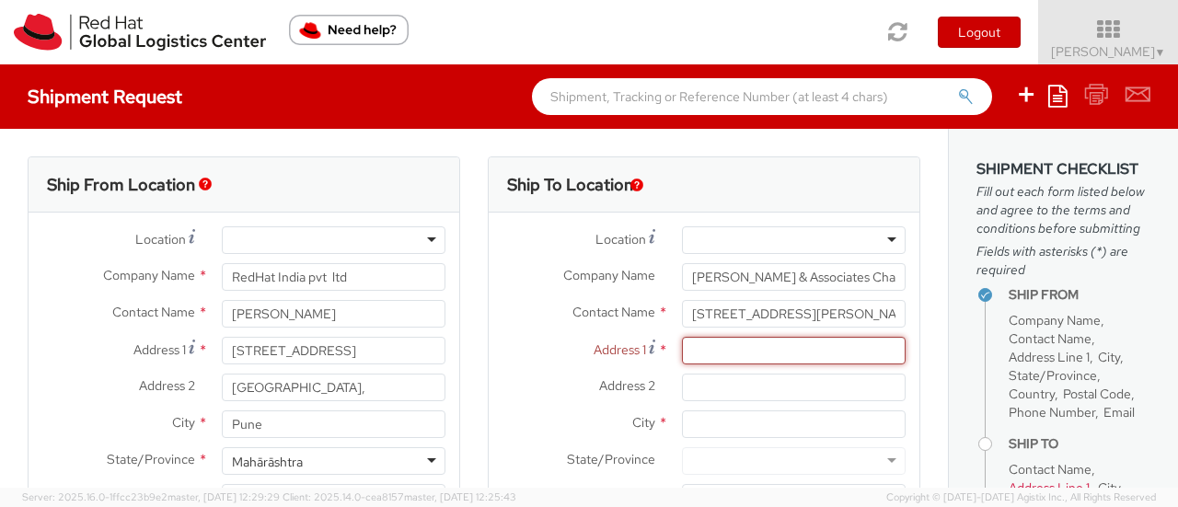
scroll to position [0, 0]
click at [701, 387] on input "Address 2 *" at bounding box center [794, 388] width 224 height 28
paste input "Opposite Central Railway Playground, Parel"
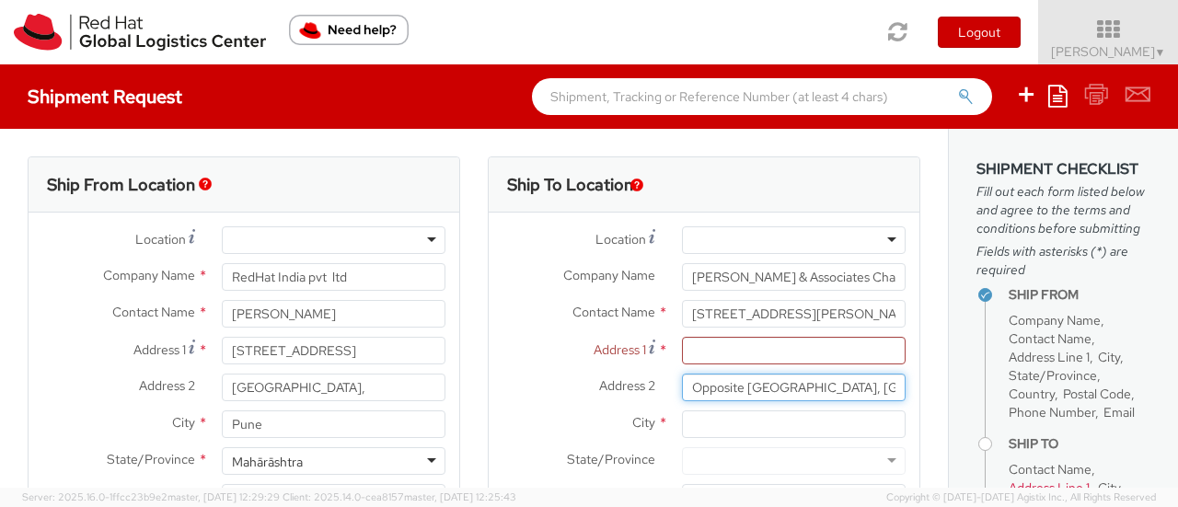
scroll to position [0, 48]
type input "Opposite Central Railway Playground, Parel"
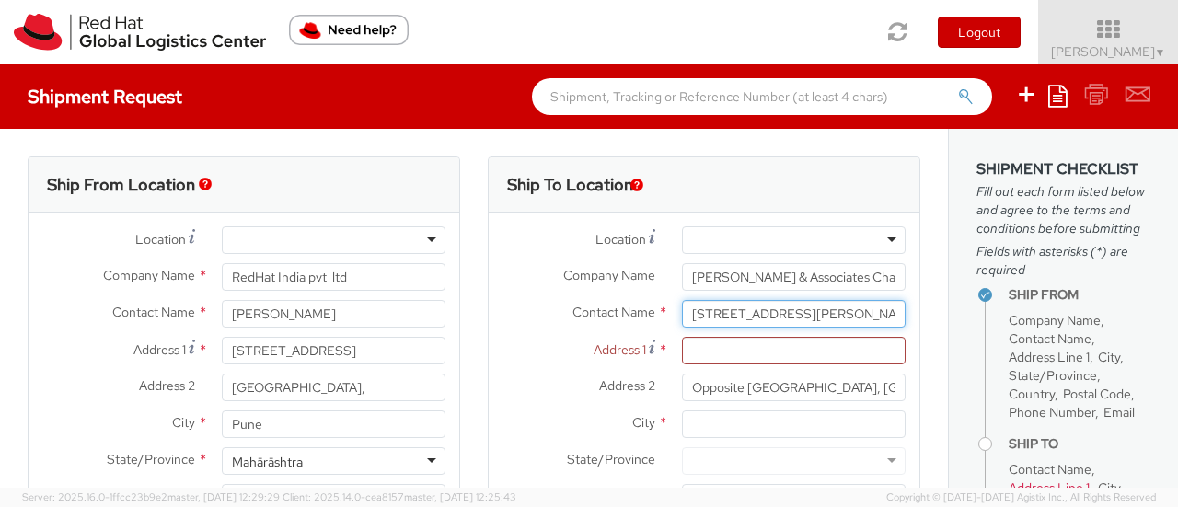
scroll to position [0, 41]
drag, startPoint x: 685, startPoint y: 320, endPoint x: 969, endPoint y: 311, distance: 284.6
click at [969, 311] on div "Ship From Location Location * RH - Amsterdam - MSO RH - Amsterdam Data Center R…" at bounding box center [589, 308] width 1178 height 359
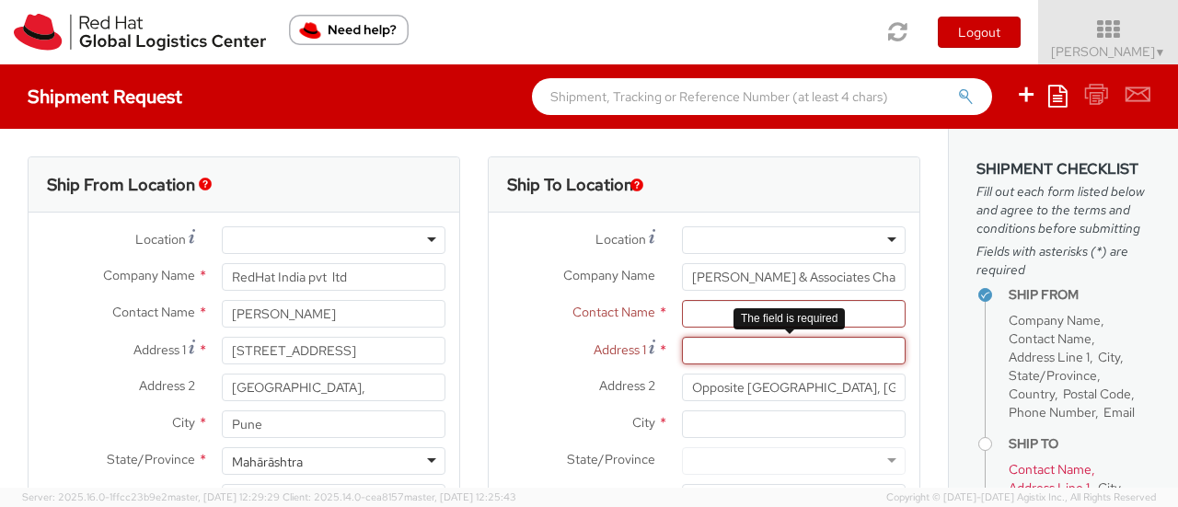
click at [774, 351] on input "Address 1 *" at bounding box center [794, 351] width 224 height 28
paste input "12/13, Laxman Niwas, Dr. Ambedkar Road,"
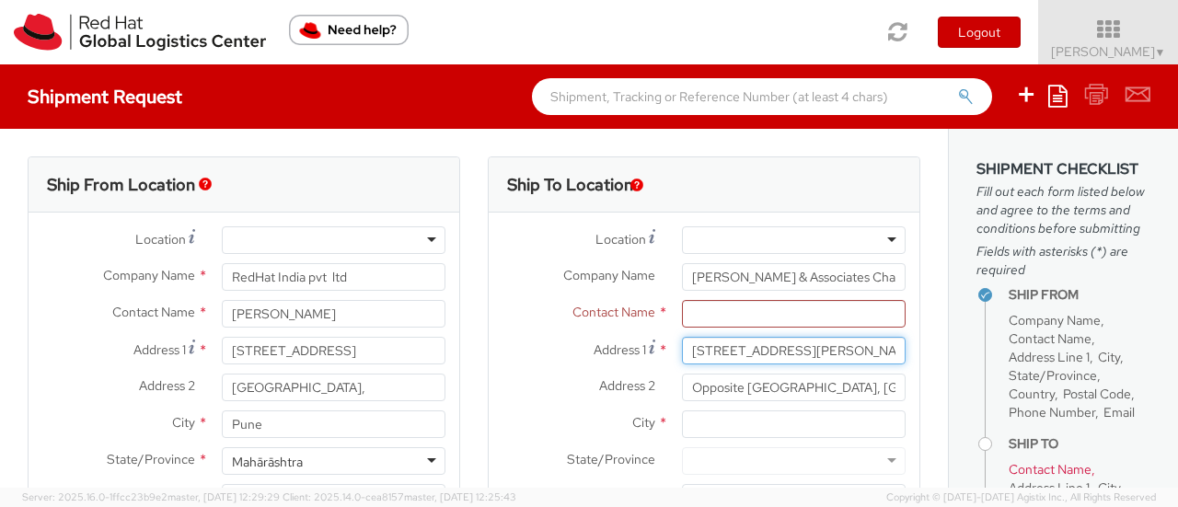
paste input "Dnyaneshri Nadkar"
type input "12/13, Laxman Niwas, Dr. Ambedkar Road,"
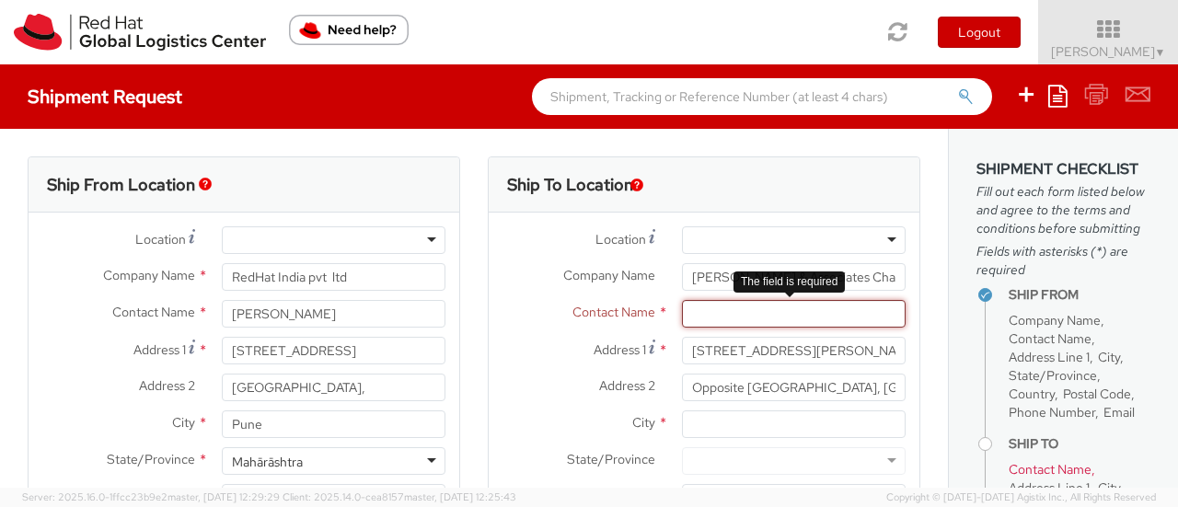
click at [786, 310] on input "text" at bounding box center [794, 314] width 224 height 28
paste input "Dnyaneshri Nadkar"
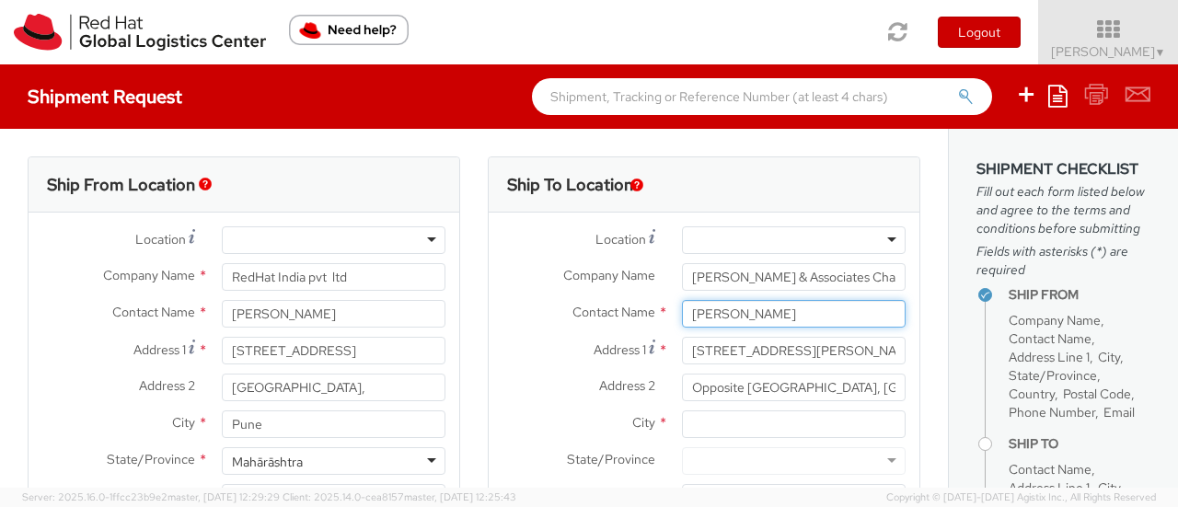
type input "Dnyaneshri Nadkar"
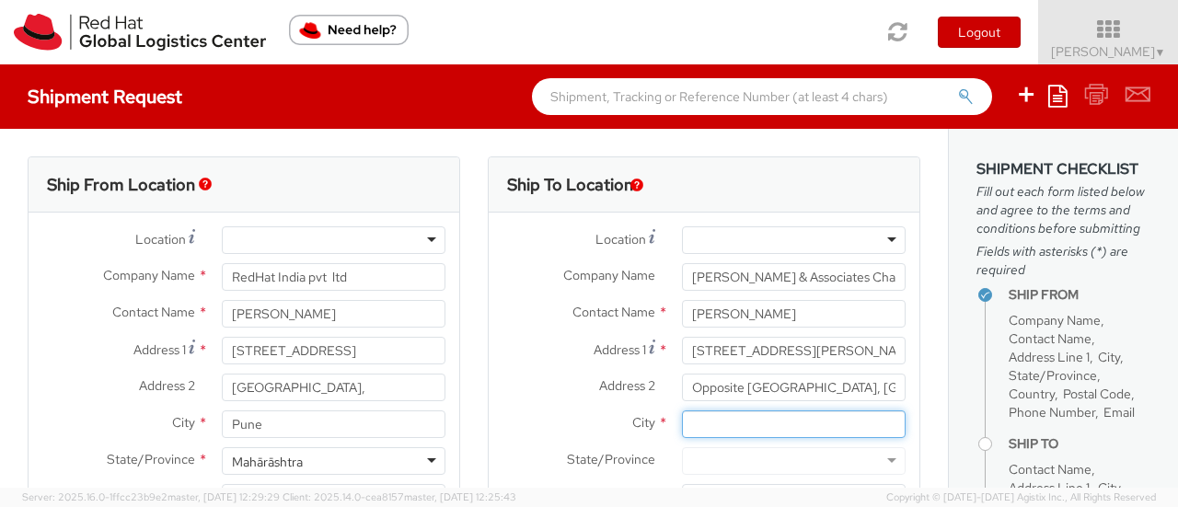
click at [759, 423] on input "City *" at bounding box center [794, 425] width 224 height 28
type input "mumbai"
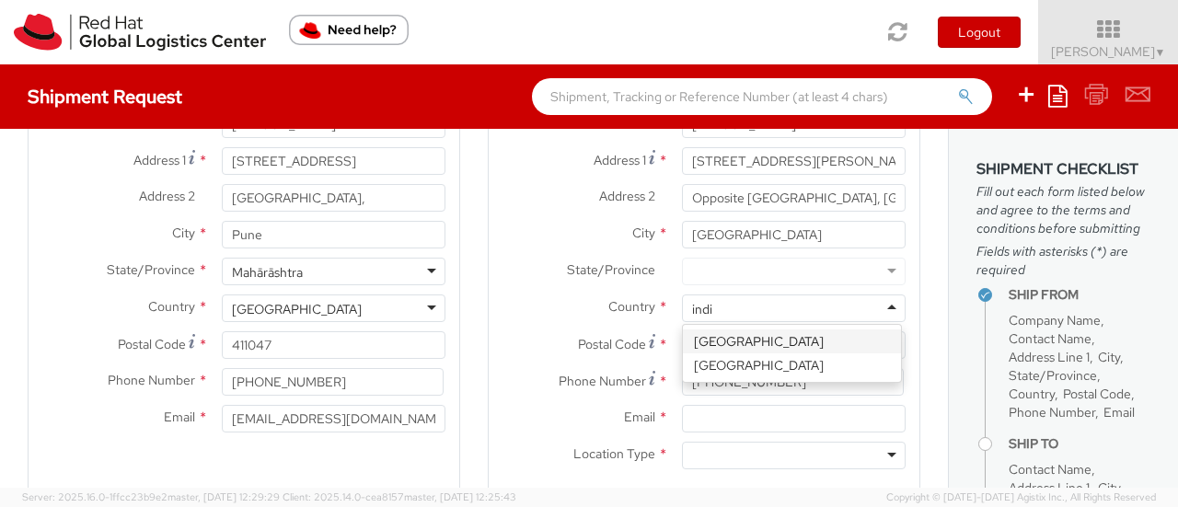
type input "india"
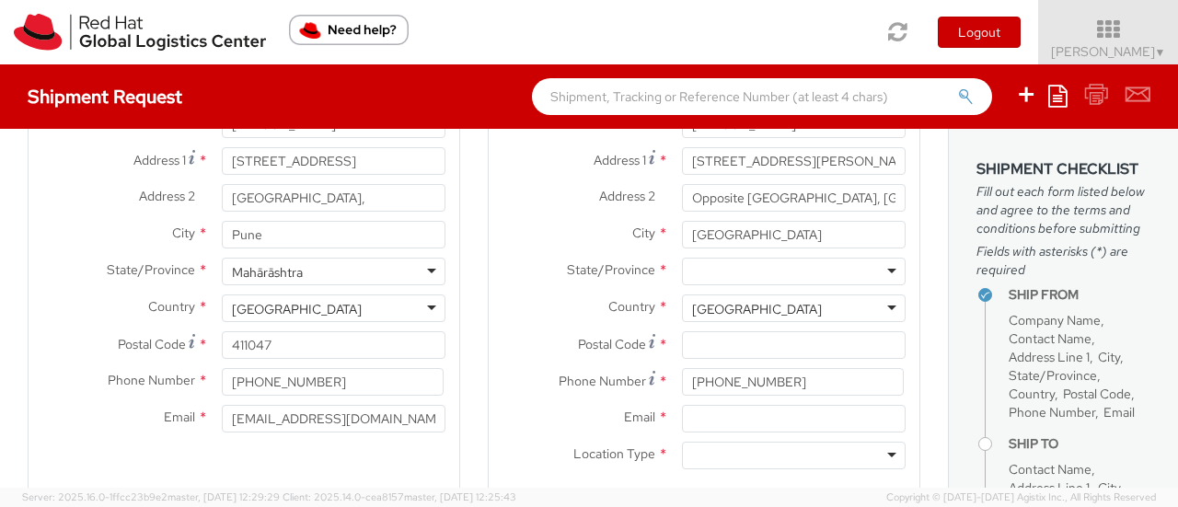
click at [766, 272] on div at bounding box center [794, 272] width 224 height 28
type input "ma"
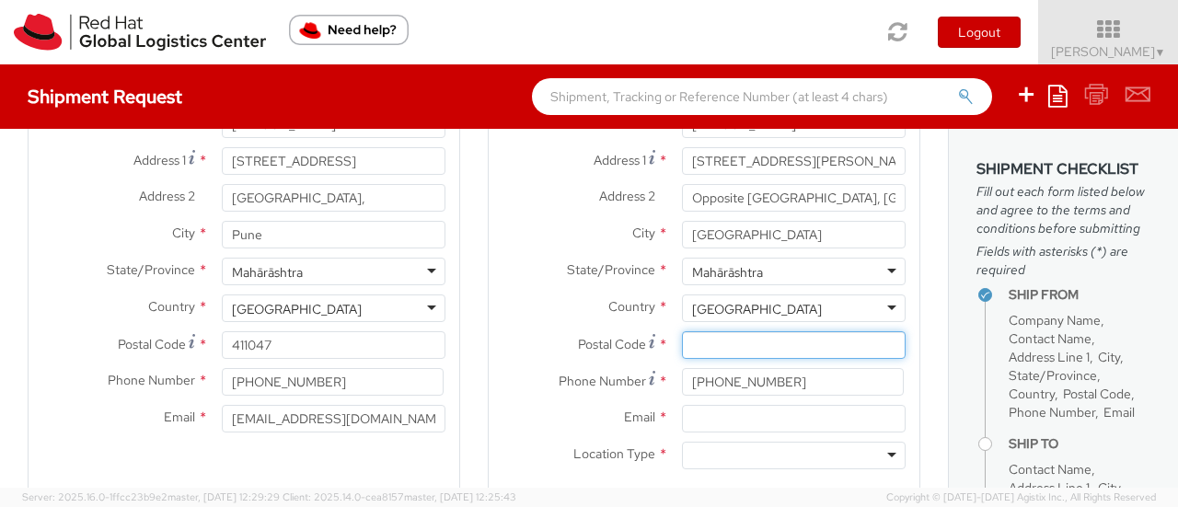
click at [748, 340] on input "Postal Code *" at bounding box center [794, 345] width 224 height 28
paste input "400012."
type input "400012"
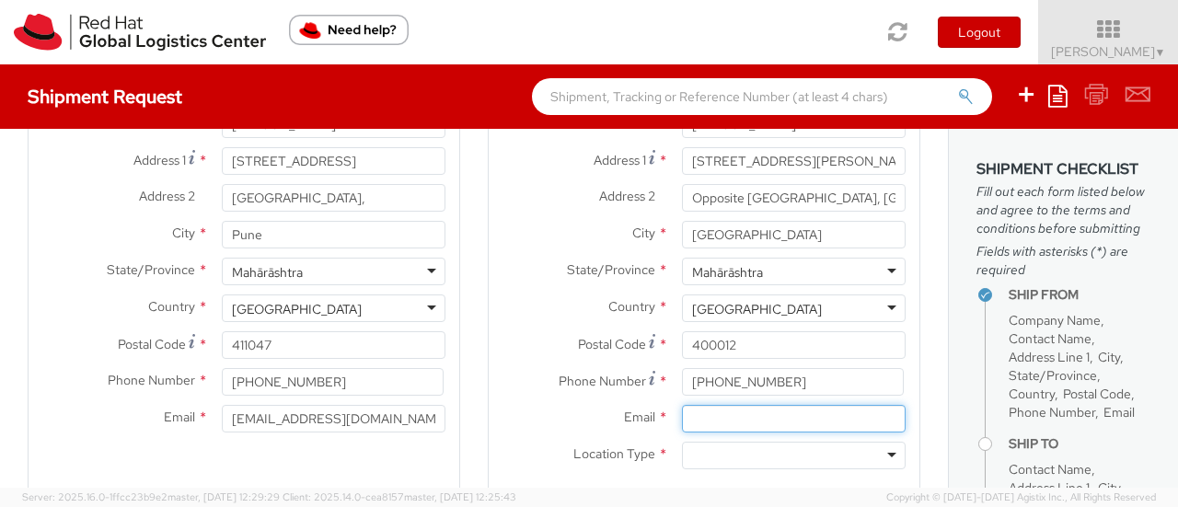
click at [781, 410] on input "Email *" at bounding box center [794, 419] width 224 height 28
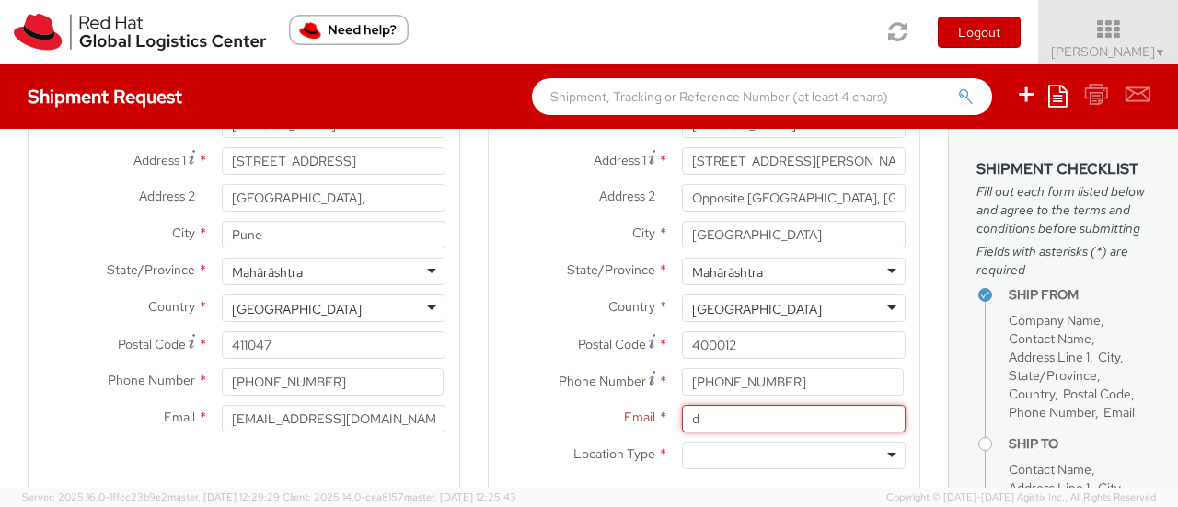
paste input "nyaneshri@shahdedhia.com"
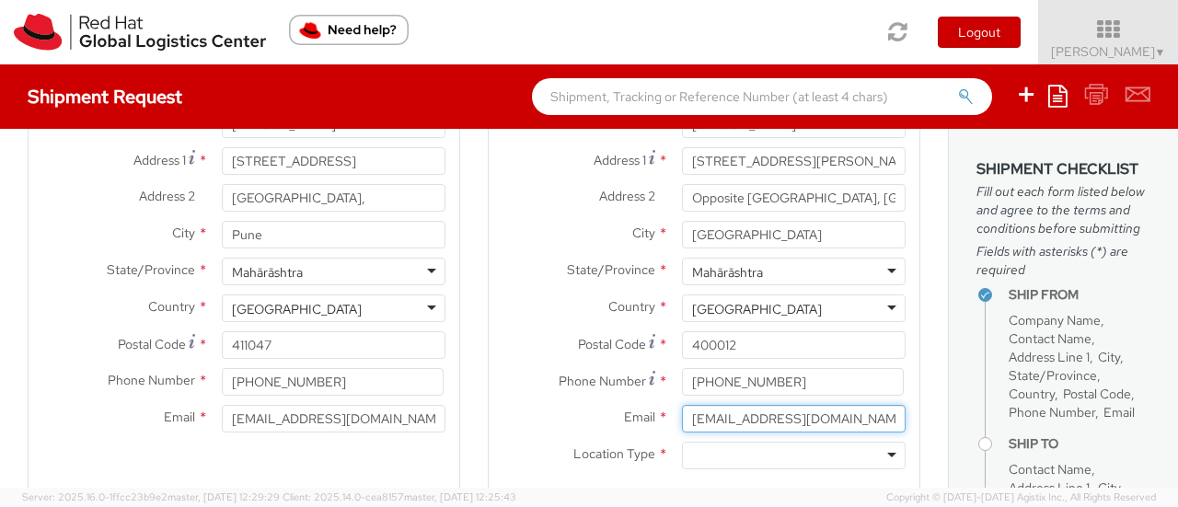
type input "dnyaneshri@shahdedhia.com"
click at [726, 456] on div at bounding box center [794, 456] width 224 height 28
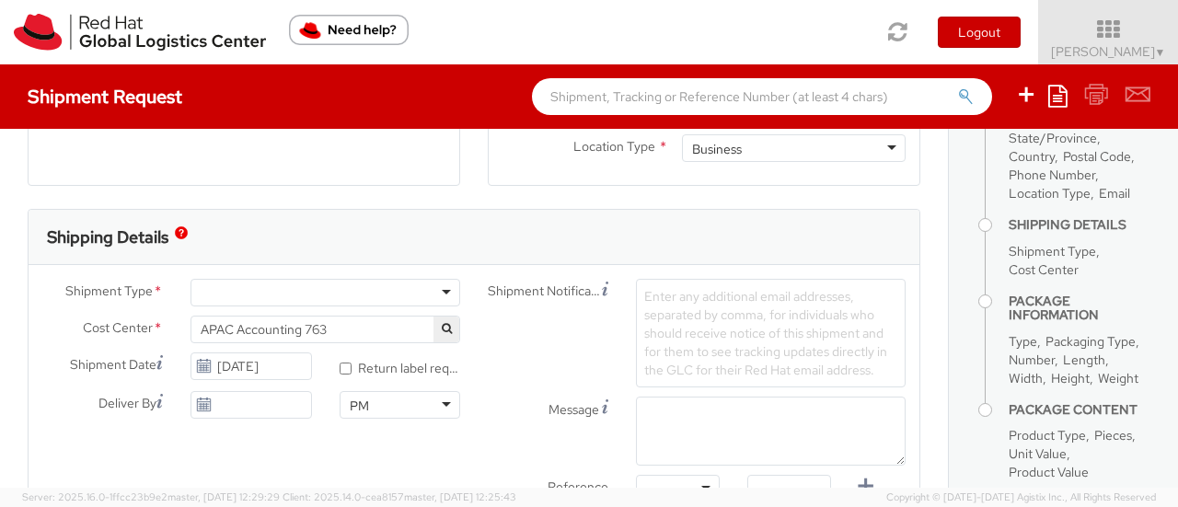
scroll to position [460, 0]
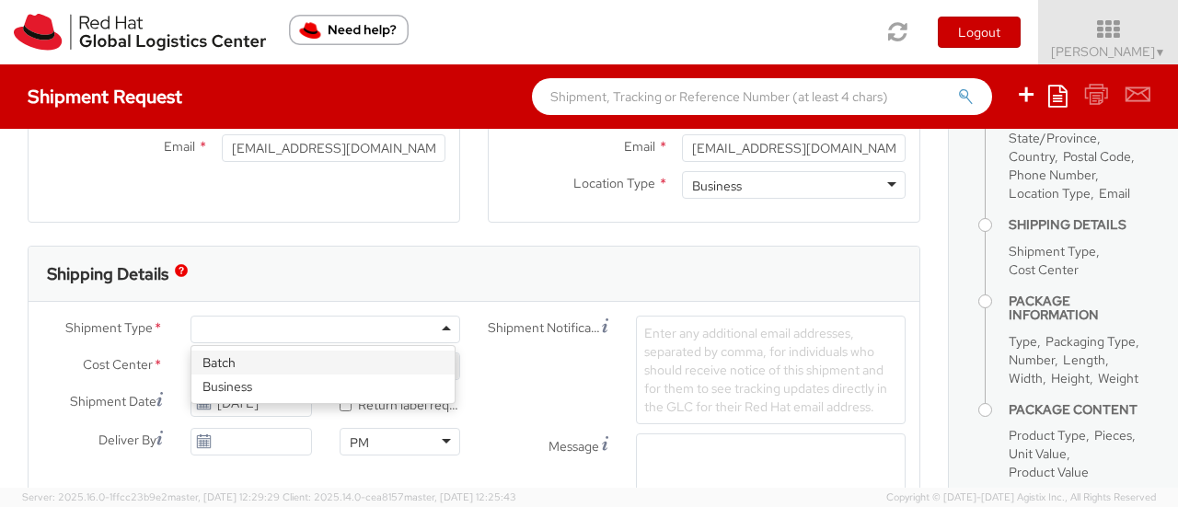
click at [435, 339] on div at bounding box center [326, 330] width 270 height 28
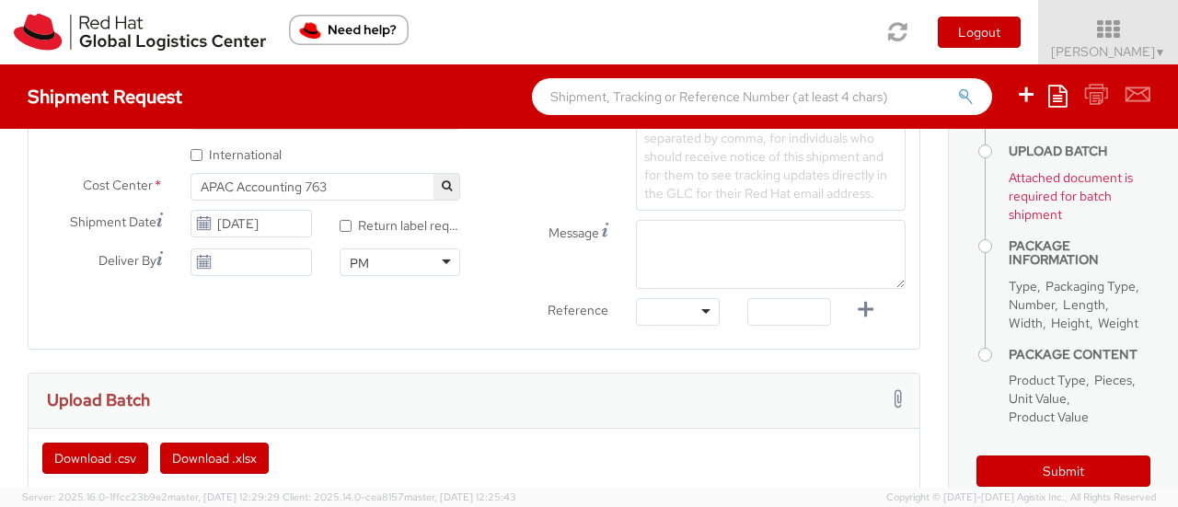
scroll to position [736, 0]
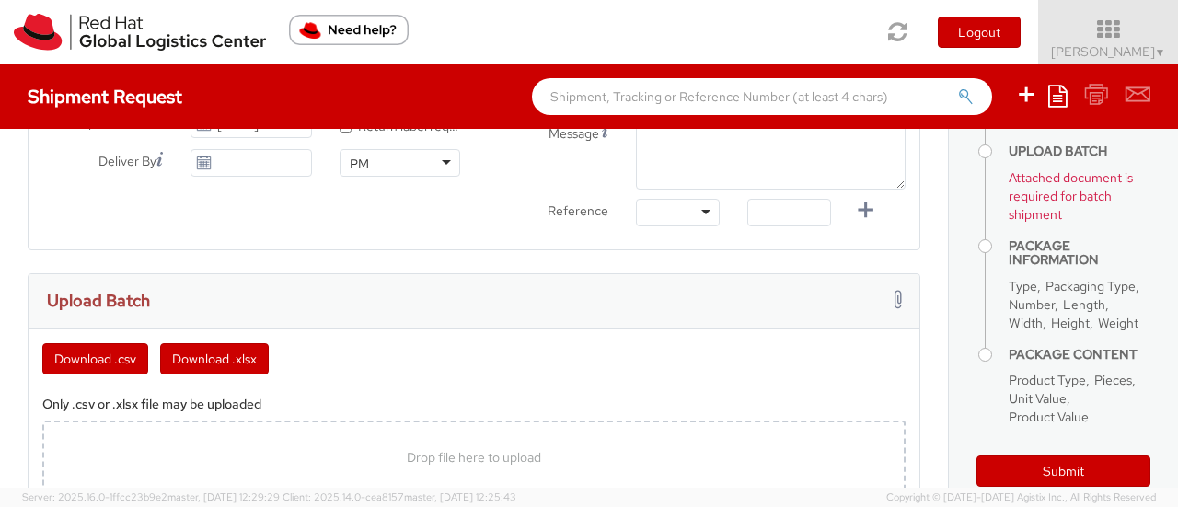
click at [271, 351] on div "Download .csv Download .xlsx" at bounding box center [474, 352] width 891 height 45
click at [257, 353] on button "Download .xlsx" at bounding box center [214, 358] width 109 height 31
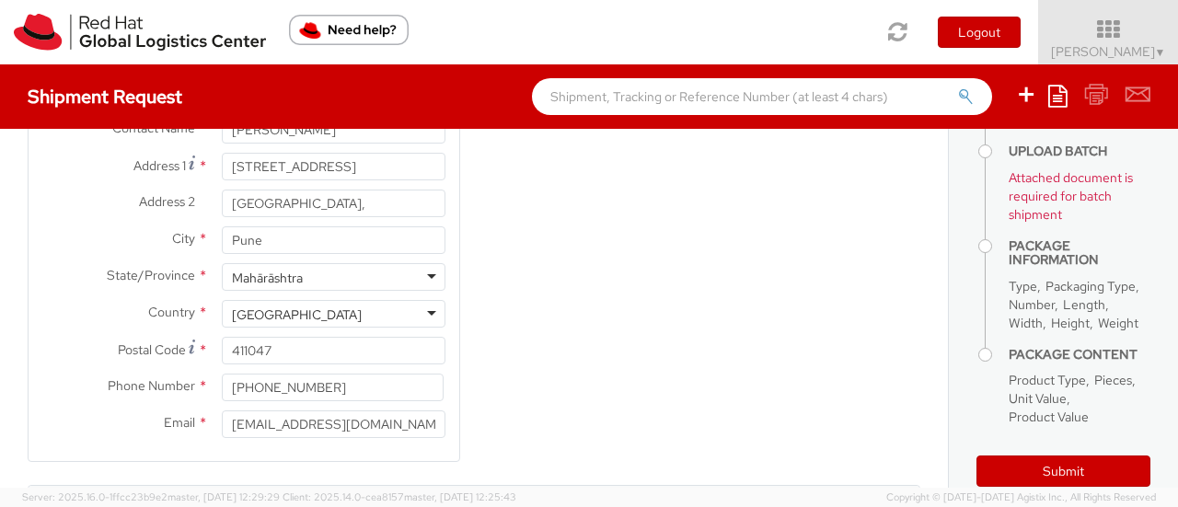
scroll to position [276, 0]
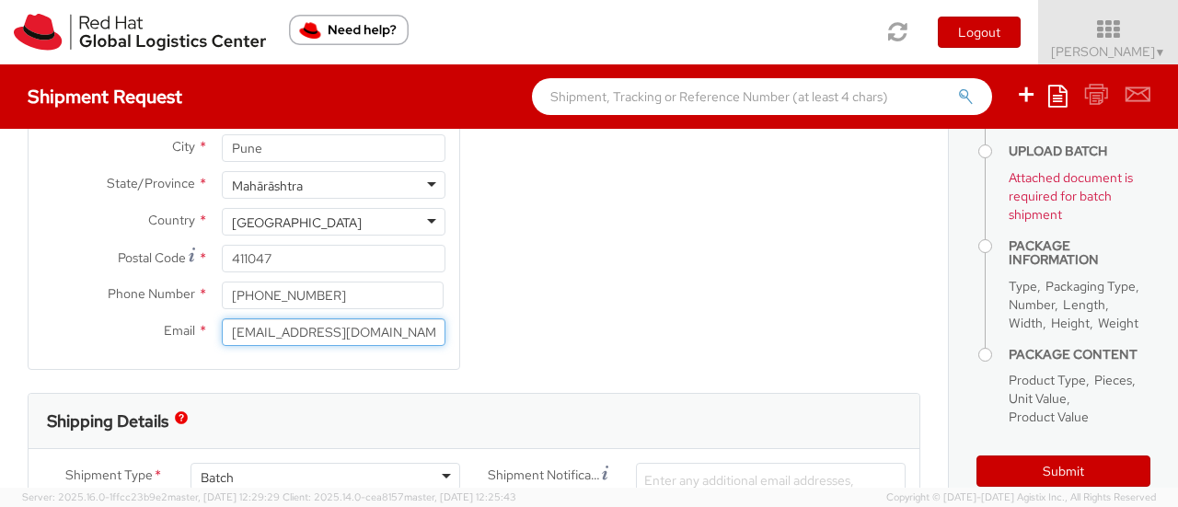
drag, startPoint x: 349, startPoint y: 337, endPoint x: 173, endPoint y: 320, distance: 176.6
click at [173, 320] on div "Email * smohange@redhat.com" at bounding box center [244, 333] width 431 height 28
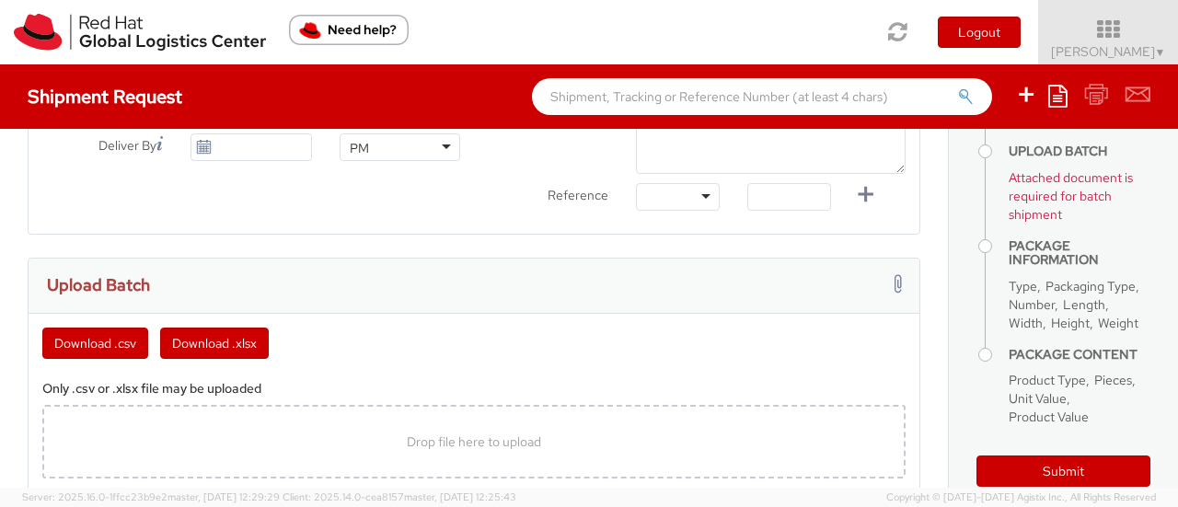
scroll to position [829, 0]
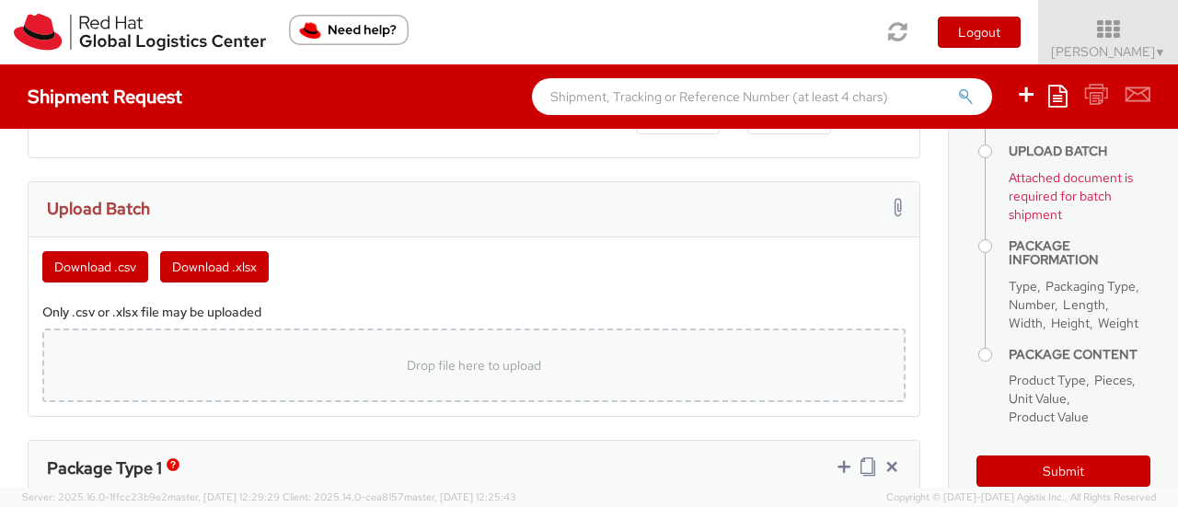
click at [422, 380] on div "Drop file here to upload" at bounding box center [474, 365] width 834 height 44
type input "C:\fakepath\template (14).xlsx"
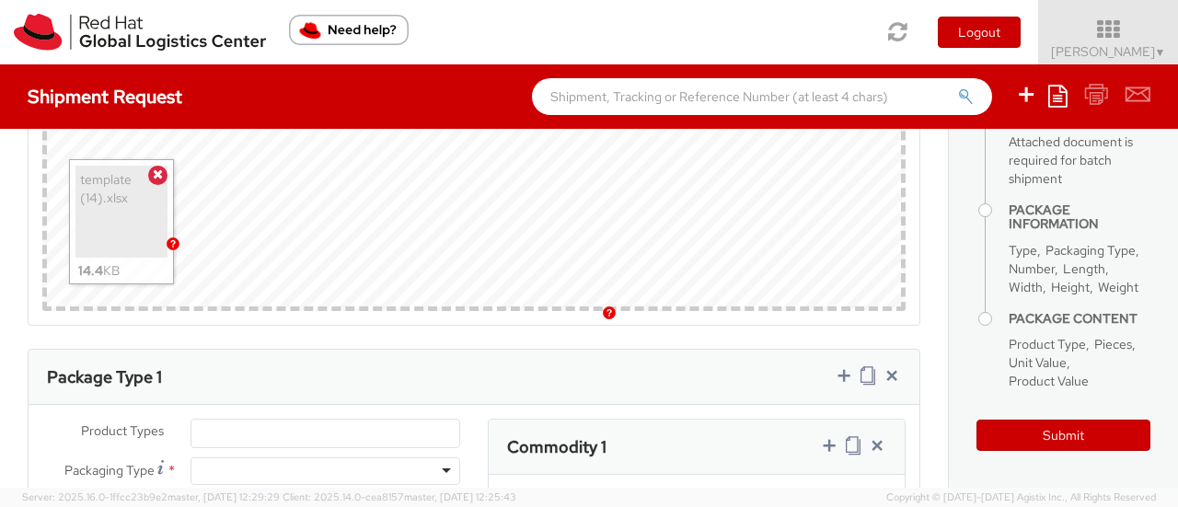
scroll to position [1197, 0]
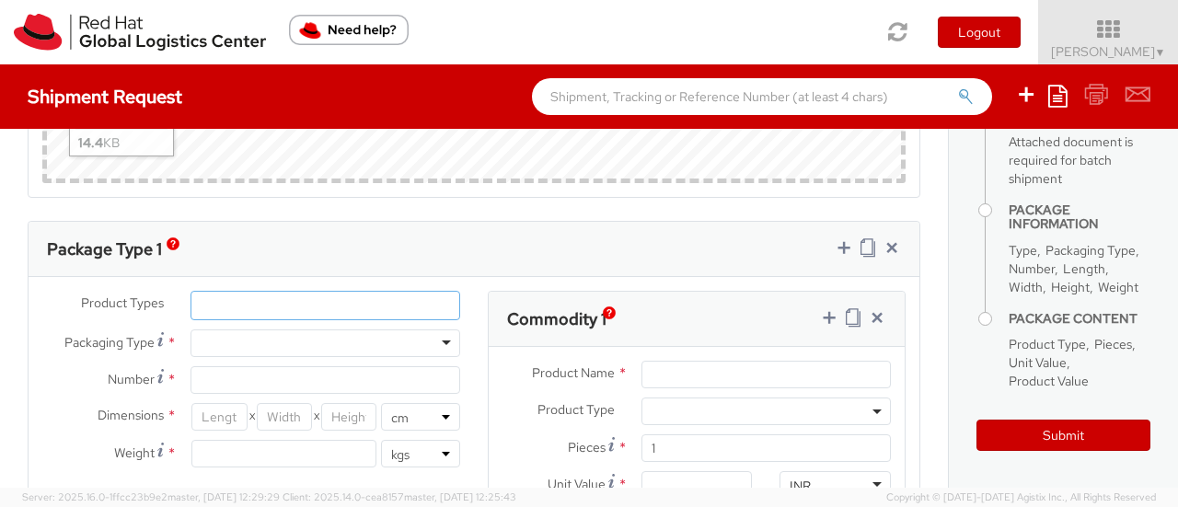
click at [355, 292] on ul at bounding box center [325, 306] width 268 height 28
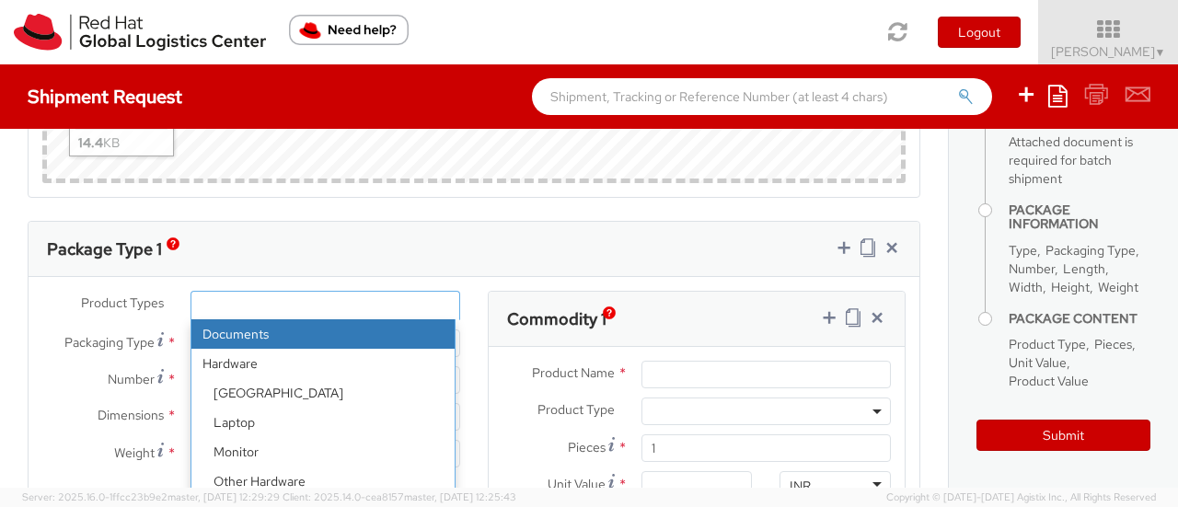
select select "DOCUMENT"
type input "Documents"
select select "DOCUMENT"
type input "1.00"
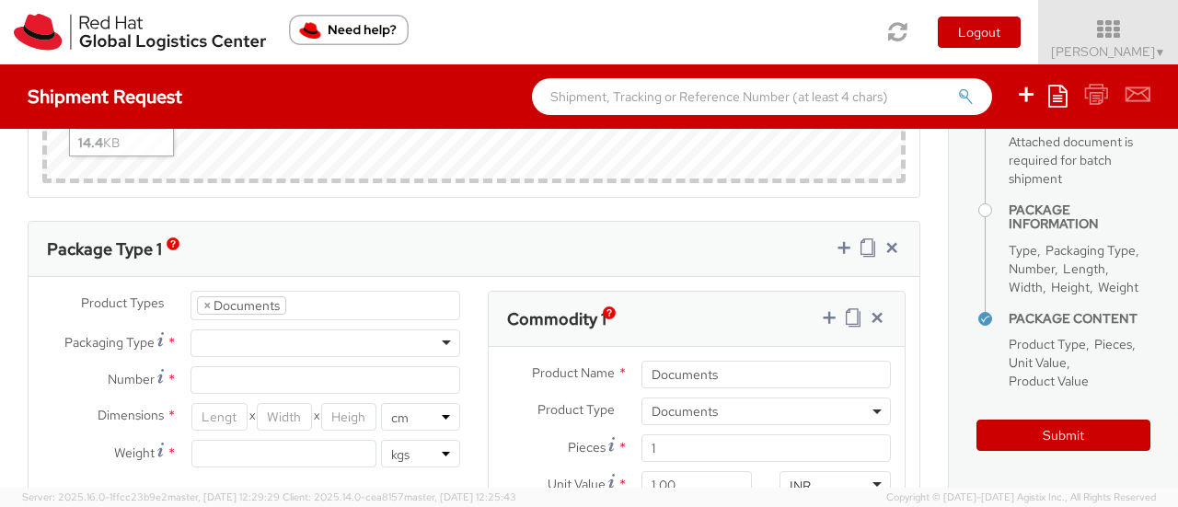
click at [405, 353] on div "Product Types * Documents Docking Station Laptop Monitor Other Hardware Server …" at bounding box center [252, 388] width 446 height 195
click at [403, 335] on div at bounding box center [326, 344] width 270 height 28
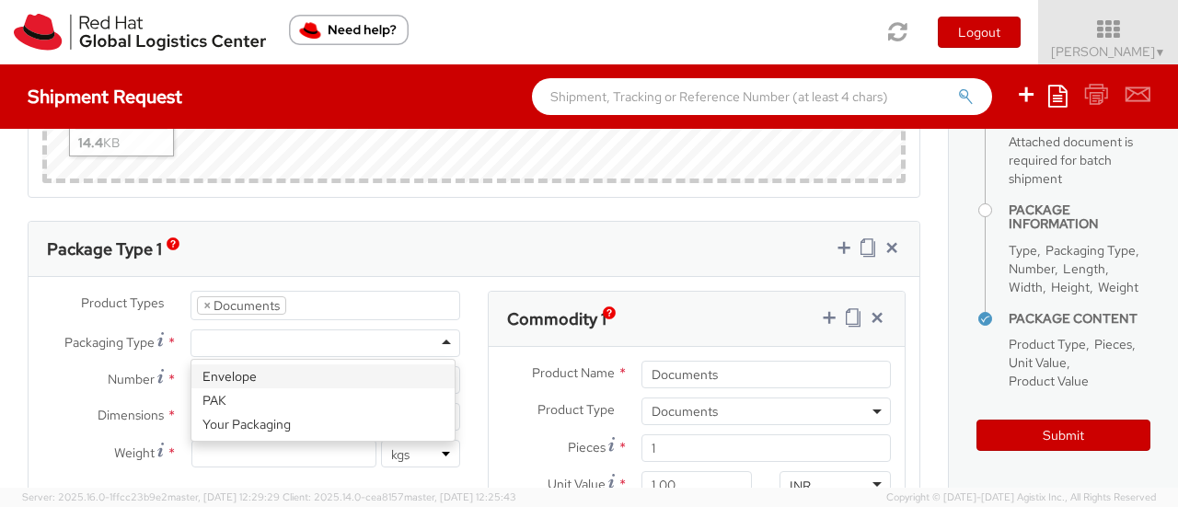
type input "1"
type input "24.13"
type input "31.75"
type input "0.64"
type input "0.5"
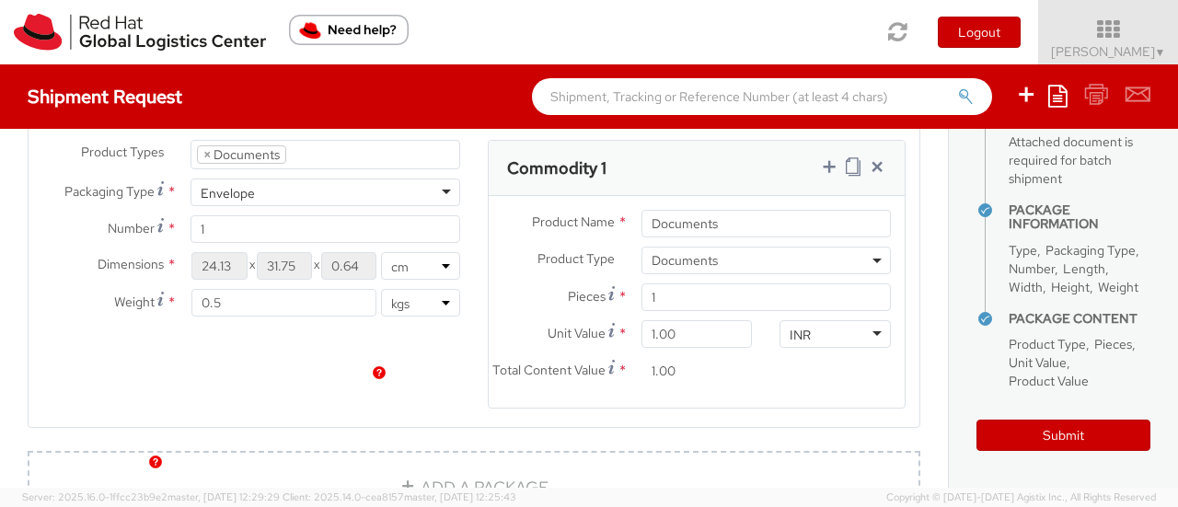
scroll to position [1473, 0]
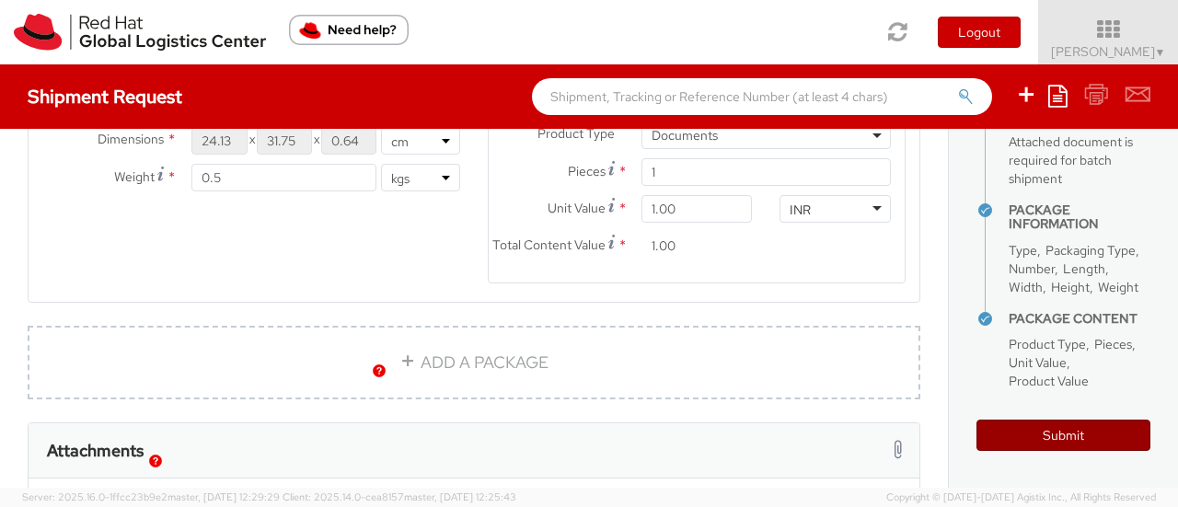
click at [1021, 432] on button "Submit" at bounding box center [1064, 435] width 174 height 31
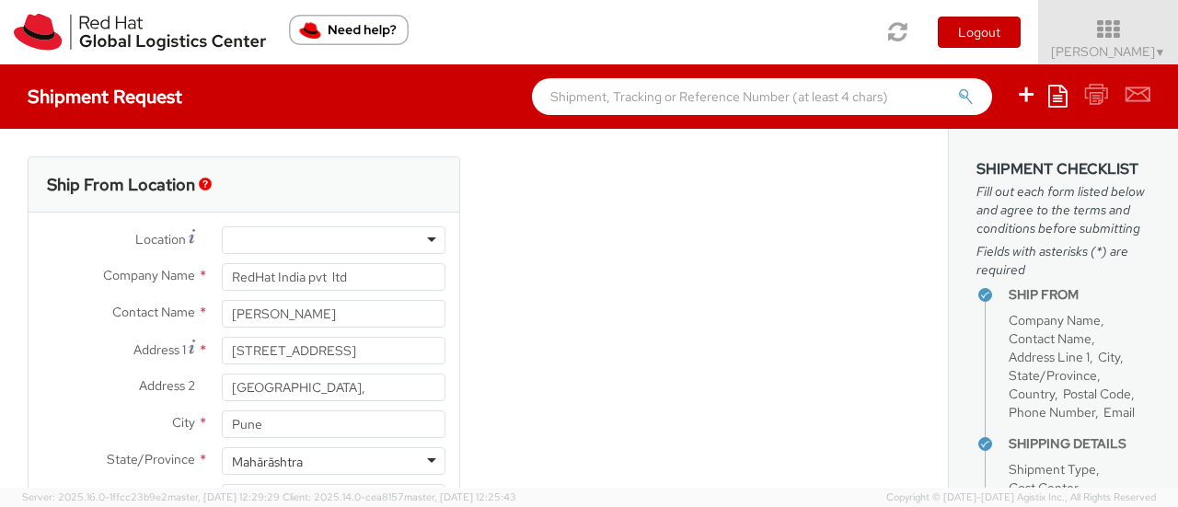
scroll to position [4, 0]
click at [287, 235] on div at bounding box center [334, 240] width 224 height 28
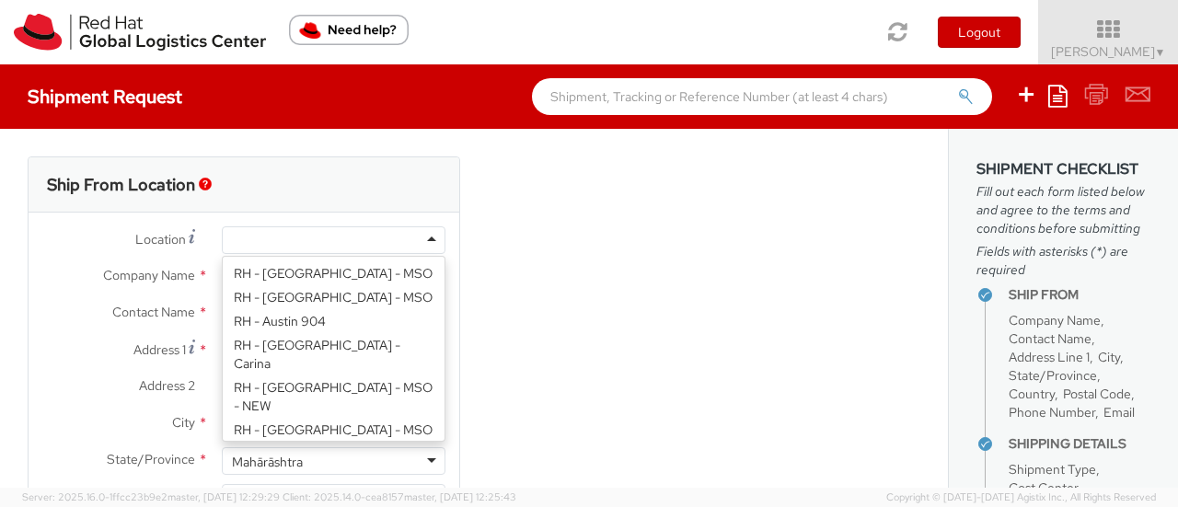
scroll to position [0, 0]
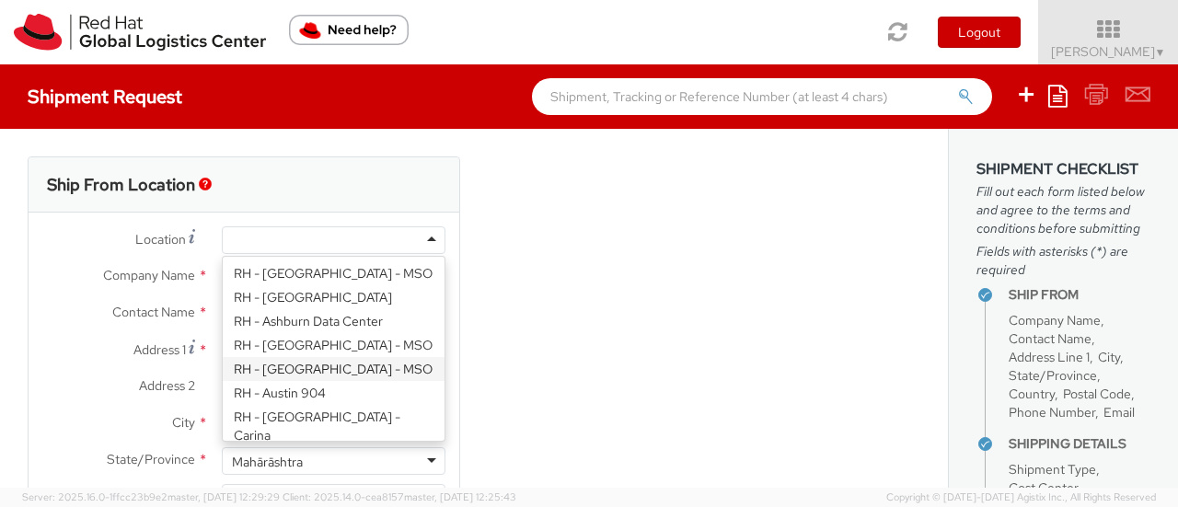
click at [641, 408] on div "Ship From Location Location * RH - Amsterdam - MSO RH - Amsterdam Data Center R…" at bounding box center [474, 413] width 921 height 513
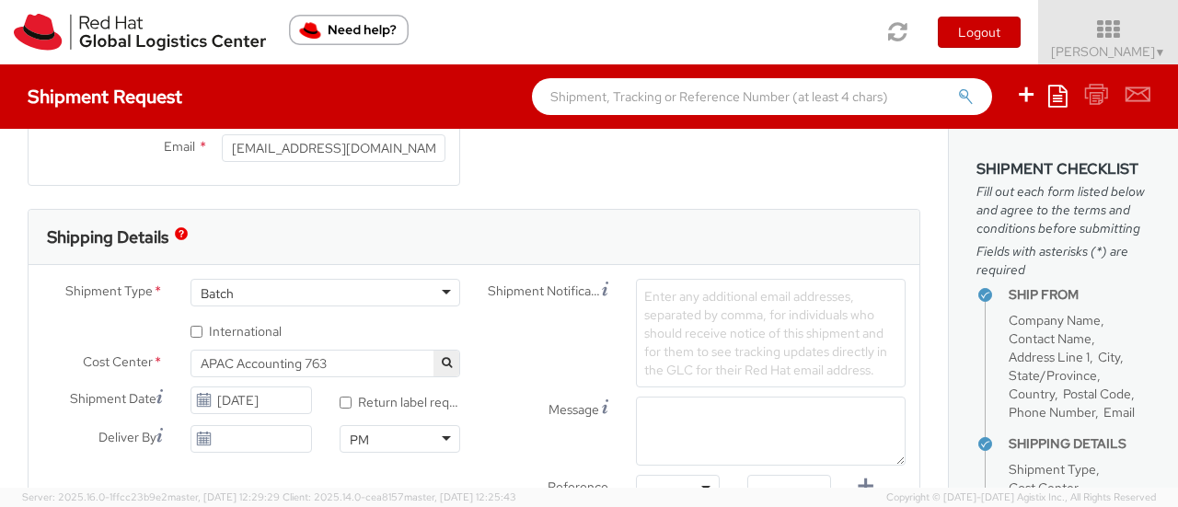
scroll to position [511, 0]
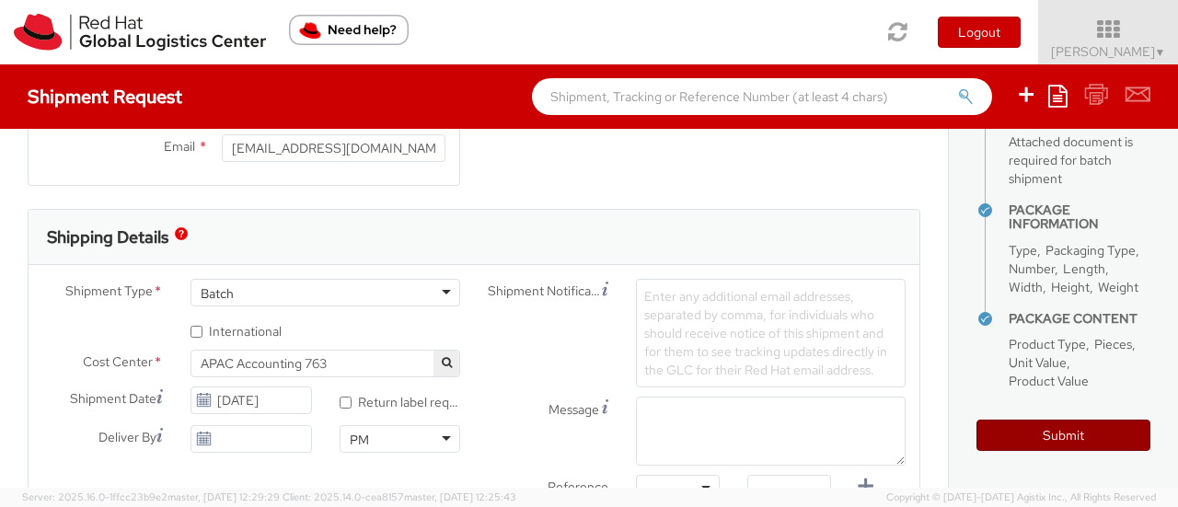
click at [1101, 445] on button "Submit" at bounding box center [1064, 435] width 174 height 31
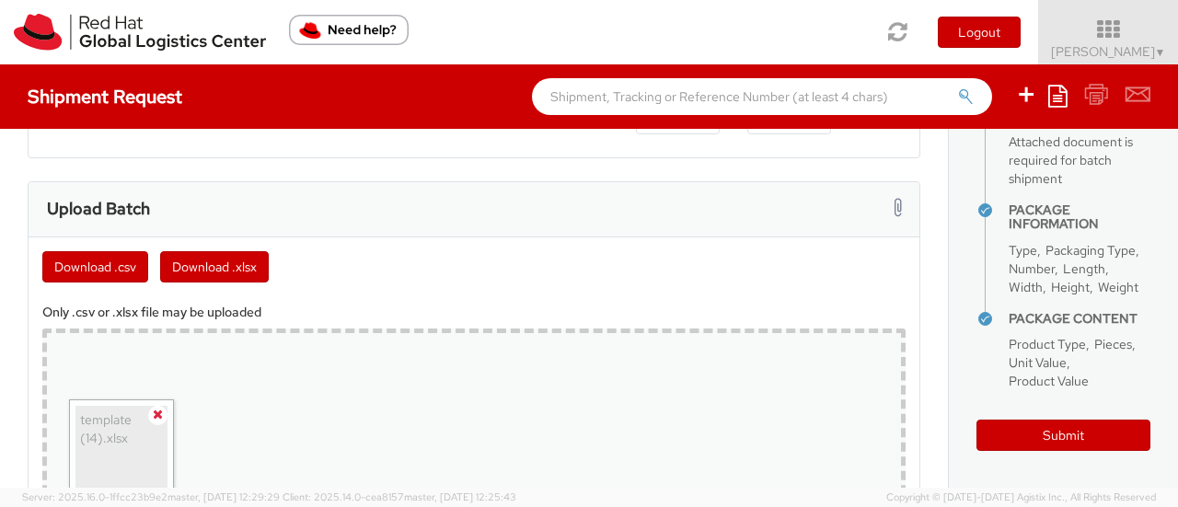
click at [155, 421] on span at bounding box center [157, 415] width 19 height 19
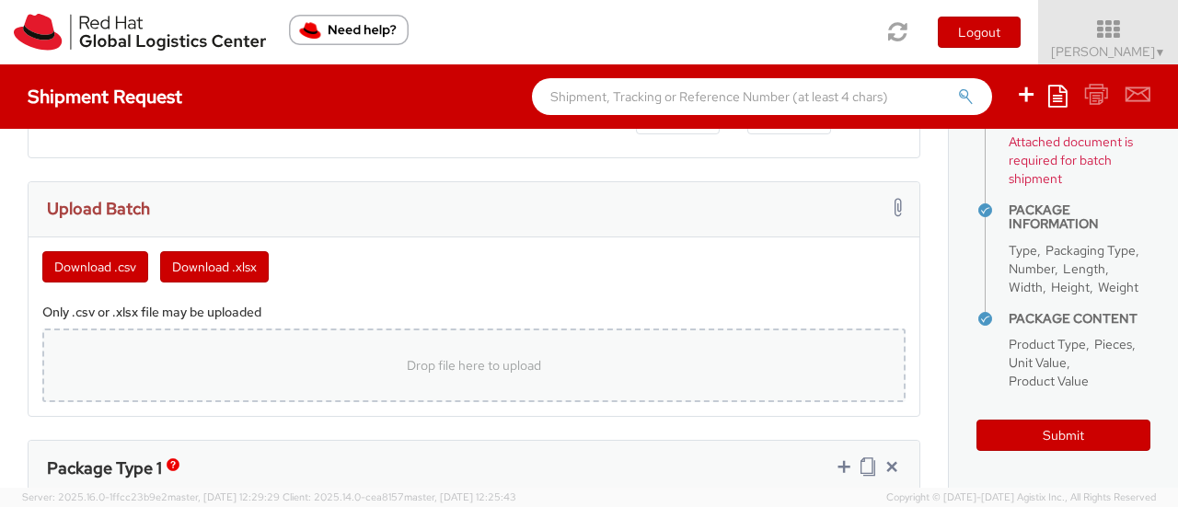
click at [266, 364] on div "Drop file here to upload" at bounding box center [474, 365] width 834 height 44
type input "C:\fakepath\template (14).xlsx"
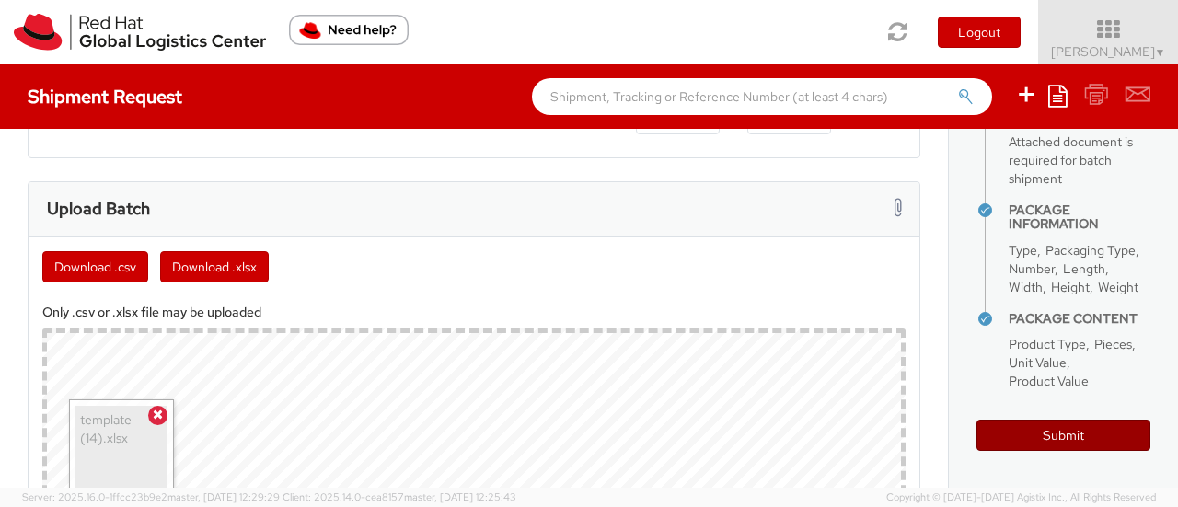
click at [1075, 430] on button "Submit" at bounding box center [1064, 435] width 174 height 31
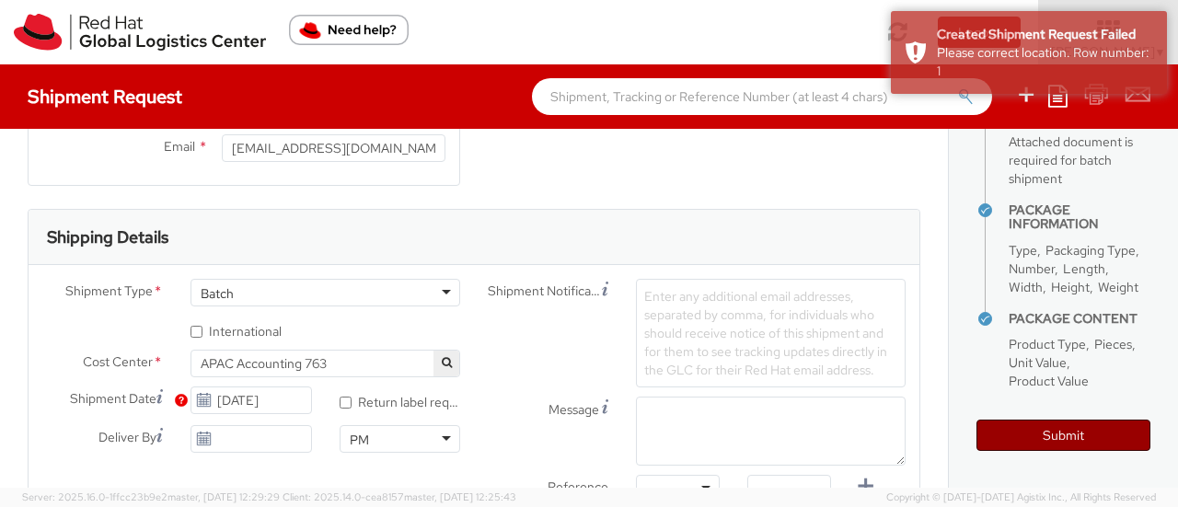
scroll to position [0, 0]
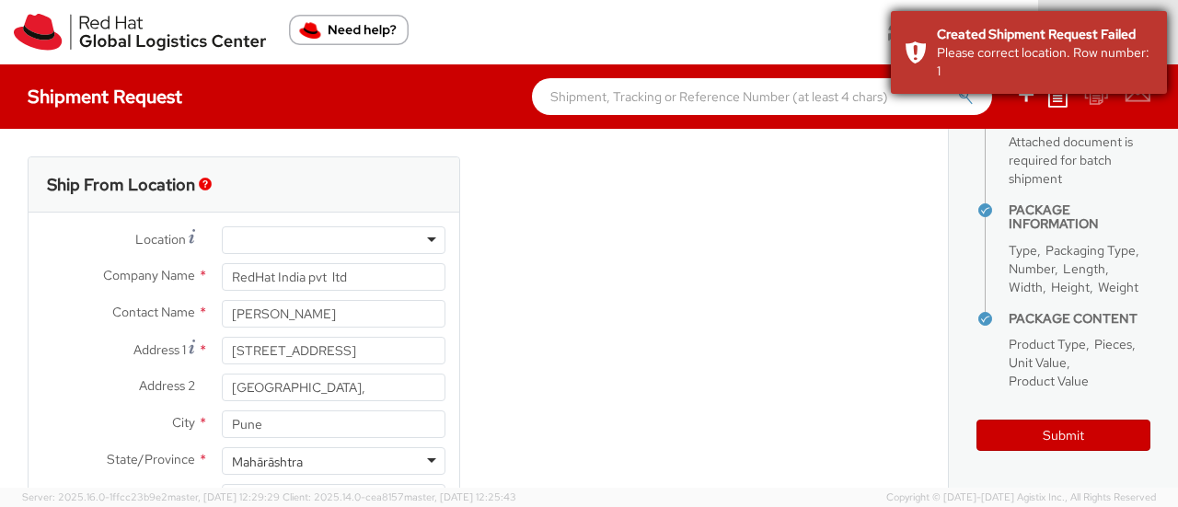
click at [991, 69] on div "Please correct location. Row number: 1" at bounding box center [1045, 61] width 216 height 37
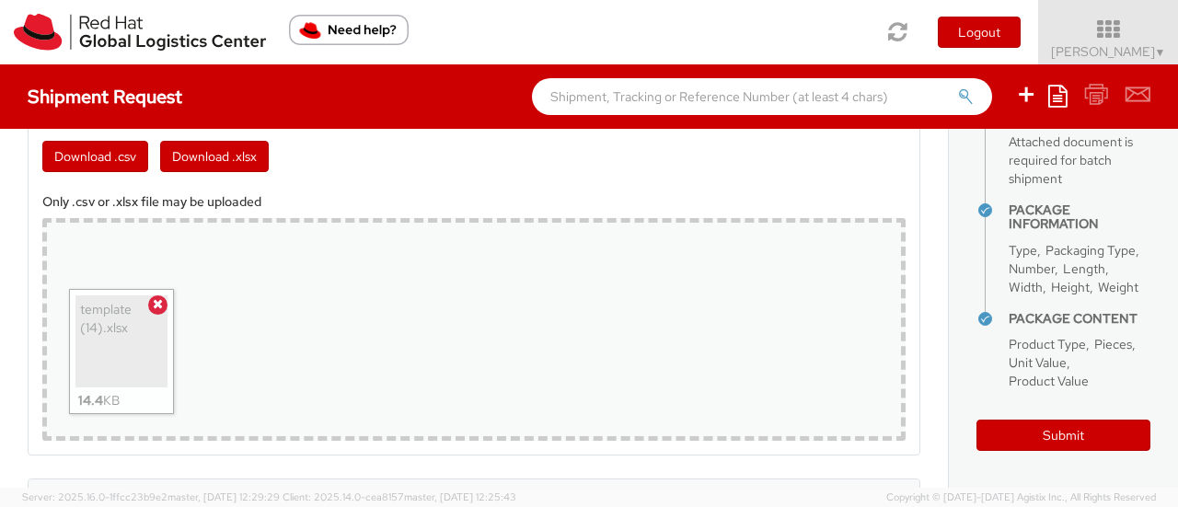
scroll to position [921, 0]
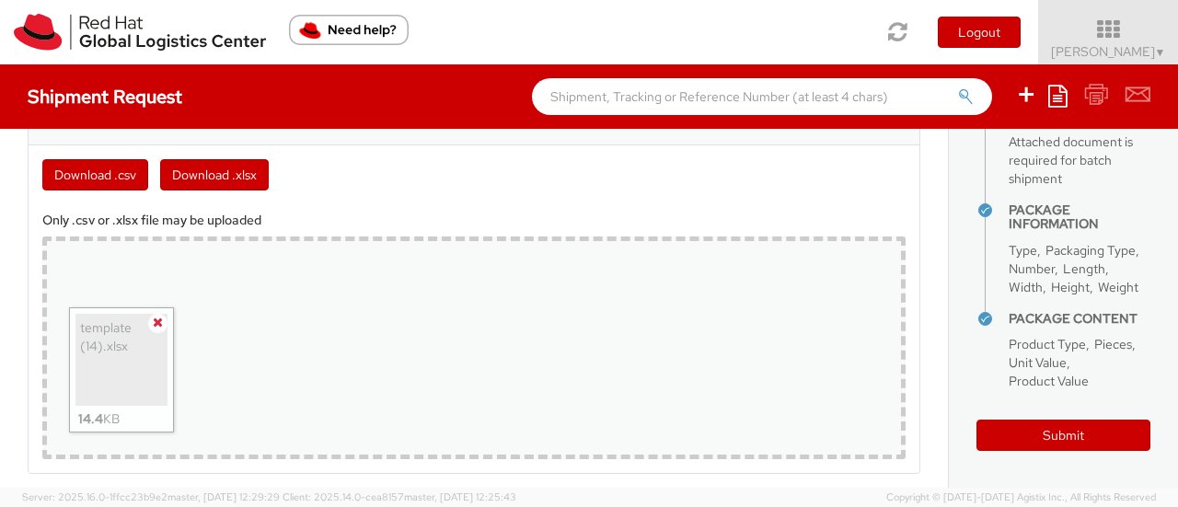
click at [160, 319] on icon at bounding box center [158, 322] width 10 height 13
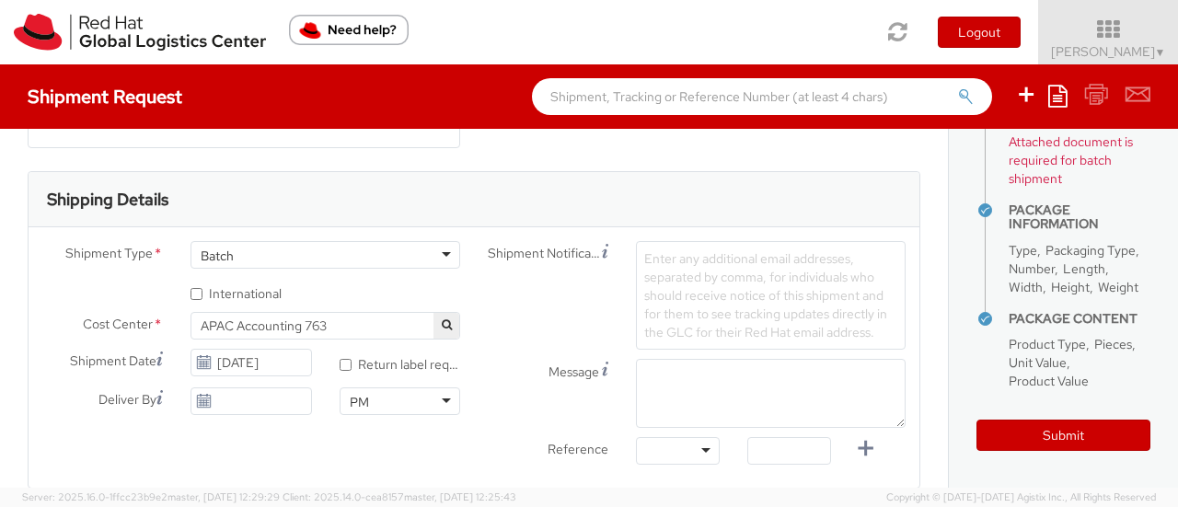
scroll to position [387, 0]
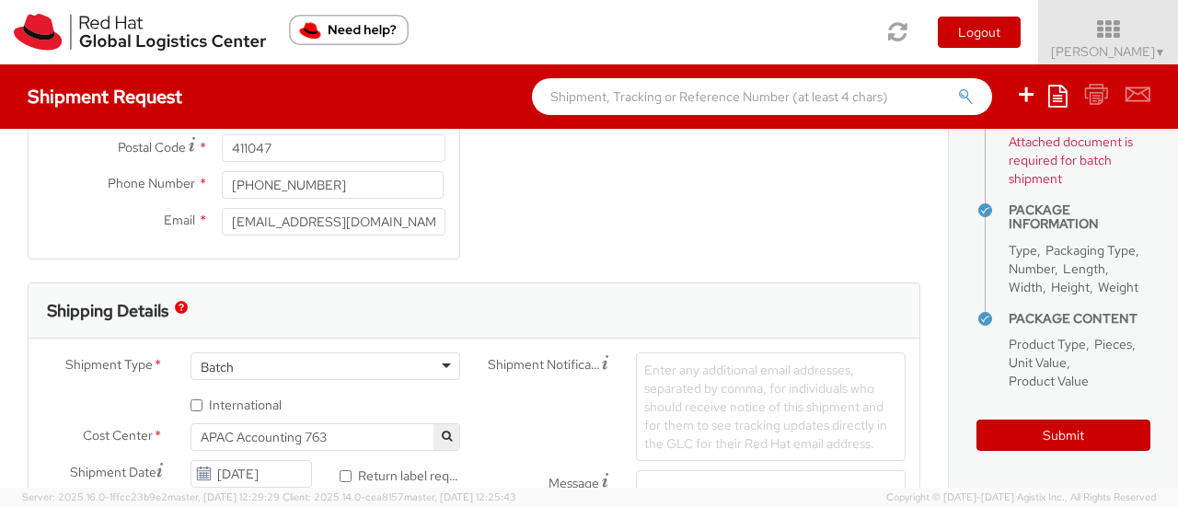
click at [390, 368] on div "Batch" at bounding box center [326, 367] width 270 height 28
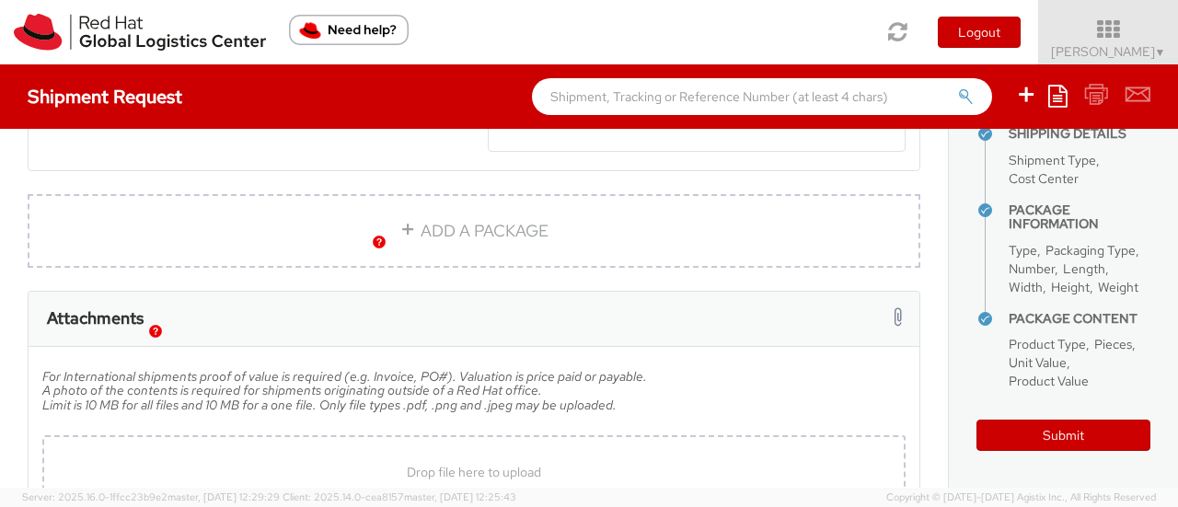
scroll to position [1377, 0]
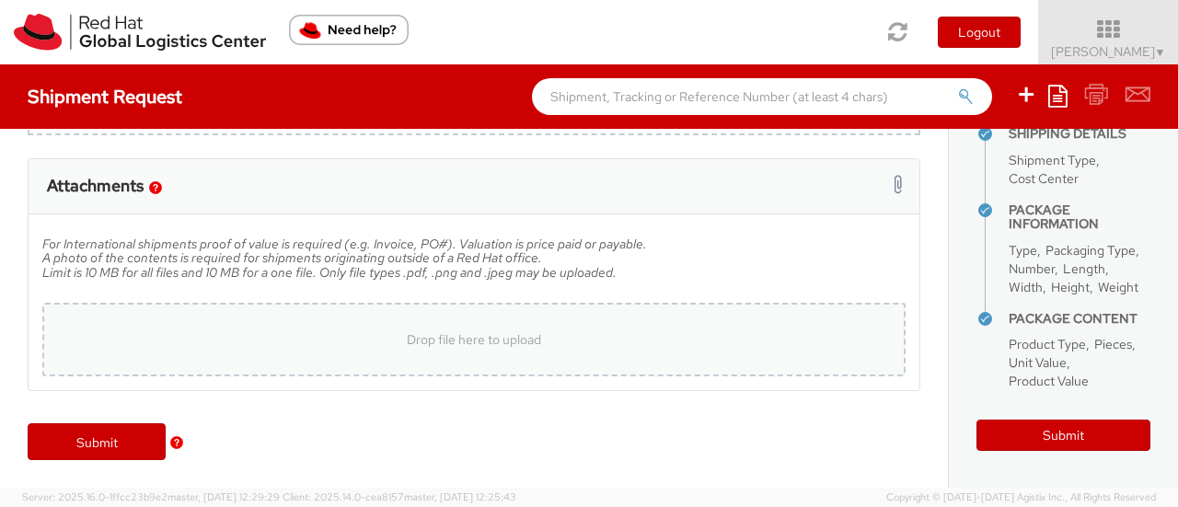
click at [554, 352] on div "Drop file here to upload" at bounding box center [474, 340] width 834 height 44
type input "C:\fakepath\_tmp_56482251_AllDocs.pdf"
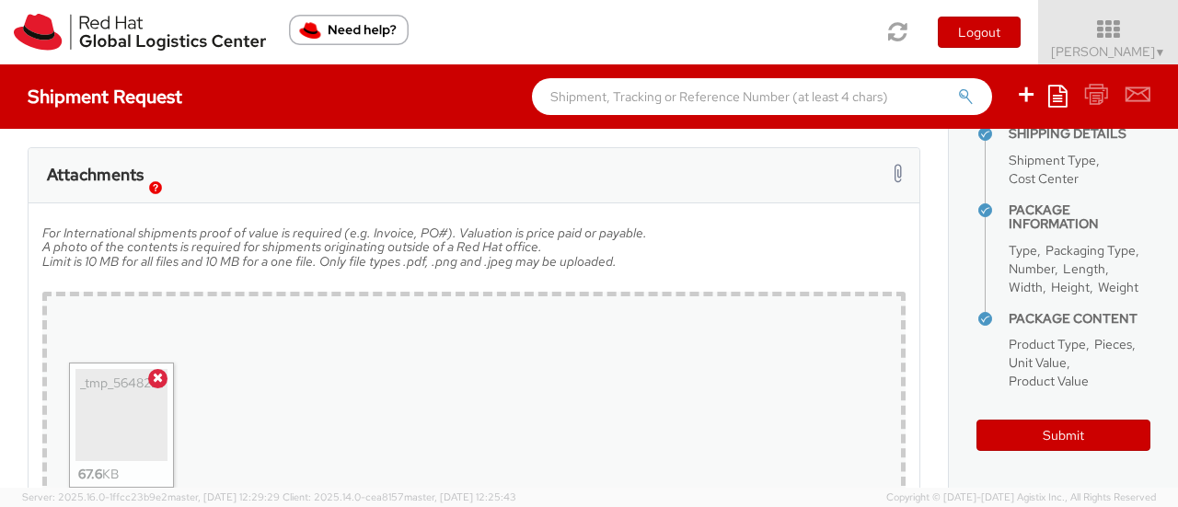
click at [164, 381] on div "_tmp_56482251_AllDocs.pdf 67.6 KB" at bounding box center [121, 415] width 92 height 92
click at [162, 388] on span at bounding box center [157, 378] width 19 height 19
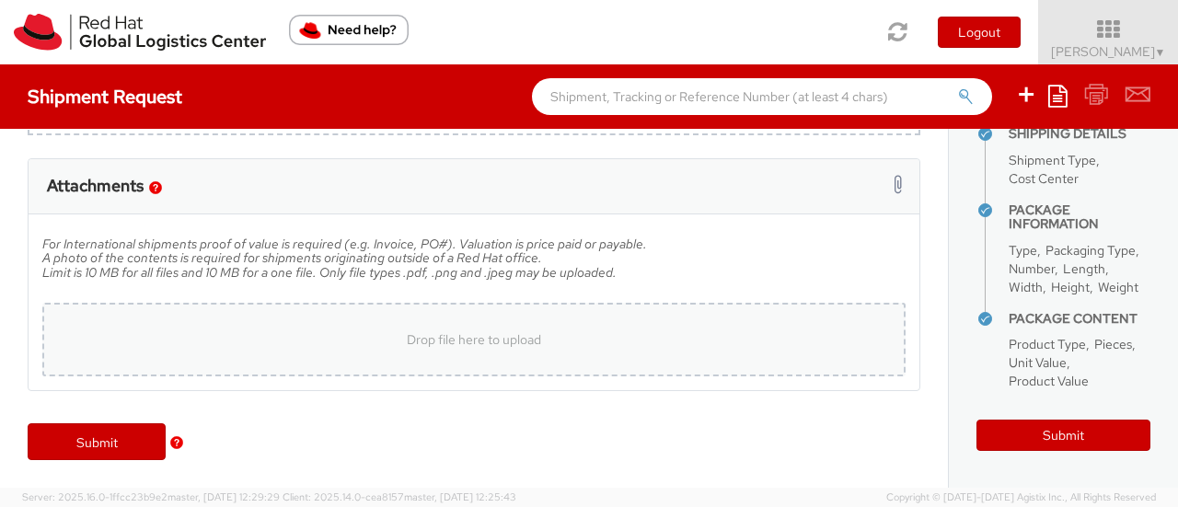
click at [679, 330] on div "Drop file here to upload" at bounding box center [474, 340] width 834 height 44
type input "C:\fakepath\WhatsApp Image 2025-08-14 at 10.38.57 AM (1).jpeg"
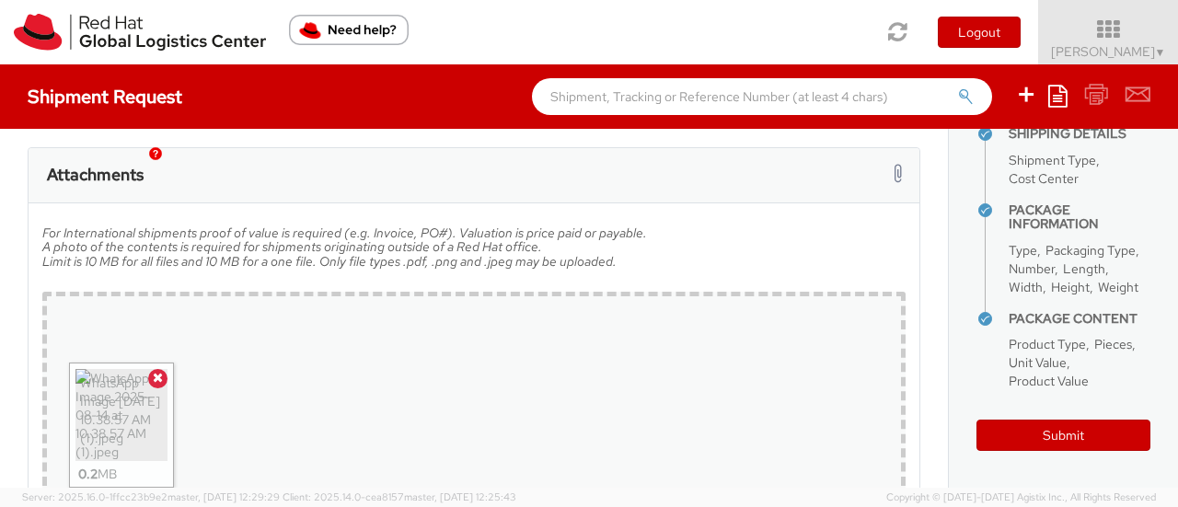
scroll to position [1524, 0]
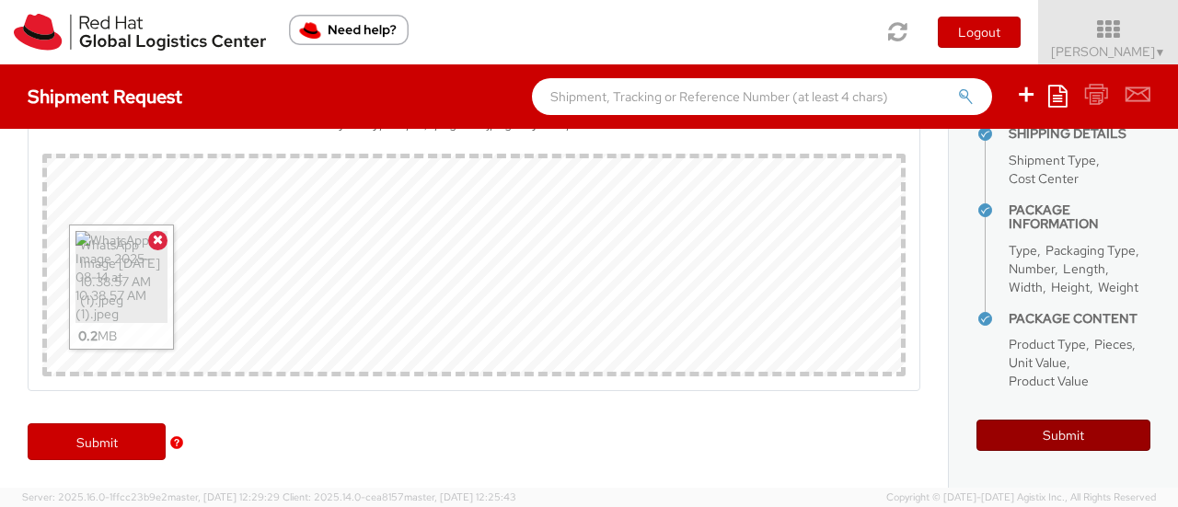
click at [1057, 430] on button "Submit" at bounding box center [1064, 435] width 174 height 31
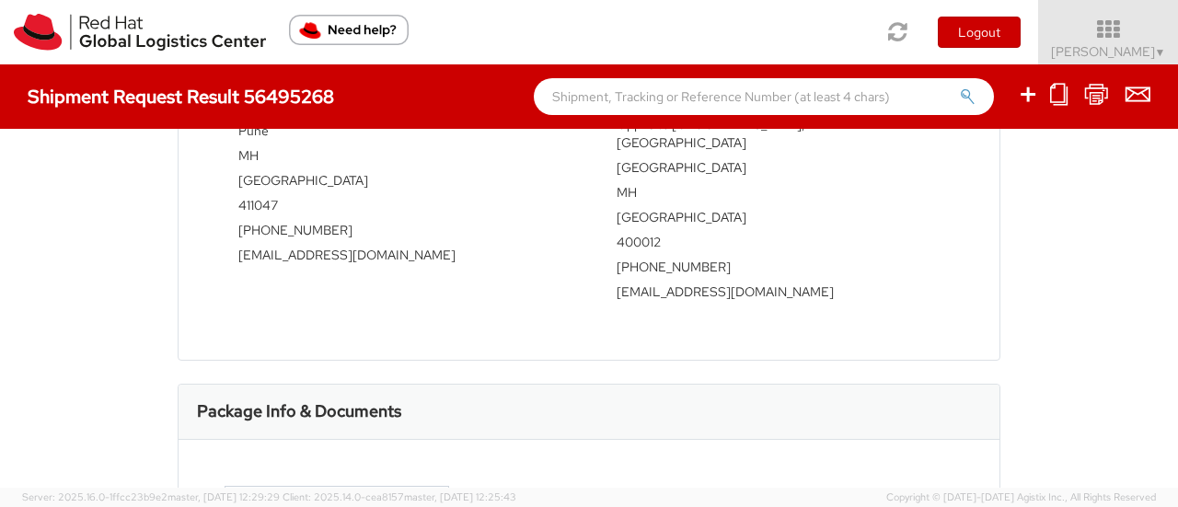
scroll to position [929, 0]
